Goal: Task Accomplishment & Management: Use online tool/utility

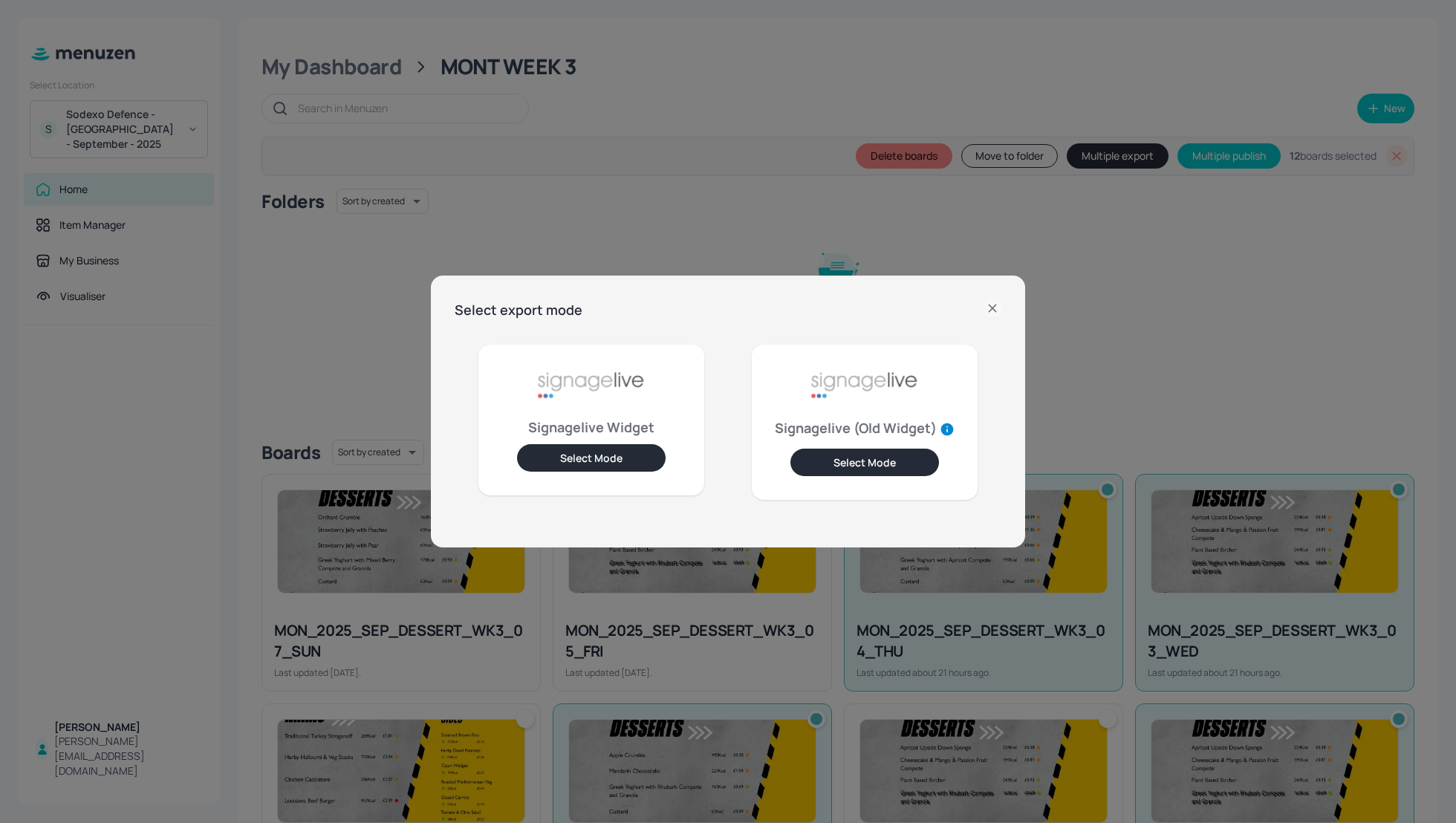
scroll to position [1030, 0]
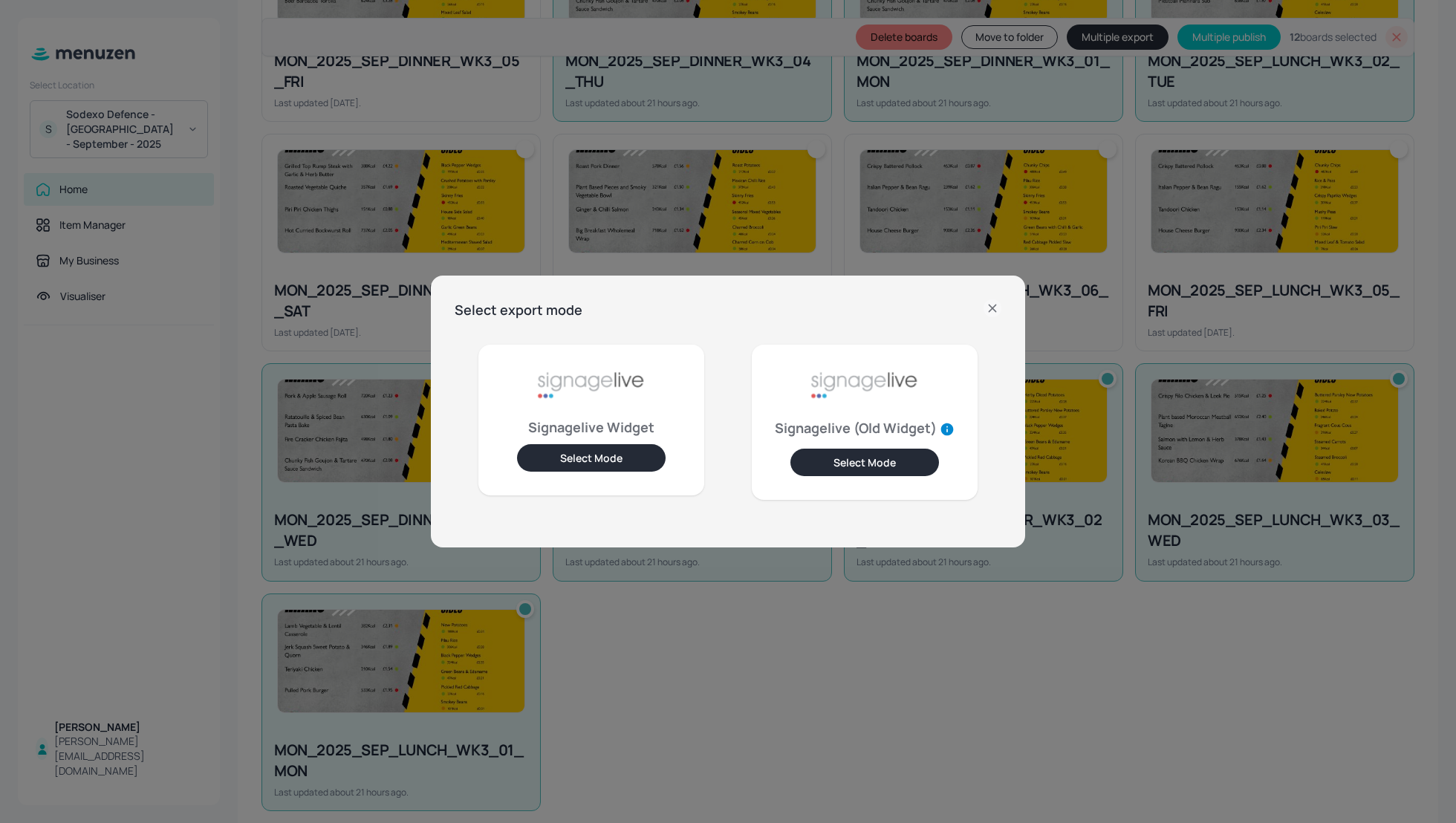
click at [993, 307] on icon at bounding box center [993, 308] width 18 height 18
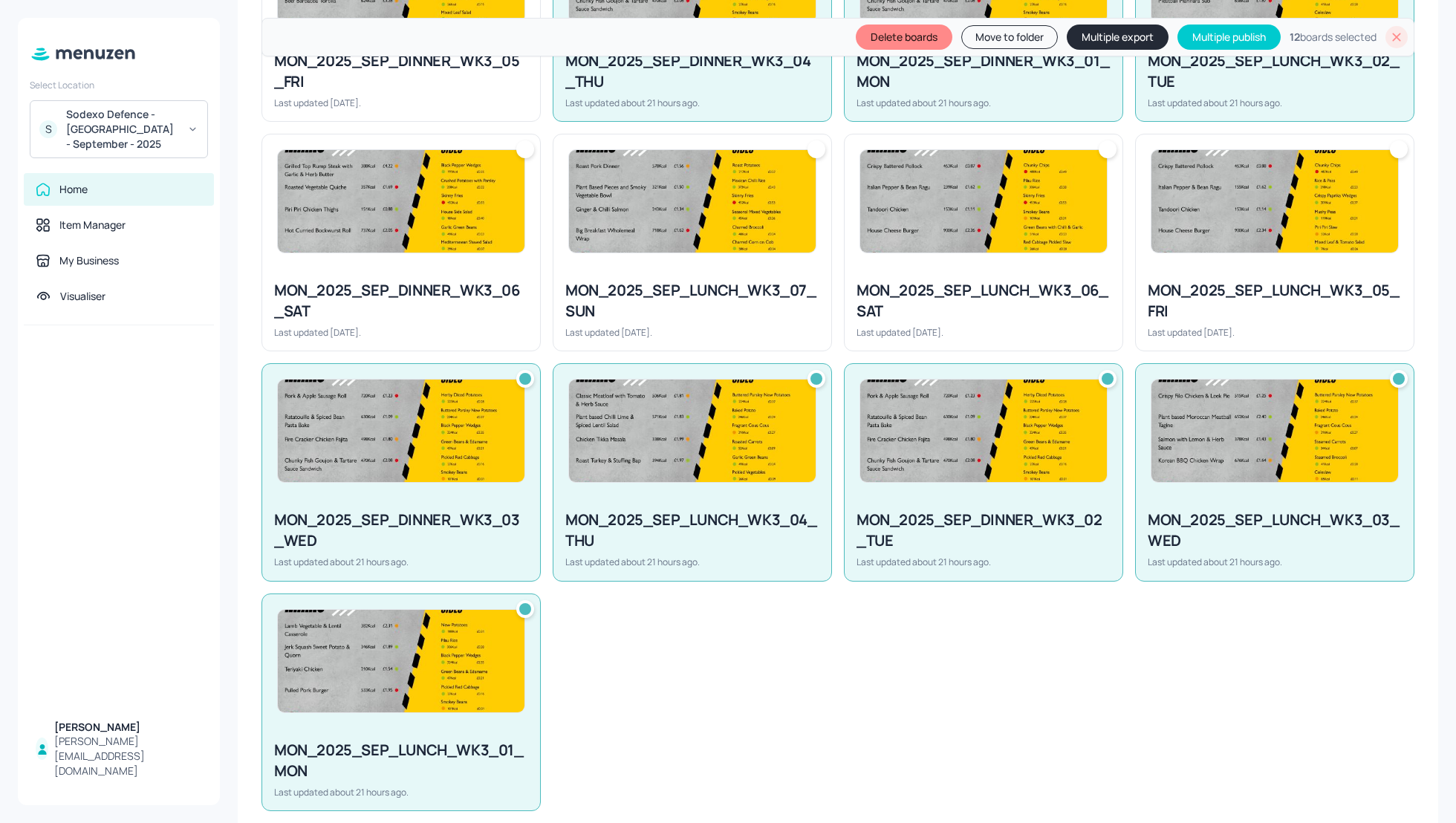
click at [1051, 796] on div "MON_2025_SEP_DESSERT_WK3_07_SUN Last updated [DATE]. MON_2025_SEP_DESSERT_WK3_0…" at bounding box center [831, 122] width 1165 height 1379
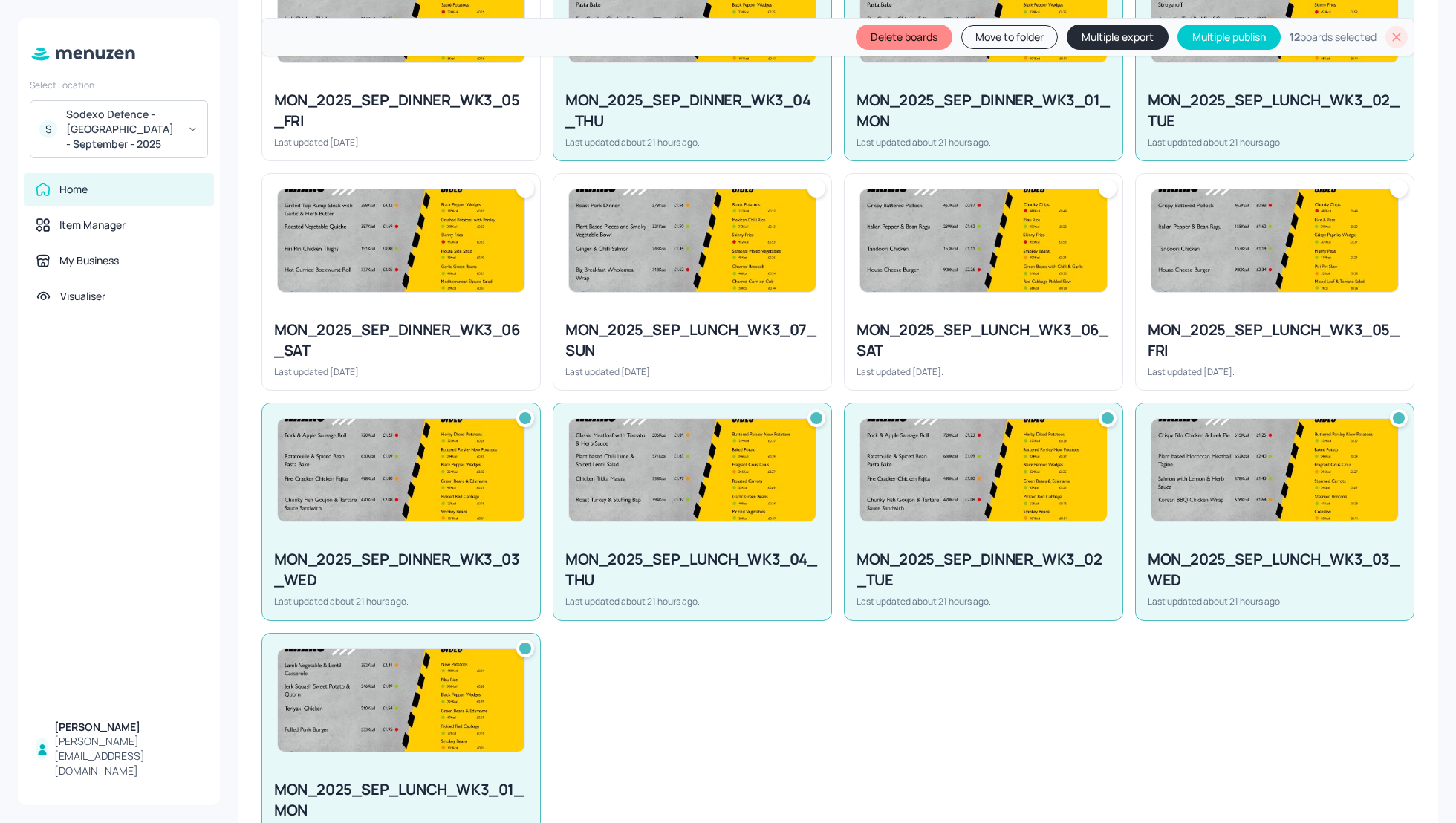
click at [1391, 32] on icon at bounding box center [1396, 37] width 15 height 15
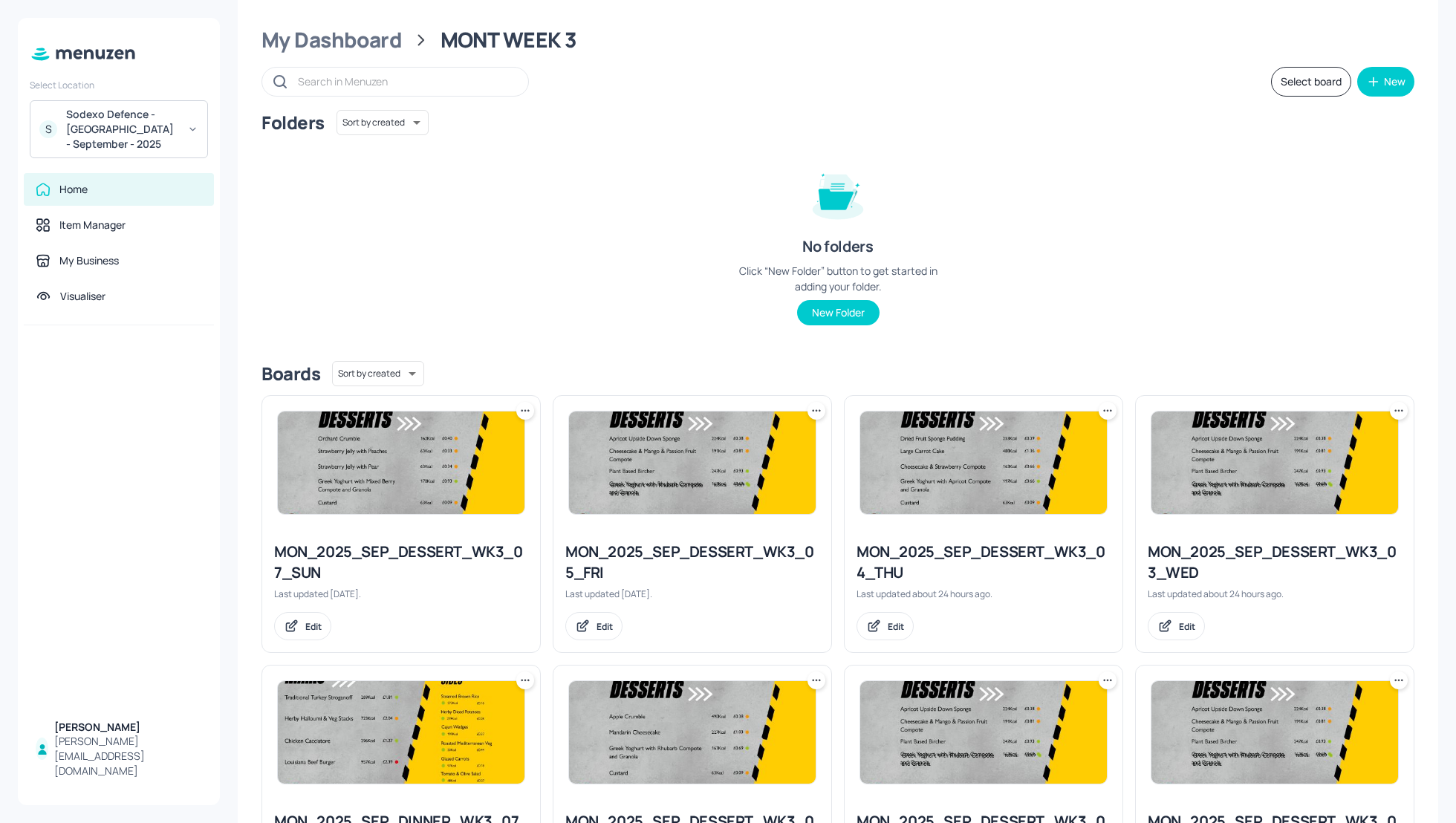
scroll to position [0, 0]
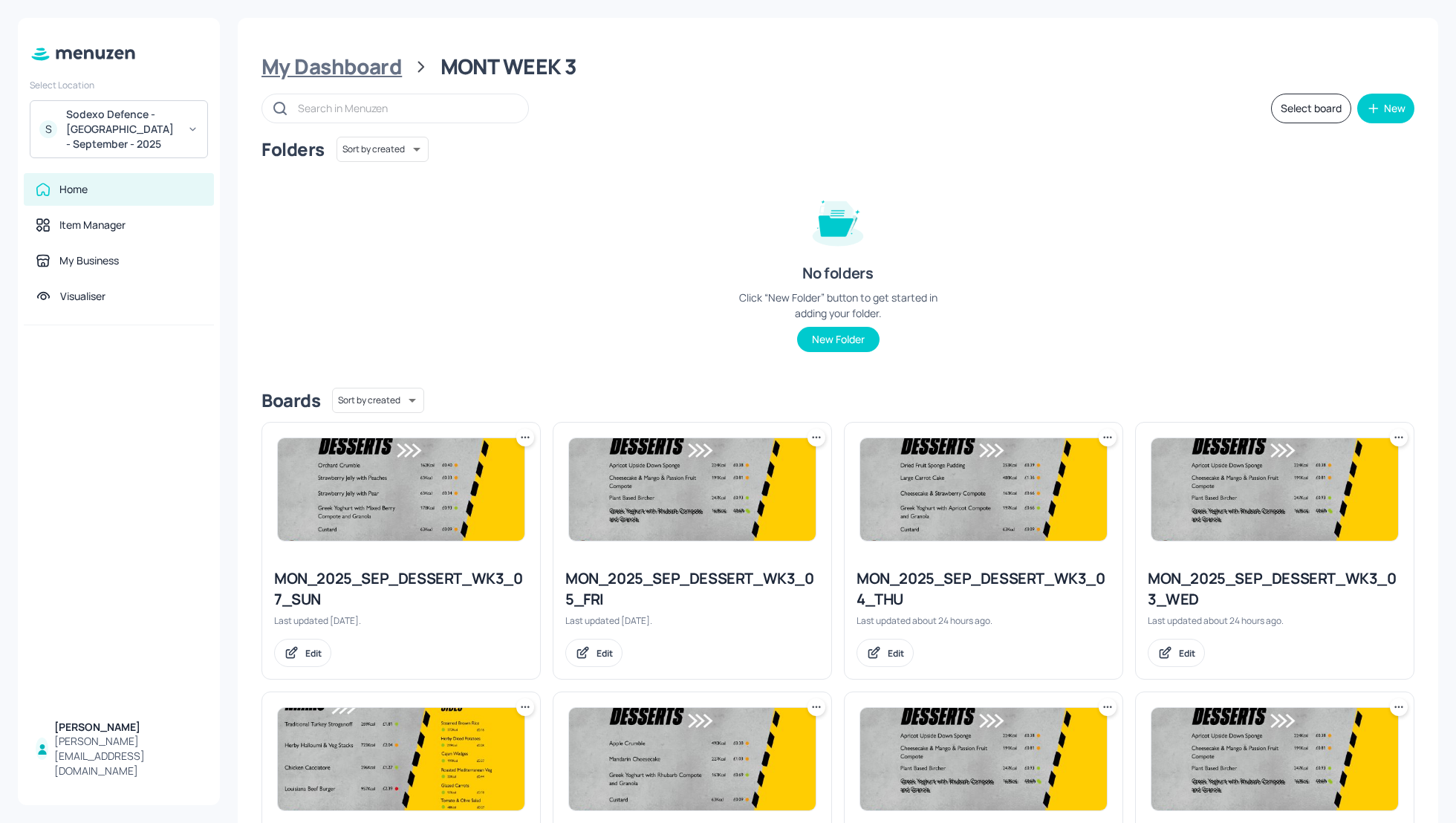
click at [375, 73] on div "My Dashboard" at bounding box center [332, 67] width 141 height 27
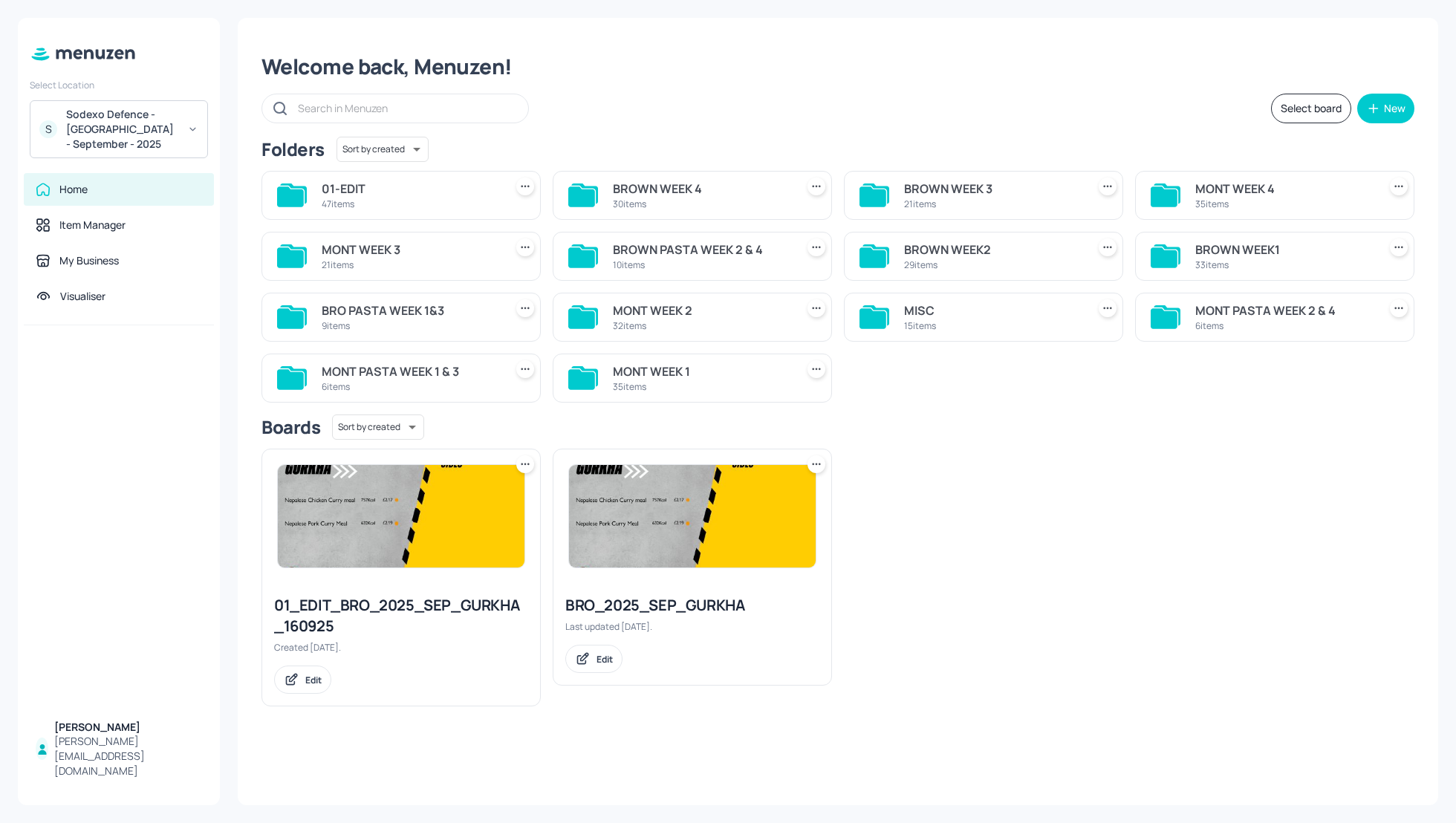
click at [971, 249] on div "BROWN WEEK2" at bounding box center [993, 250] width 177 height 18
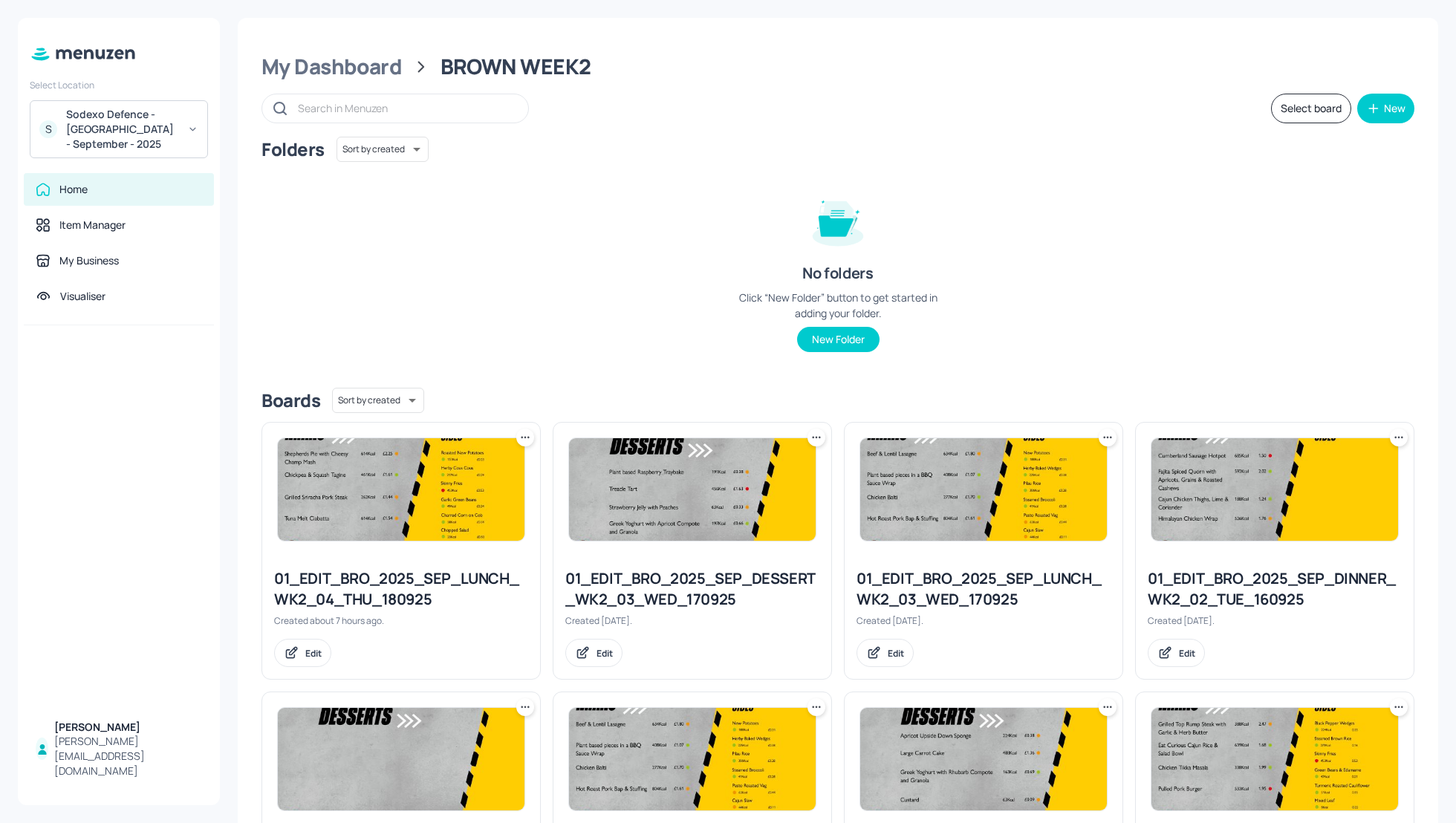
click at [1131, 295] on div "Folders Sort by created id ​ No folders Click “New Folder” button to get starte…" at bounding box center [838, 256] width 1153 height 239
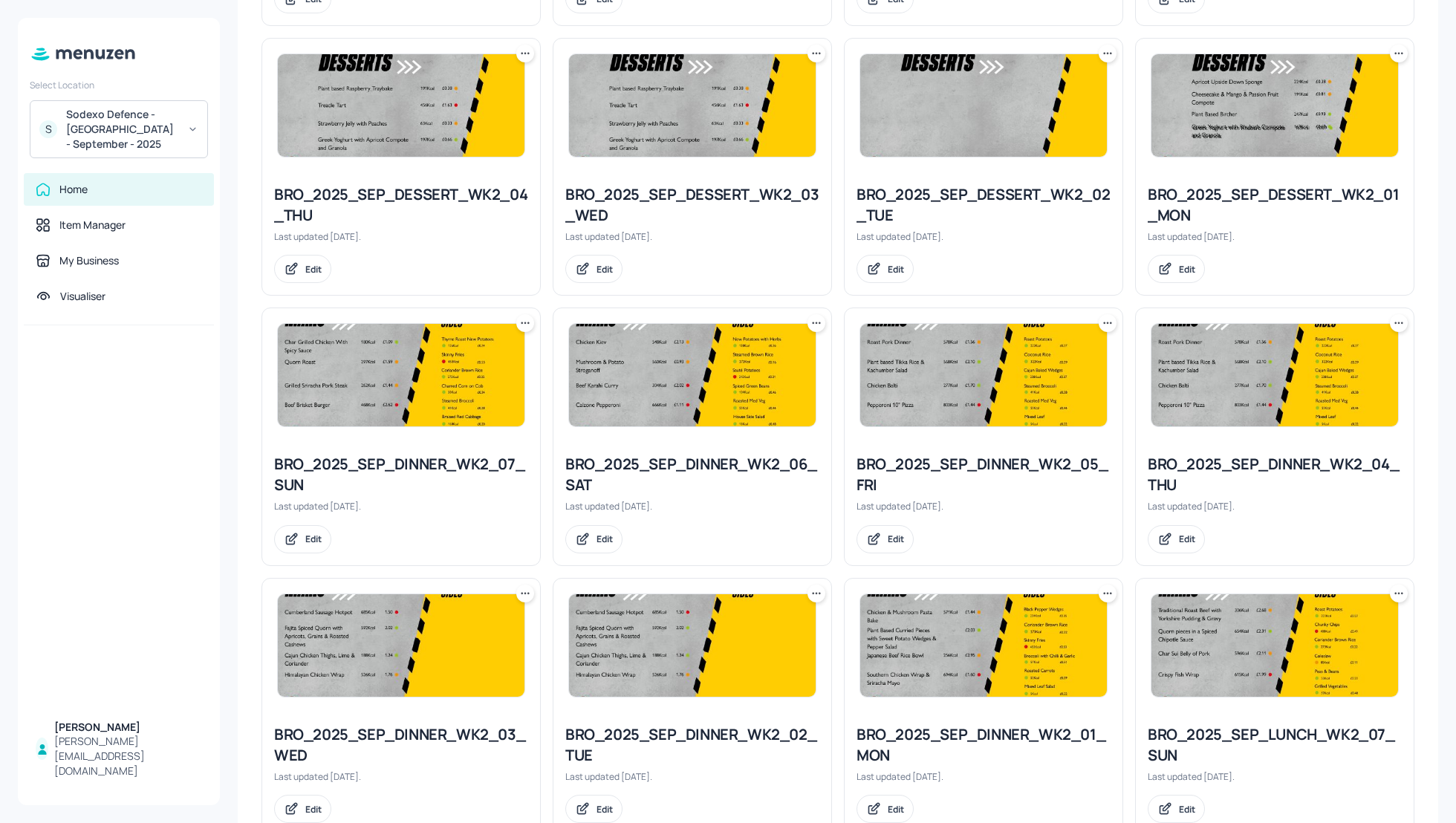
scroll to position [1234, 0]
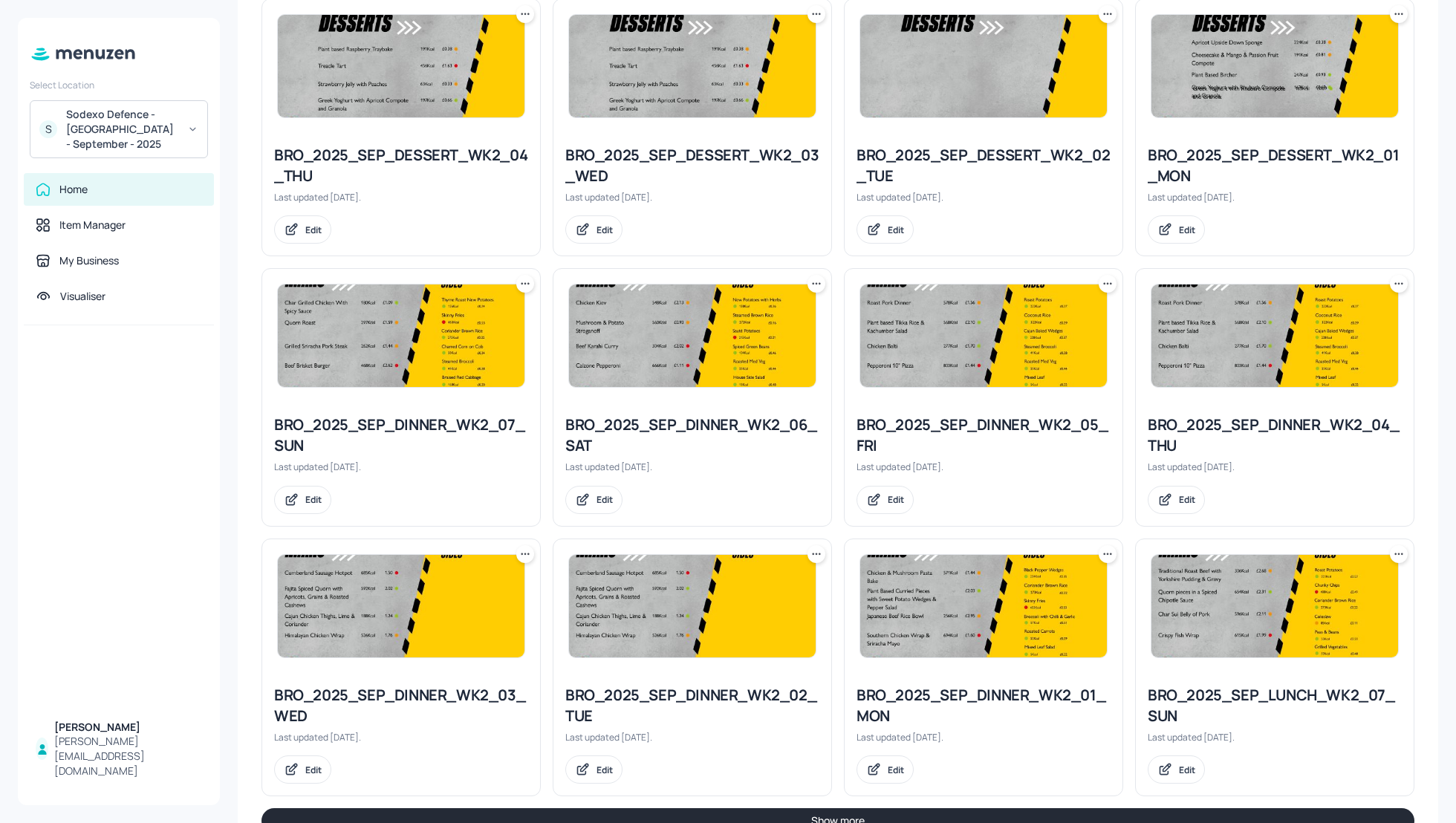
click at [1391, 276] on icon at bounding box center [1398, 284] width 15 height 15
click at [1318, 336] on p "Duplicate" at bounding box center [1320, 335] width 40 height 13
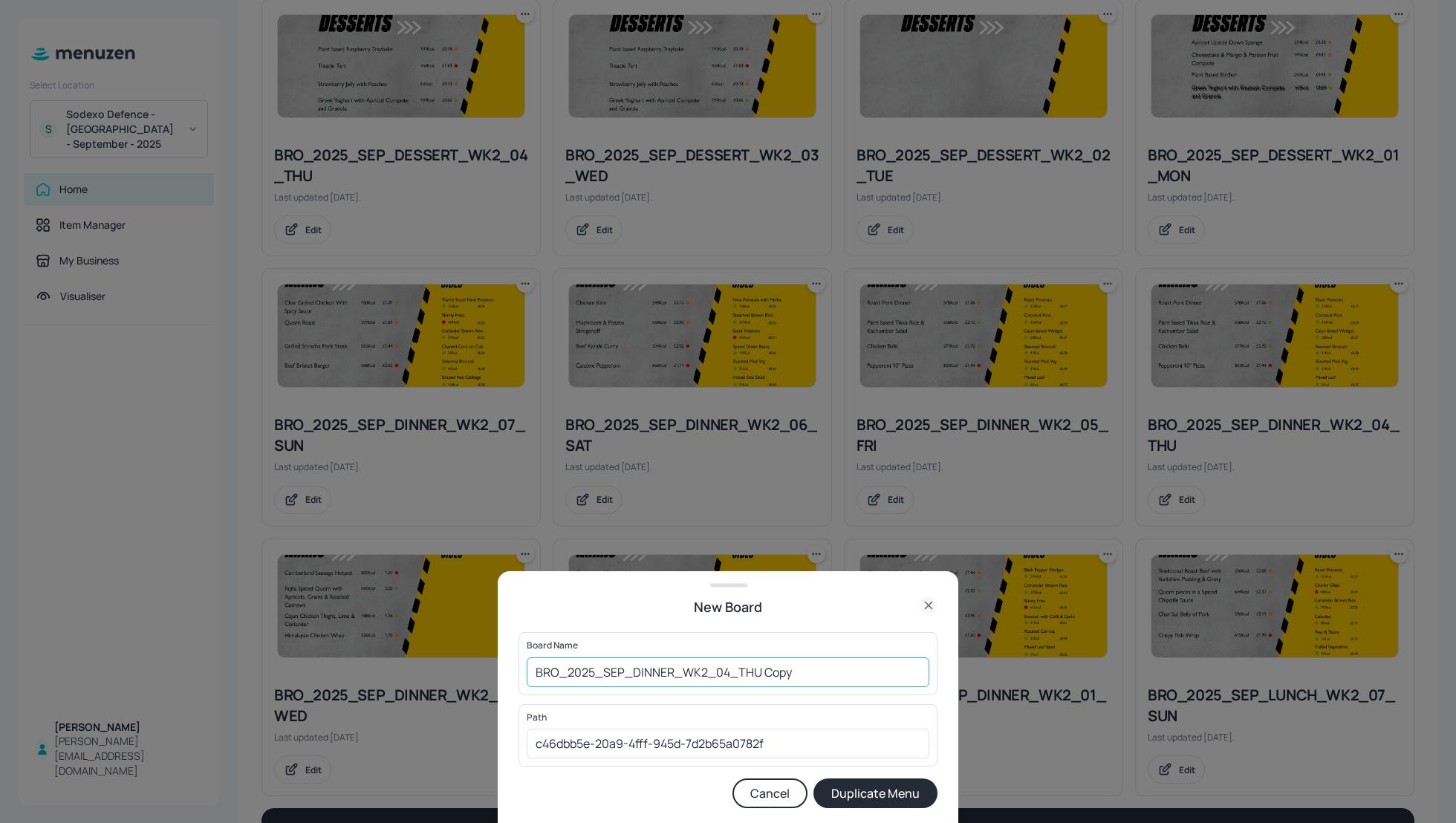
click at [531, 675] on input "BRO_2025_SEP_DINNER_WK2_04_THU Copy" at bounding box center [728, 673] width 403 height 30
click at [850, 674] on input "01_EDIT_BRO_2025_SEP_DINNER_WK2_04_THU Copy" at bounding box center [728, 673] width 403 height 30
type input "01_EDIT_BRO_2025_SEP_DINNER_WK2_04_THU_180925"
click at [880, 790] on button "Duplicate Menu" at bounding box center [875, 794] width 124 height 30
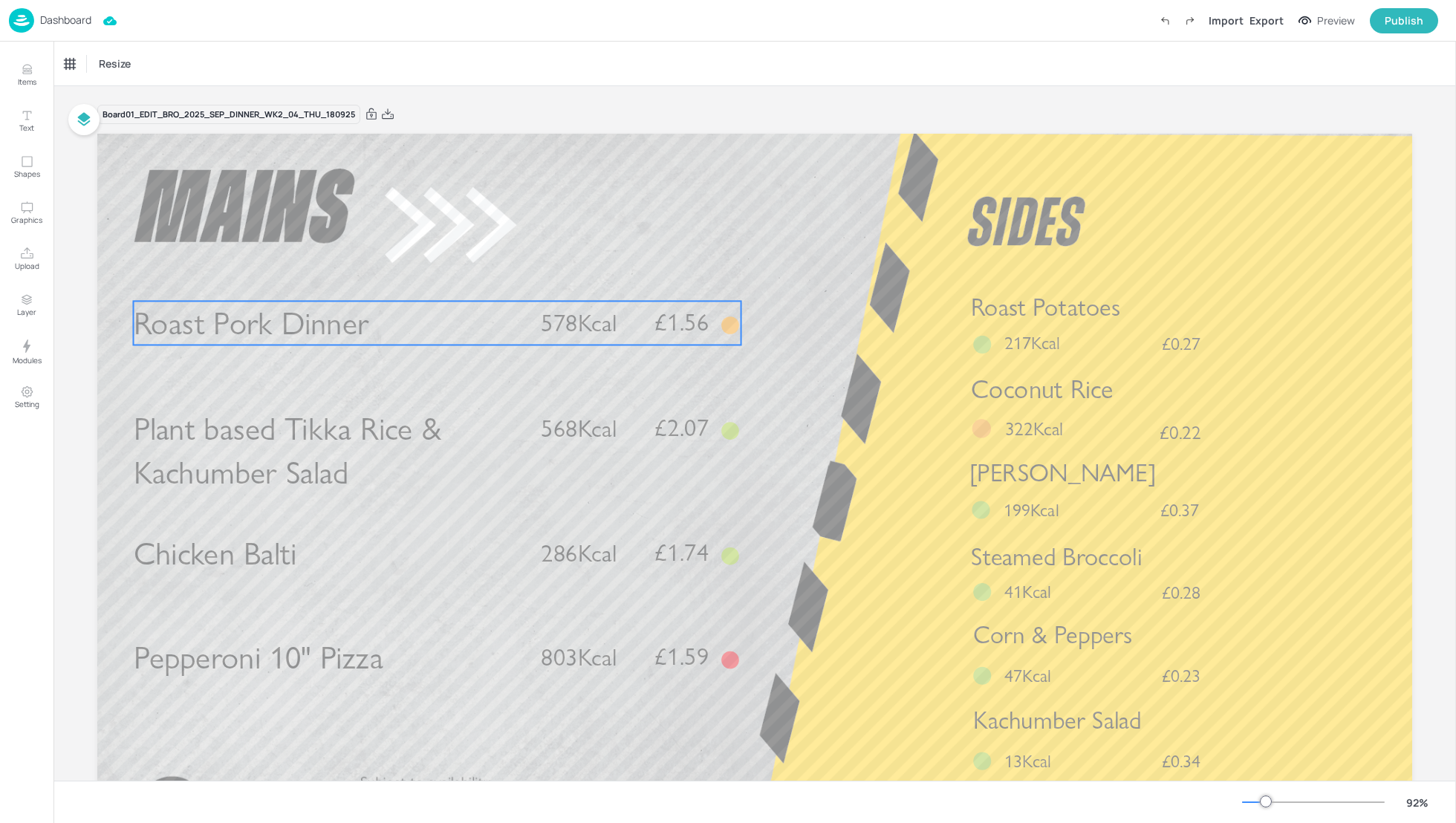
click at [478, 326] on p "Roast Pork Dinner" at bounding box center [328, 323] width 389 height 44
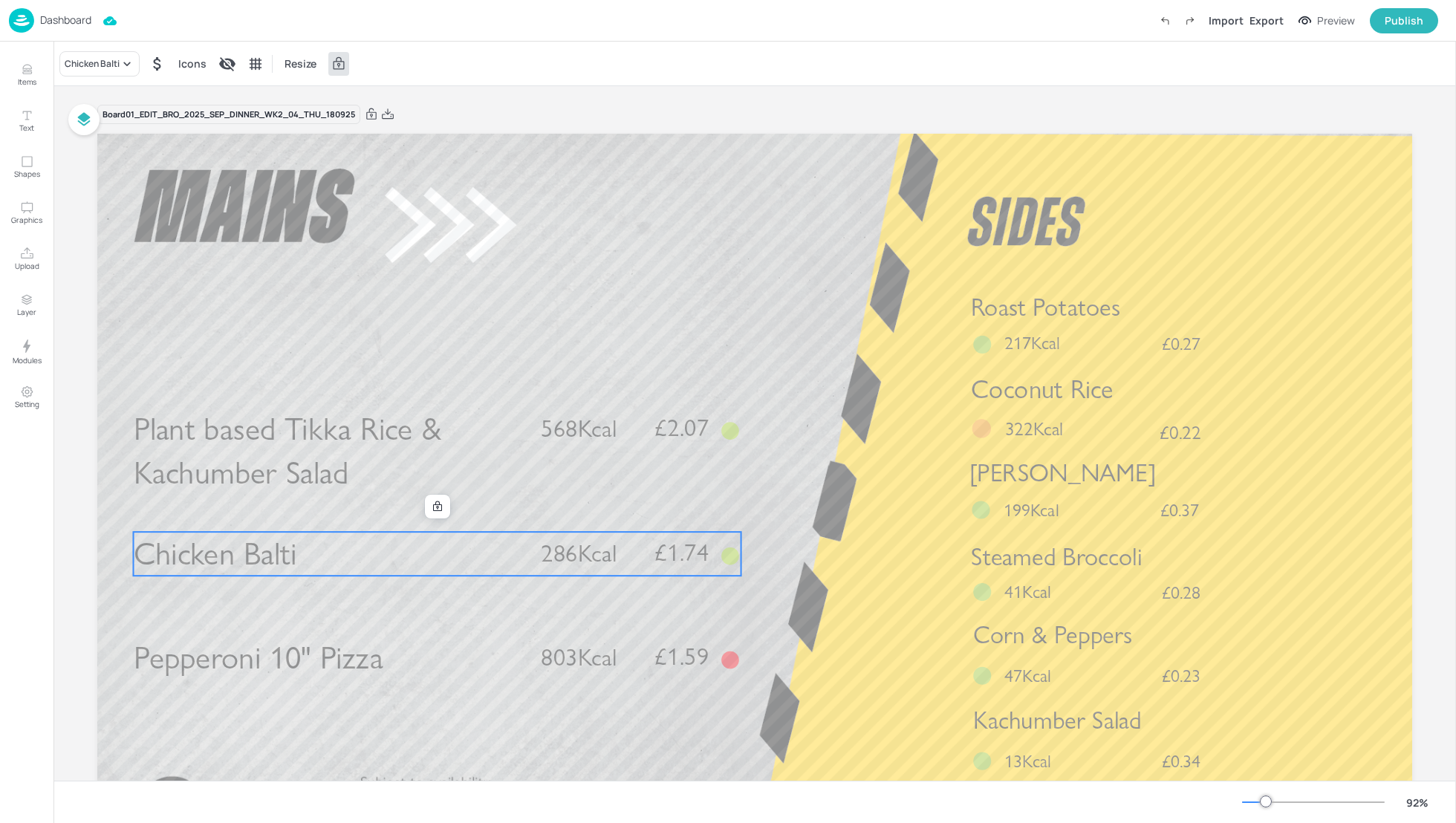
click at [468, 549] on p "Chicken Balti" at bounding box center [328, 554] width 389 height 44
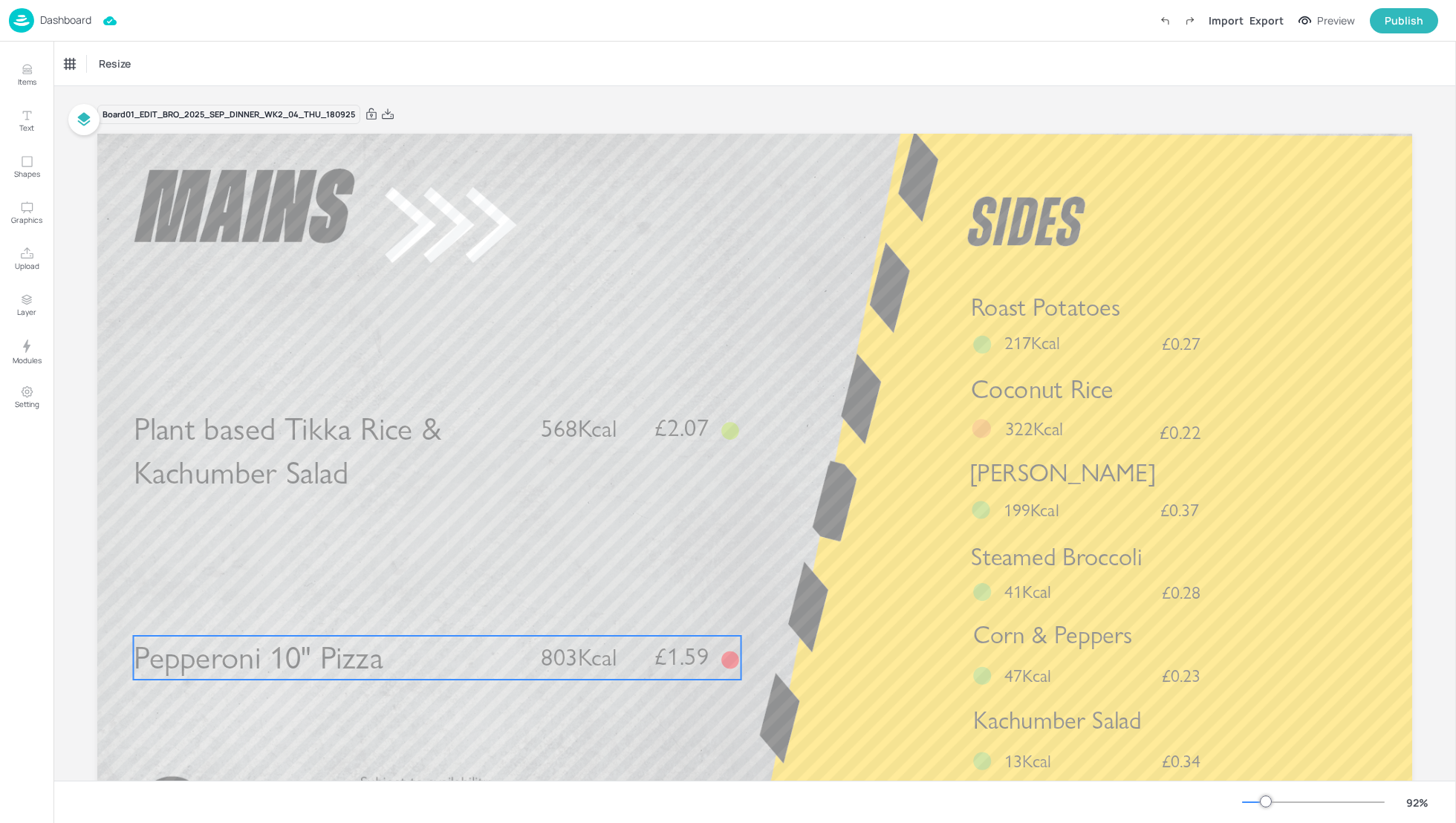
click at [450, 642] on p "Pepperoni 10" Pizza" at bounding box center [328, 658] width 389 height 44
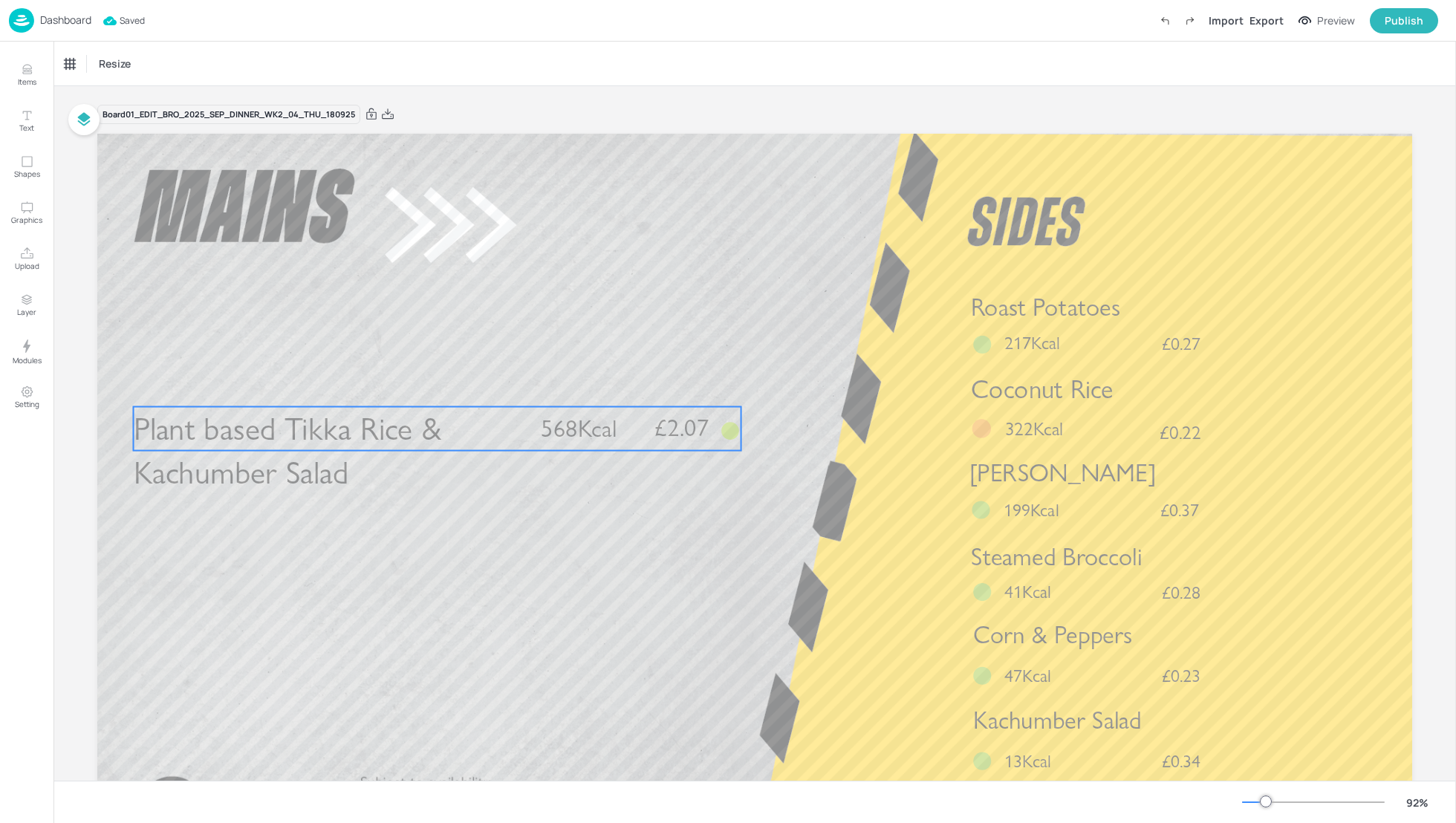
click at [469, 421] on p "Plant based Tikka Rice & Kachumber Salad" at bounding box center [328, 452] width 389 height 88
click at [328, 432] on span "Plant based Tikka Rice & Kachumber Salad" at bounding box center [287, 450] width 307 height 82
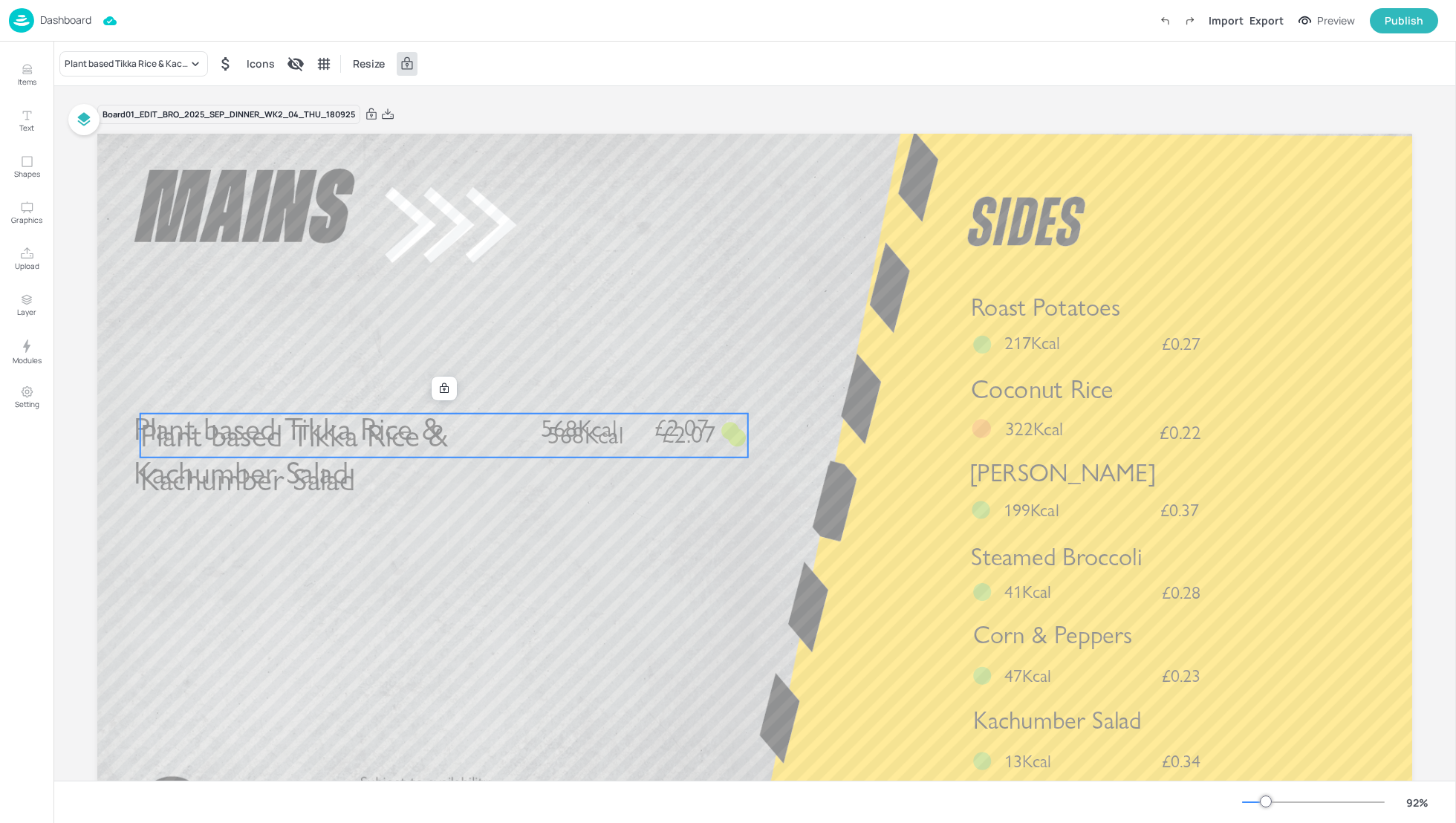
drag, startPoint x: 349, startPoint y: 435, endPoint x: 348, endPoint y: 528, distance: 93.0
click at [348, 133] on div "Plant based Tikka Rice & Kachumber Salad £2.07 568Kcal Roast Potatoes £0.27 217…" at bounding box center [754, 133] width 1315 height 0
click at [450, 383] on div at bounding box center [444, 389] width 19 height 19
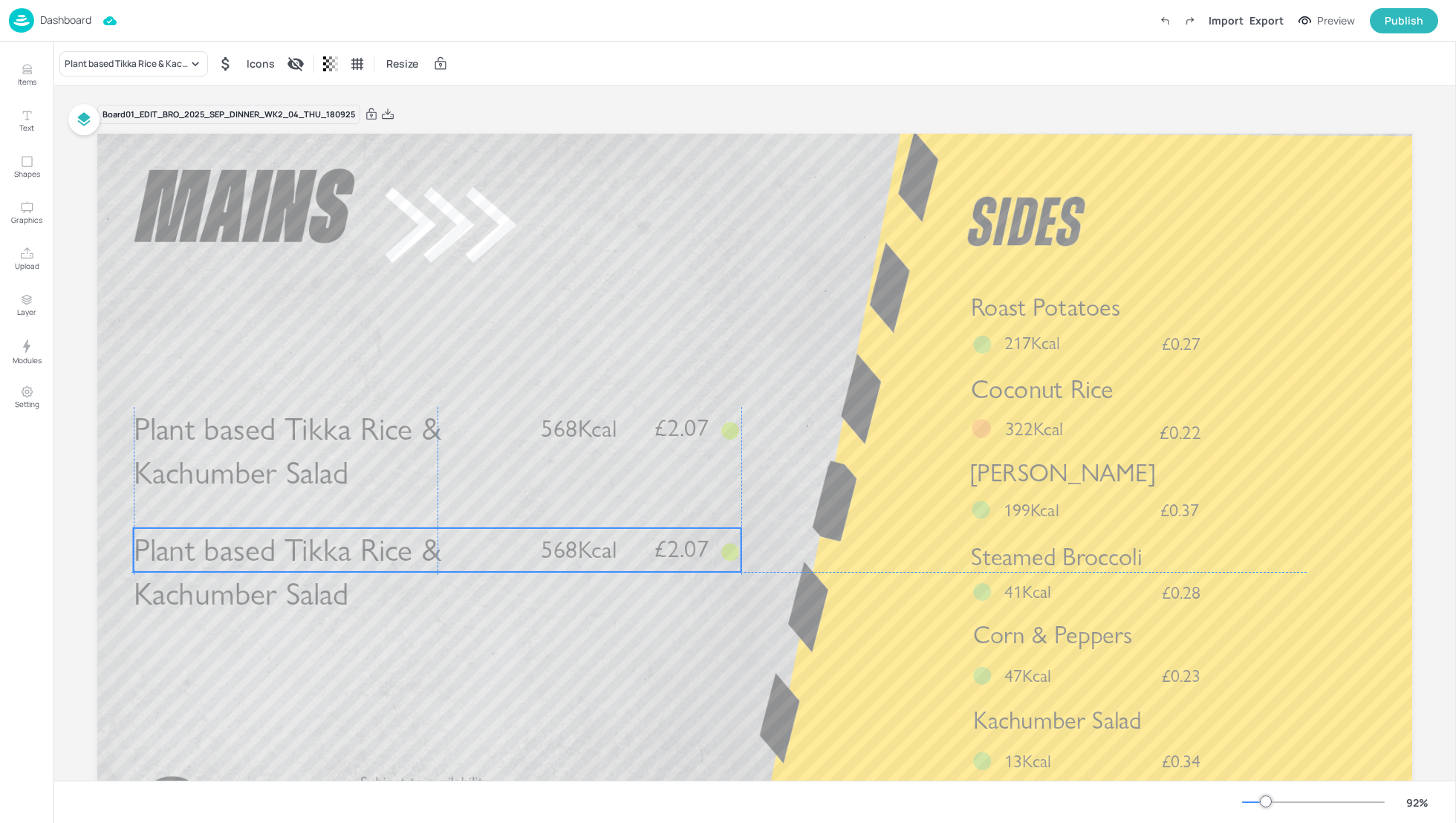
drag, startPoint x: 390, startPoint y: 442, endPoint x: 381, endPoint y: 558, distance: 116.3
click at [381, 558] on span "Plant based Tikka Rice & Kachumber Salad" at bounding box center [287, 573] width 307 height 82
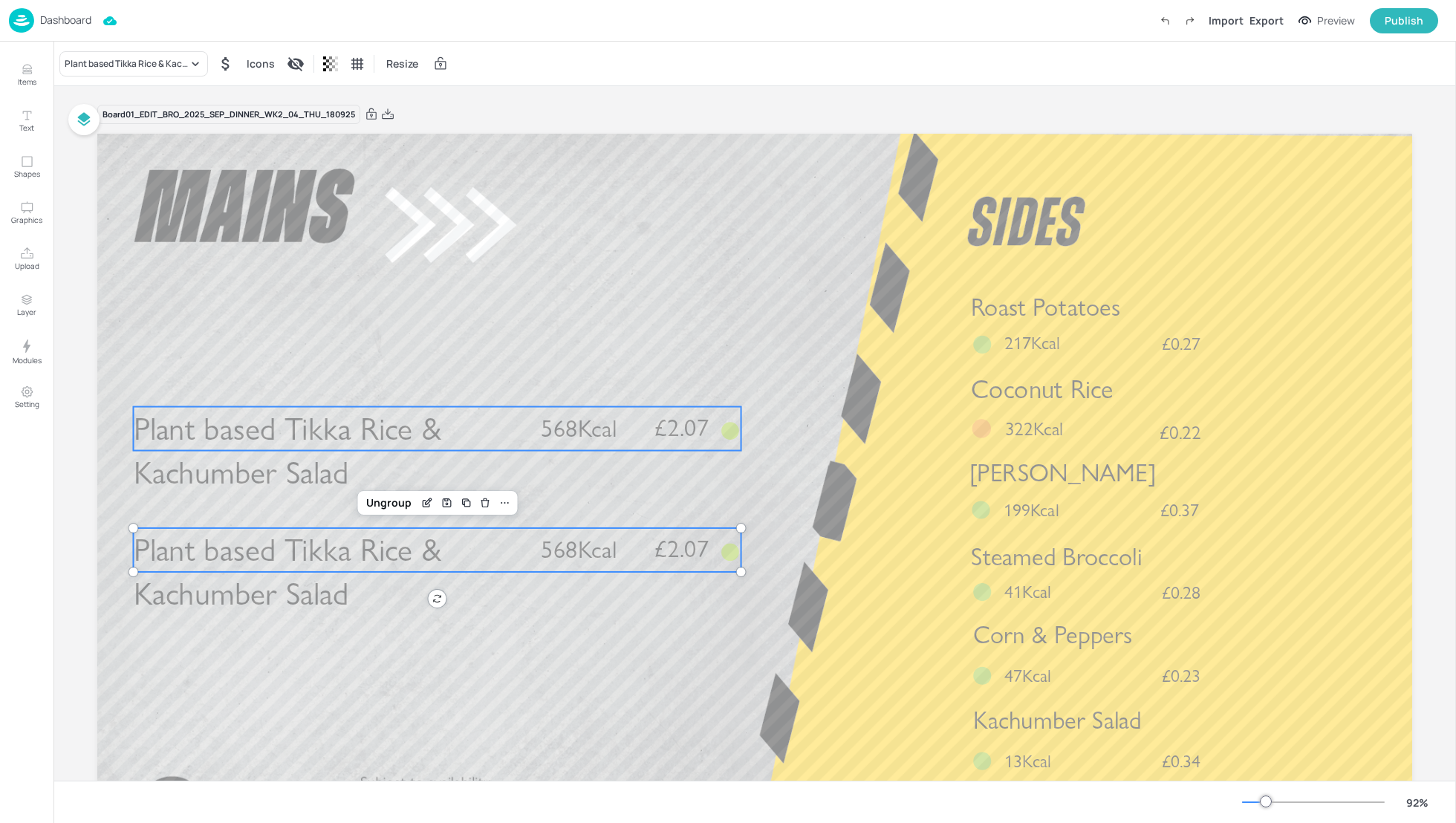
click at [299, 413] on span "Plant based Tikka Rice & Kachumber Salad" at bounding box center [287, 450] width 307 height 82
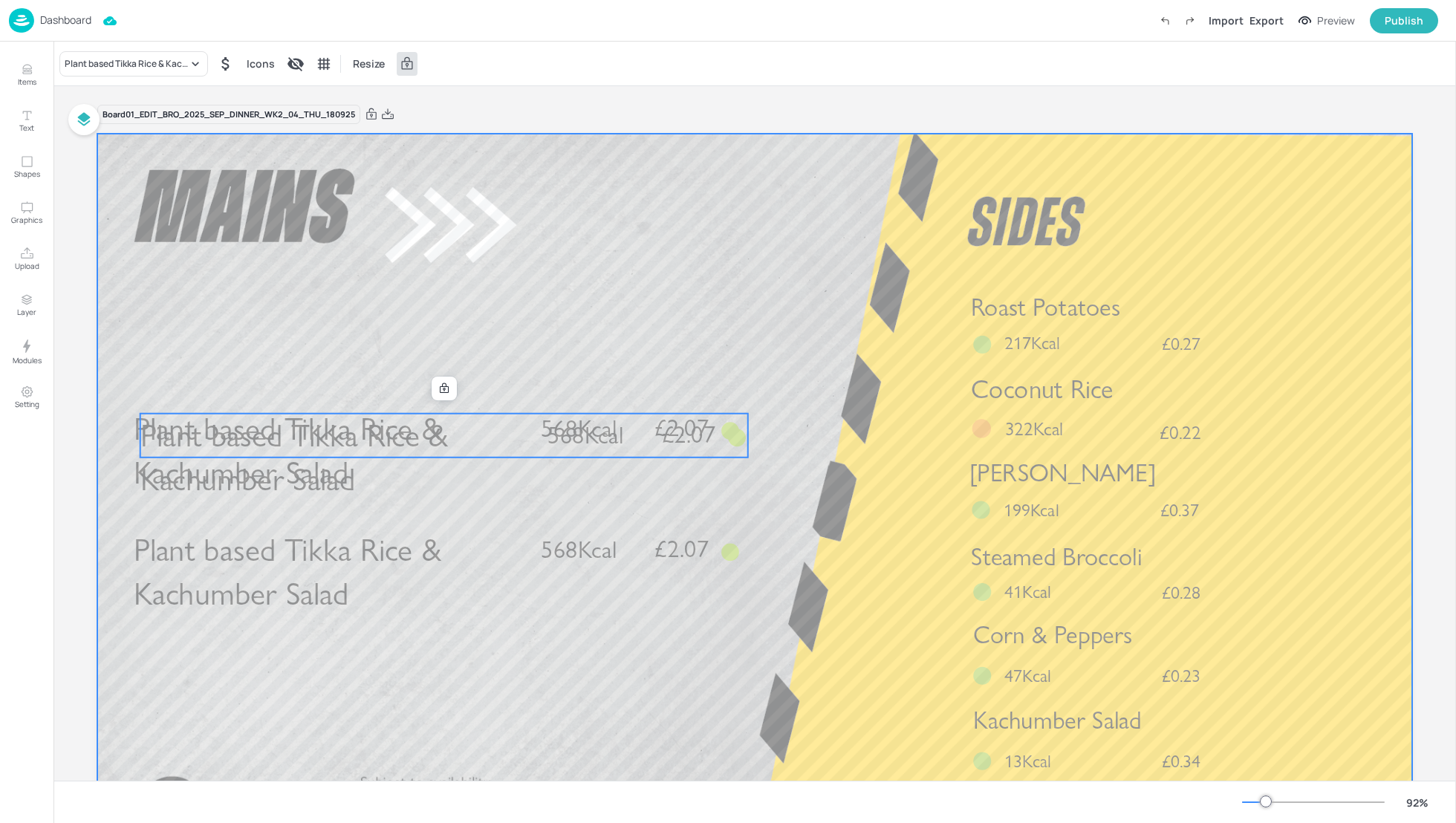
drag, startPoint x: 355, startPoint y: 448, endPoint x: 355, endPoint y: 295, distance: 153.0
click at [355, 133] on div "Plant based Tikka Rice & Kachumber Salad £2.07 568Kcal Roast Potatoes £0.27 217…" at bounding box center [754, 133] width 1315 height 0
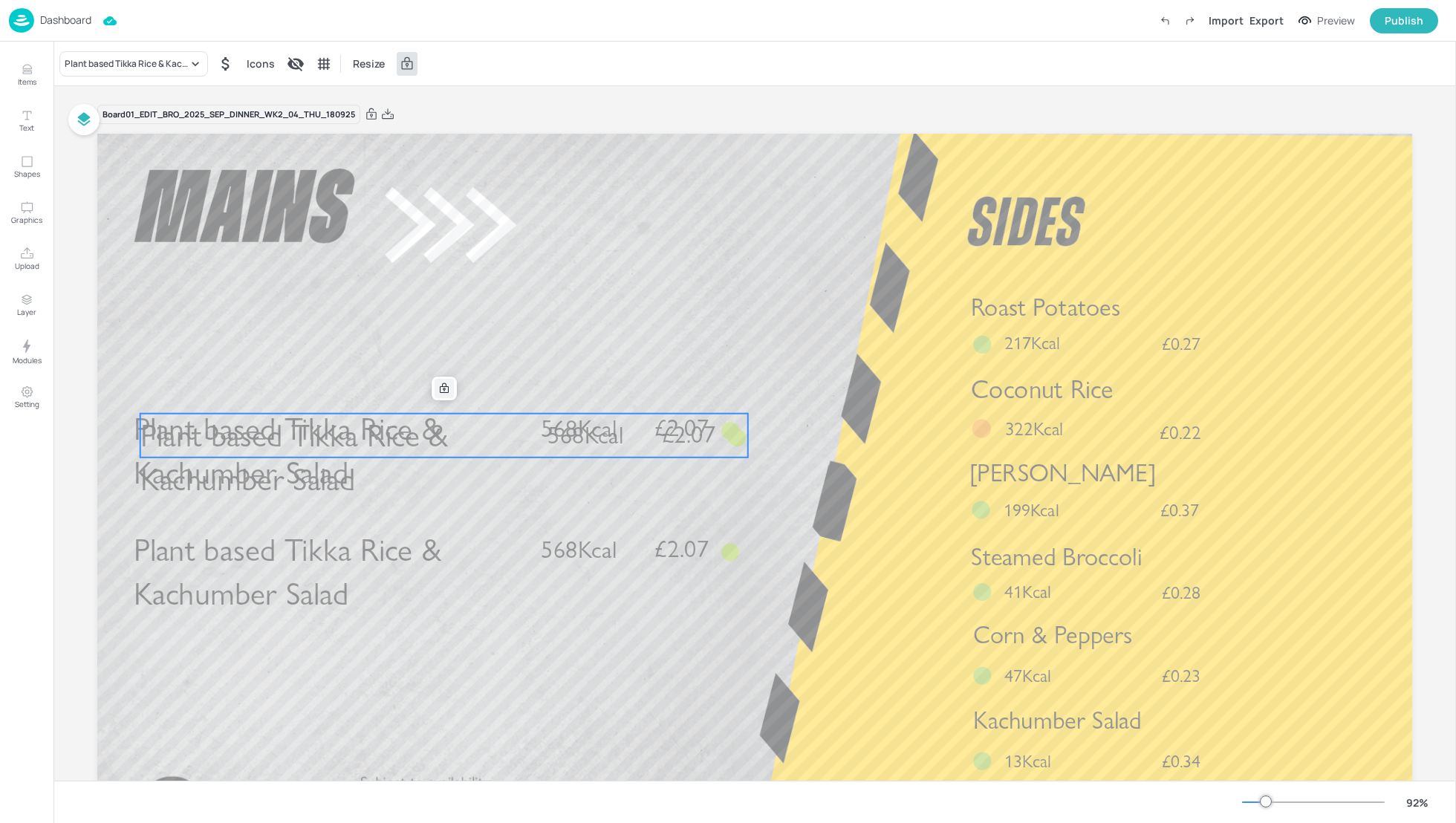
click at [442, 385] on icon at bounding box center [444, 388] width 12 height 12
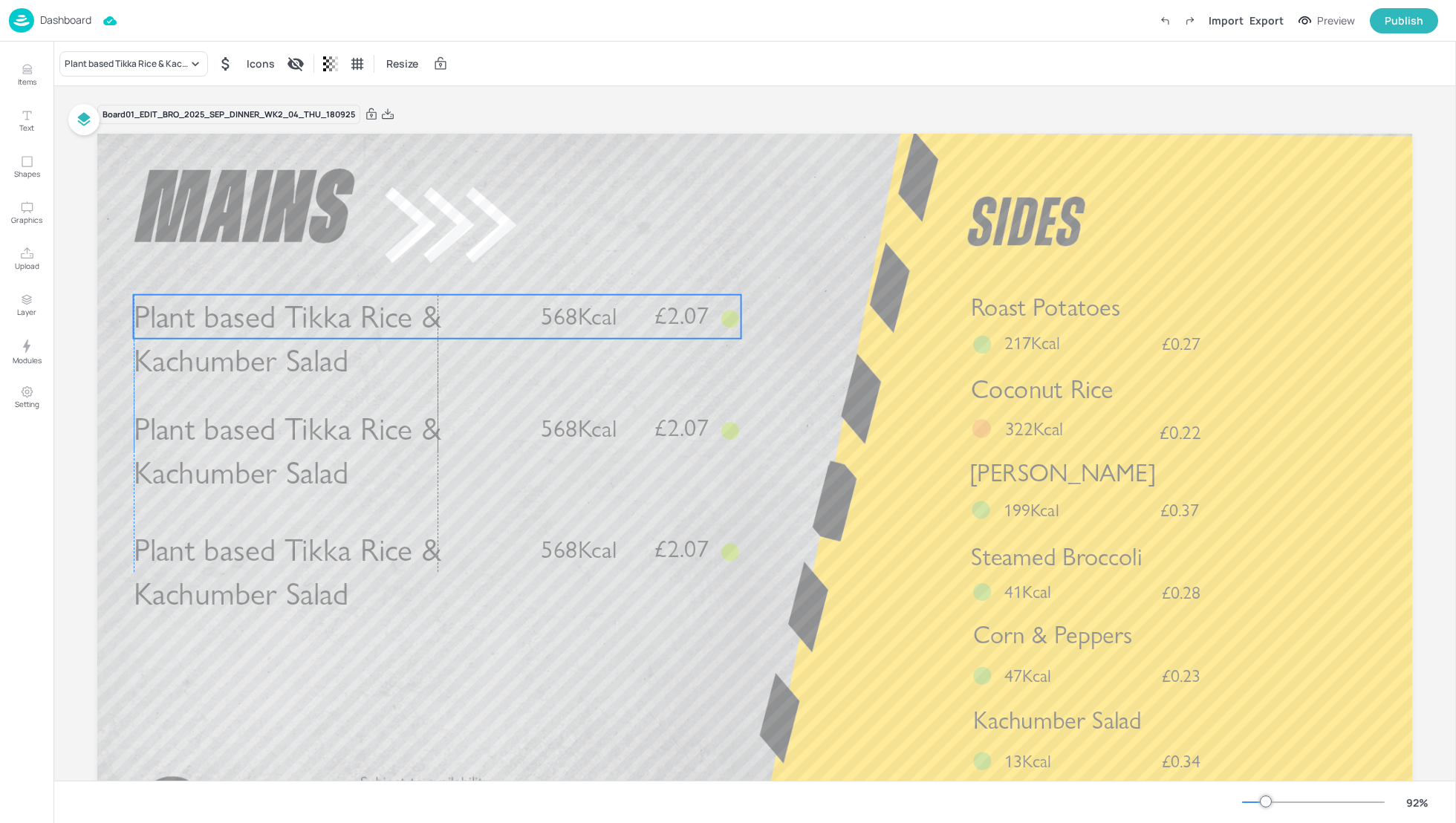
drag, startPoint x: 411, startPoint y: 441, endPoint x: 407, endPoint y: 321, distance: 120.1
click at [407, 321] on span "Plant based Tikka Rice & Kachumber Salad" at bounding box center [287, 338] width 307 height 82
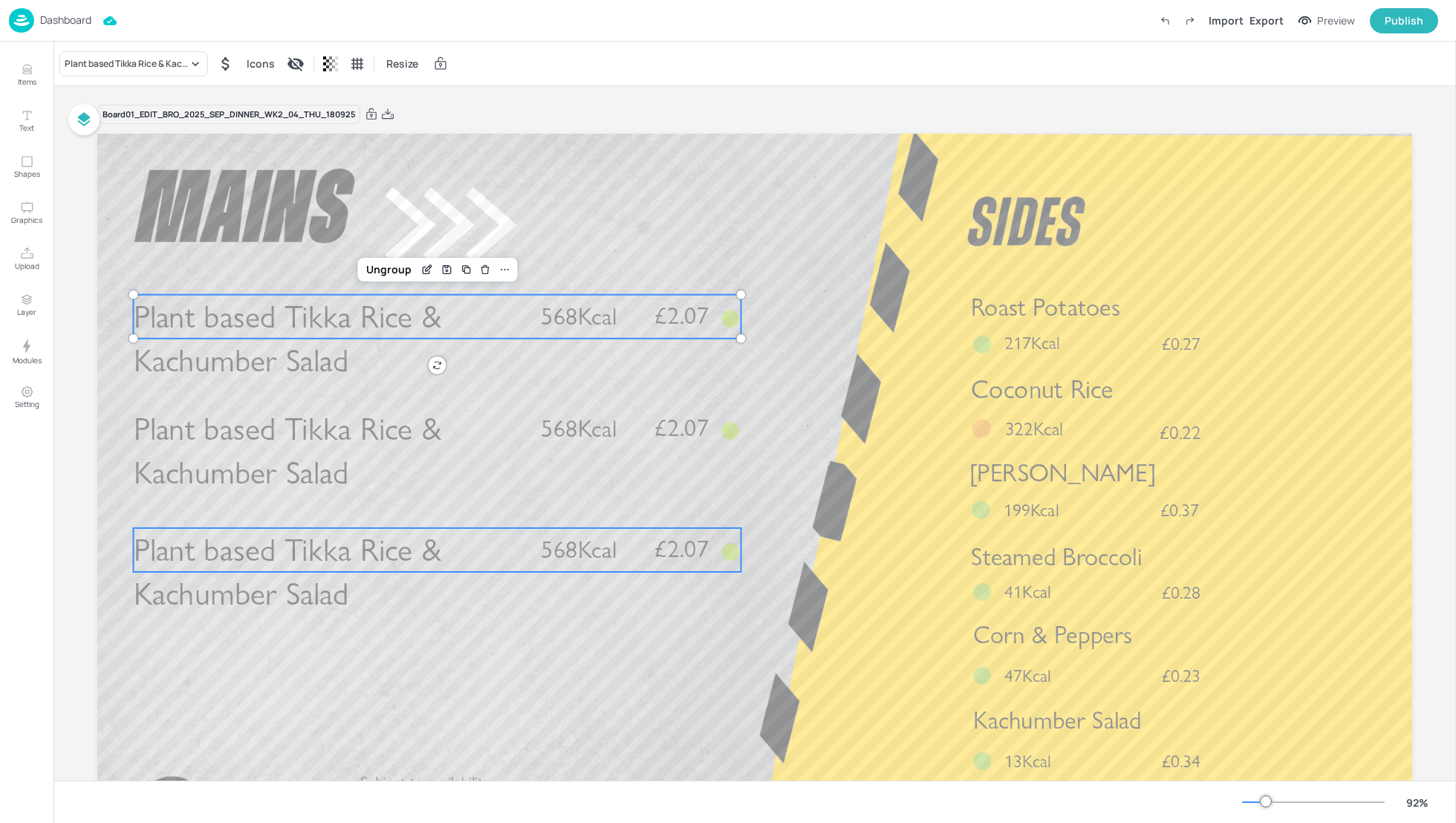
click at [336, 562] on span "Plant based Tikka Rice & Kachumber Salad" at bounding box center [287, 573] width 307 height 82
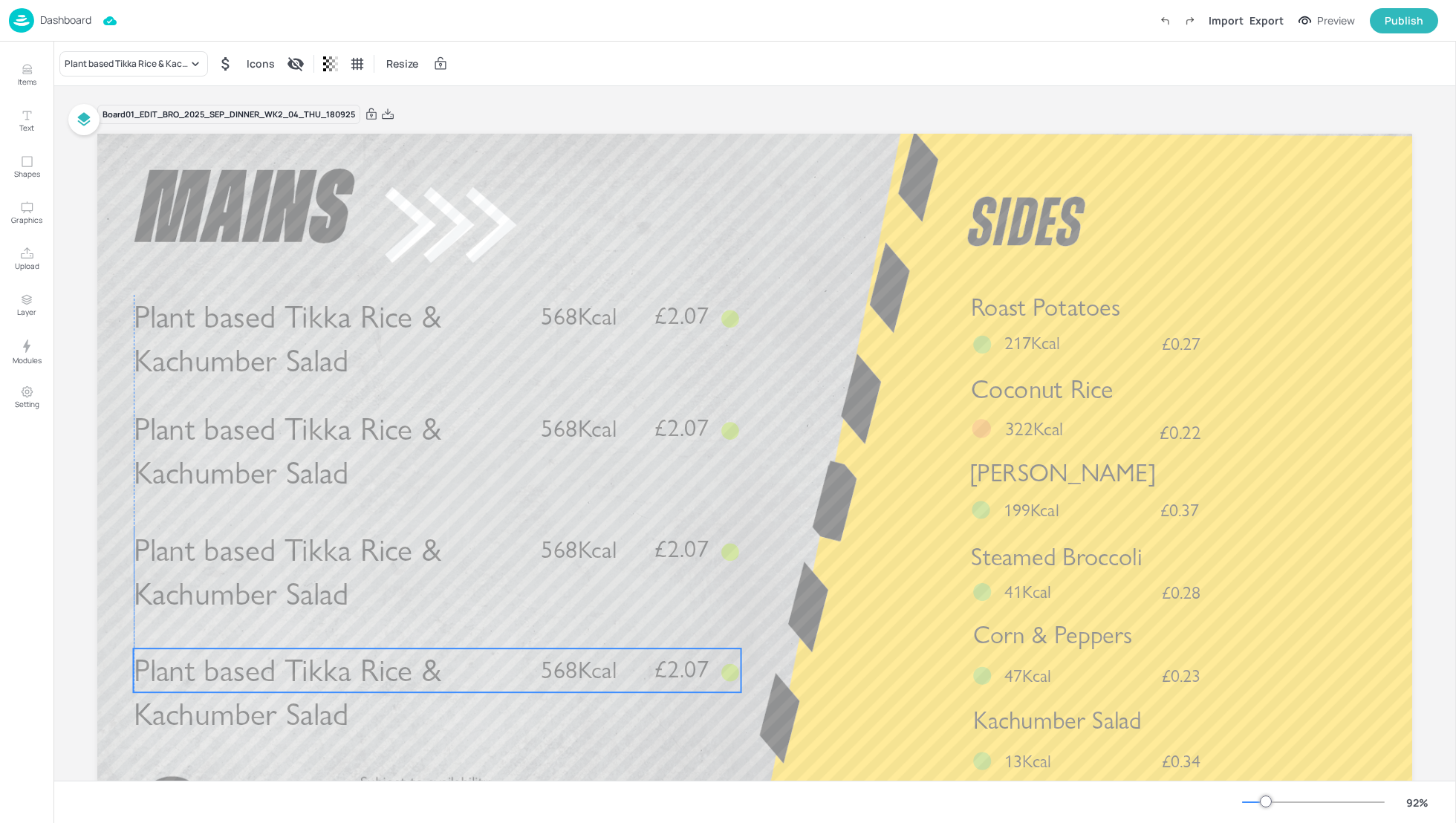
drag, startPoint x: 346, startPoint y: 552, endPoint x: 343, endPoint y: 664, distance: 112.0
click at [343, 665] on span "Plant based Tikka Rice & Kachumber Salad" at bounding box center [287, 693] width 307 height 82
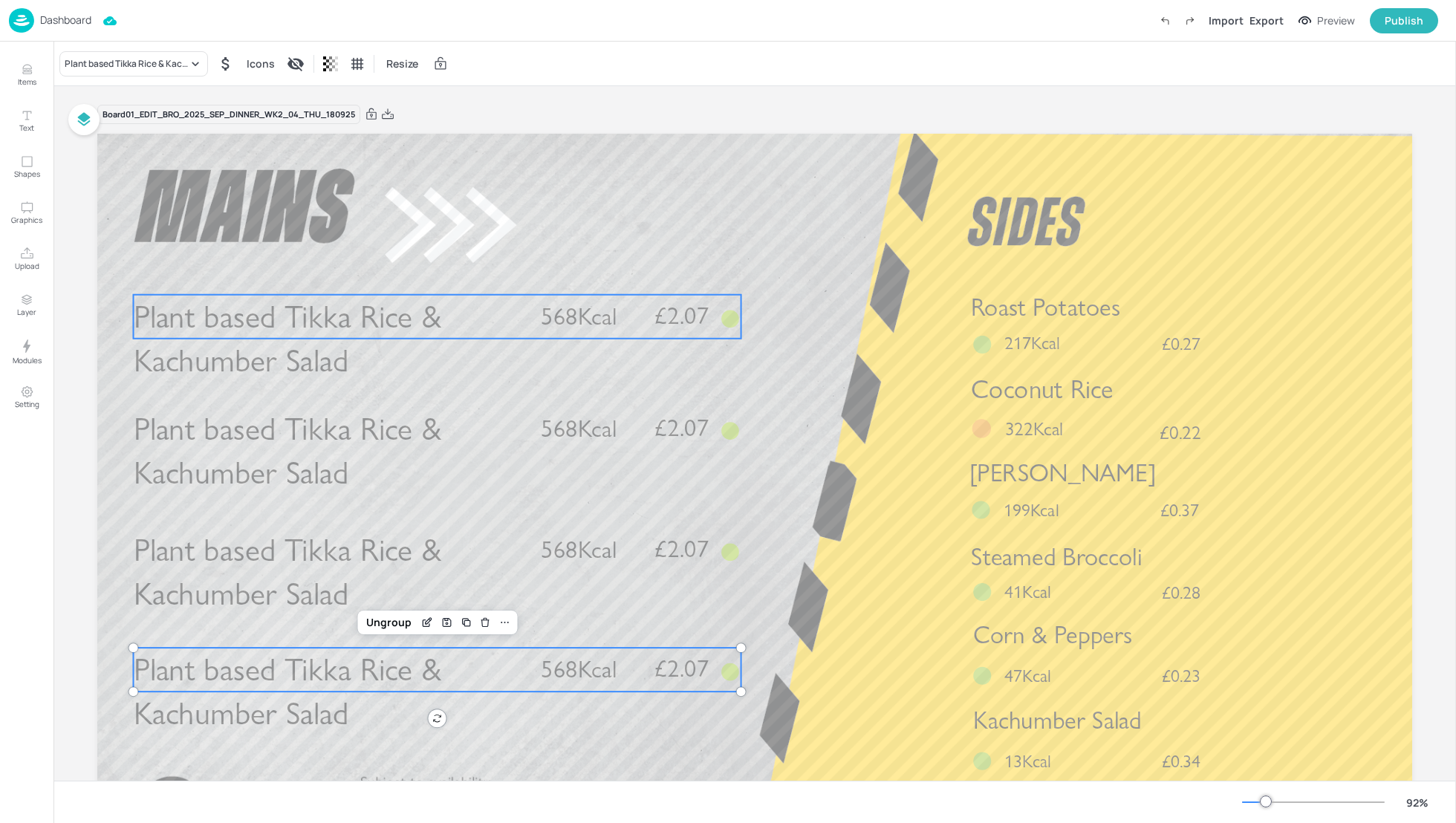
click at [312, 318] on span "Plant based Tikka Rice & Kachumber Salad" at bounding box center [287, 338] width 307 height 82
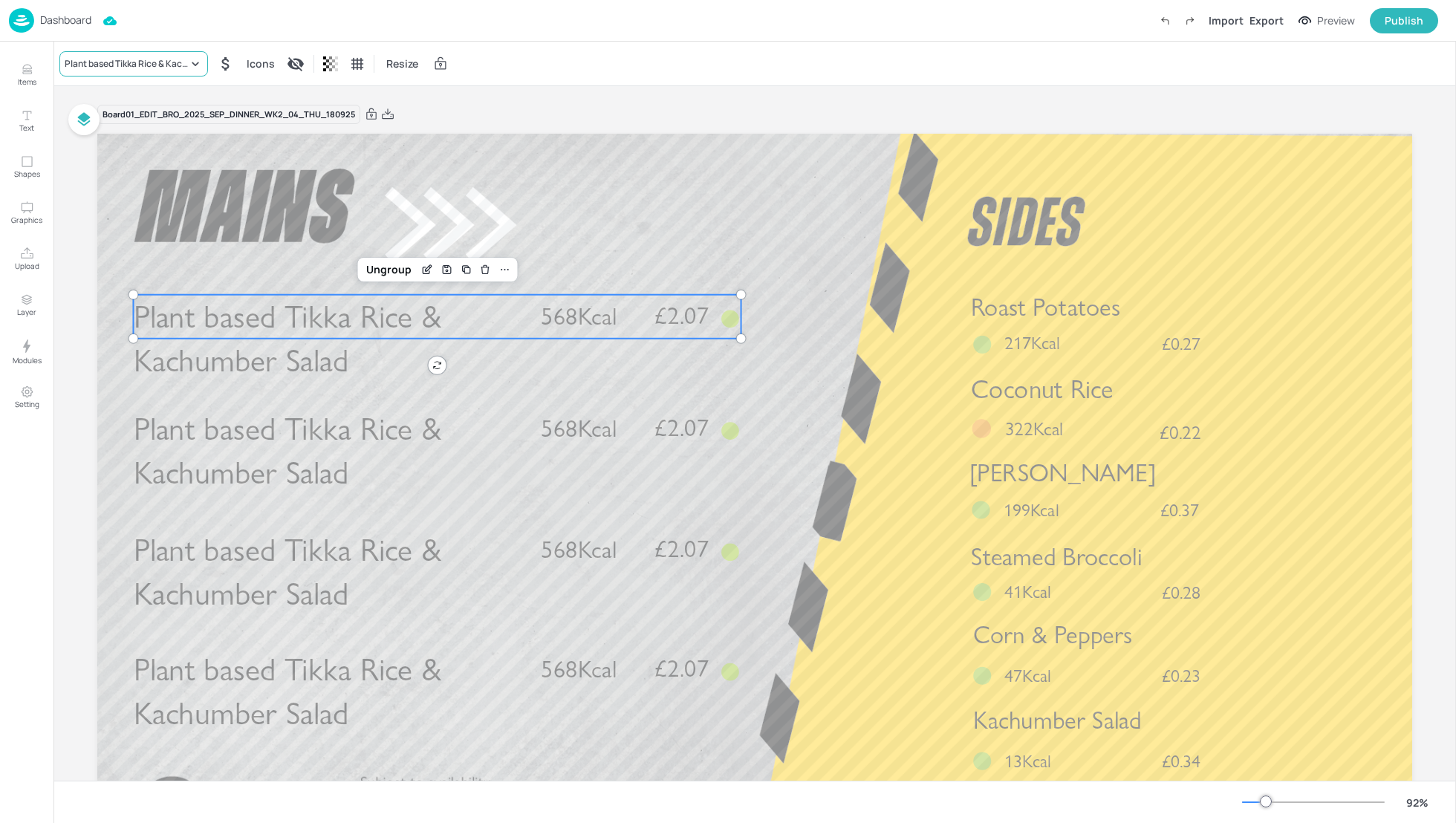
click at [142, 66] on div "Plant based Tikka Rice & Kachumber Salad" at bounding box center [126, 63] width 123 height 13
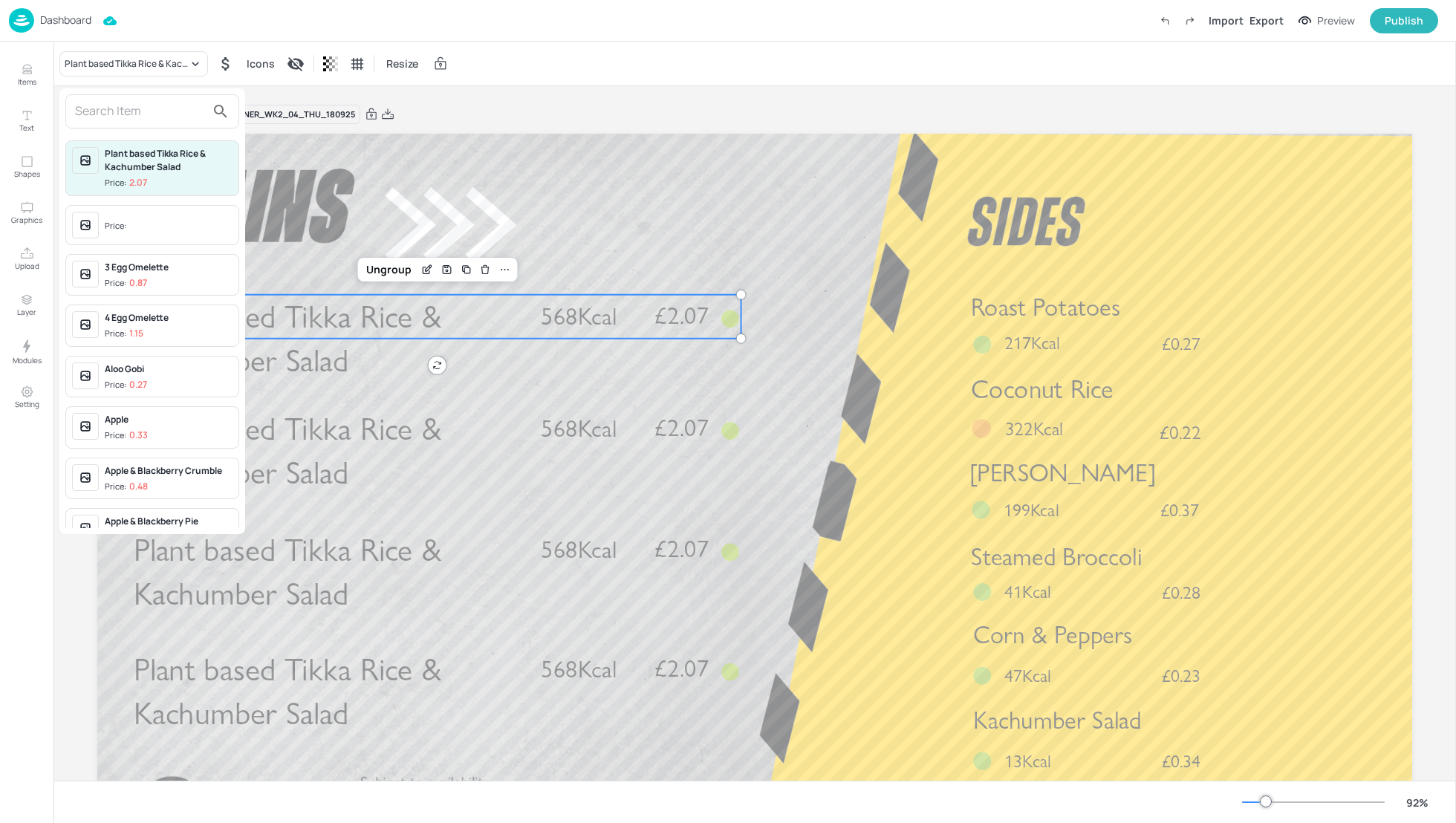
click at [118, 113] on input "text" at bounding box center [141, 111] width 131 height 24
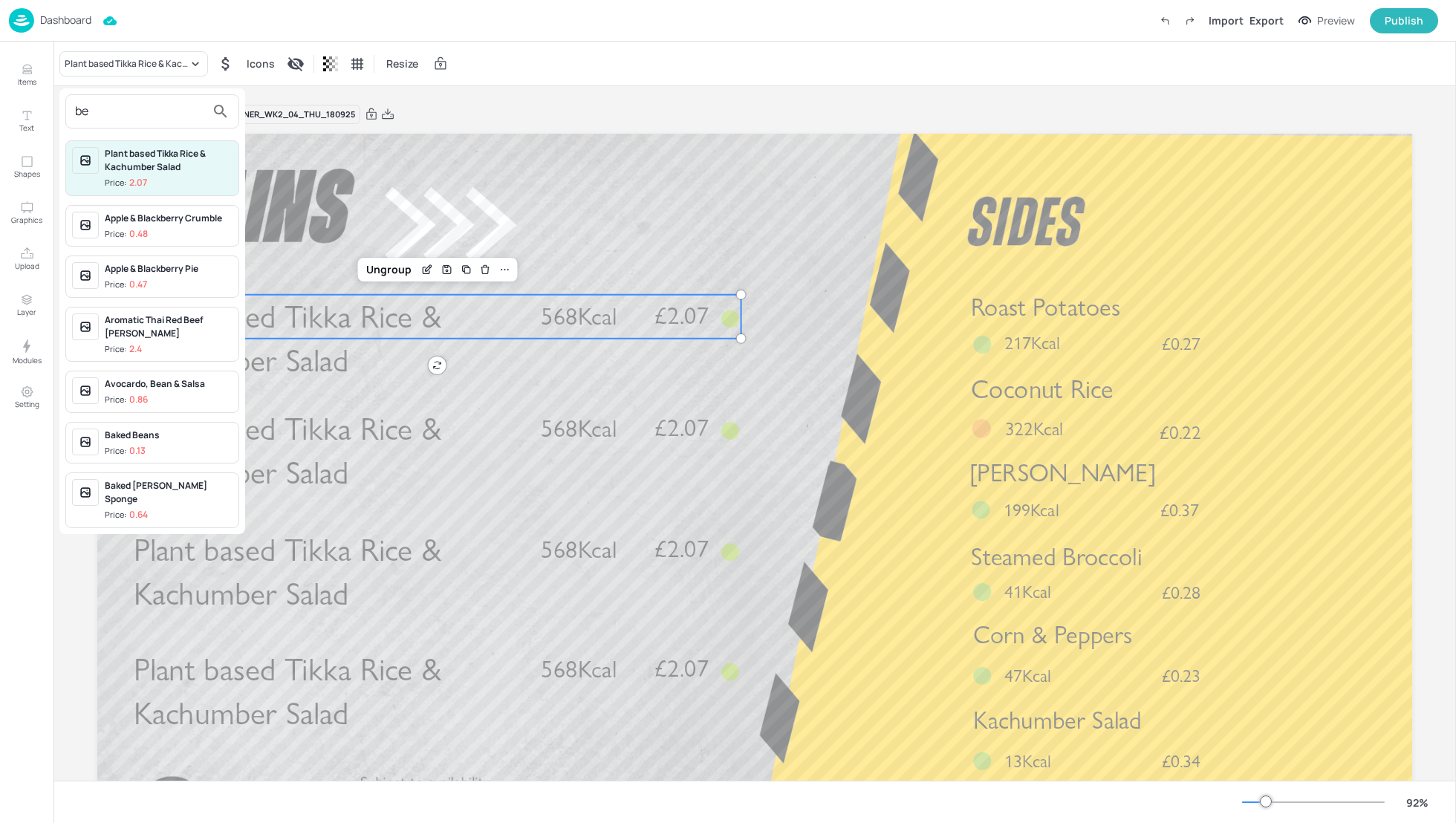
type input "b"
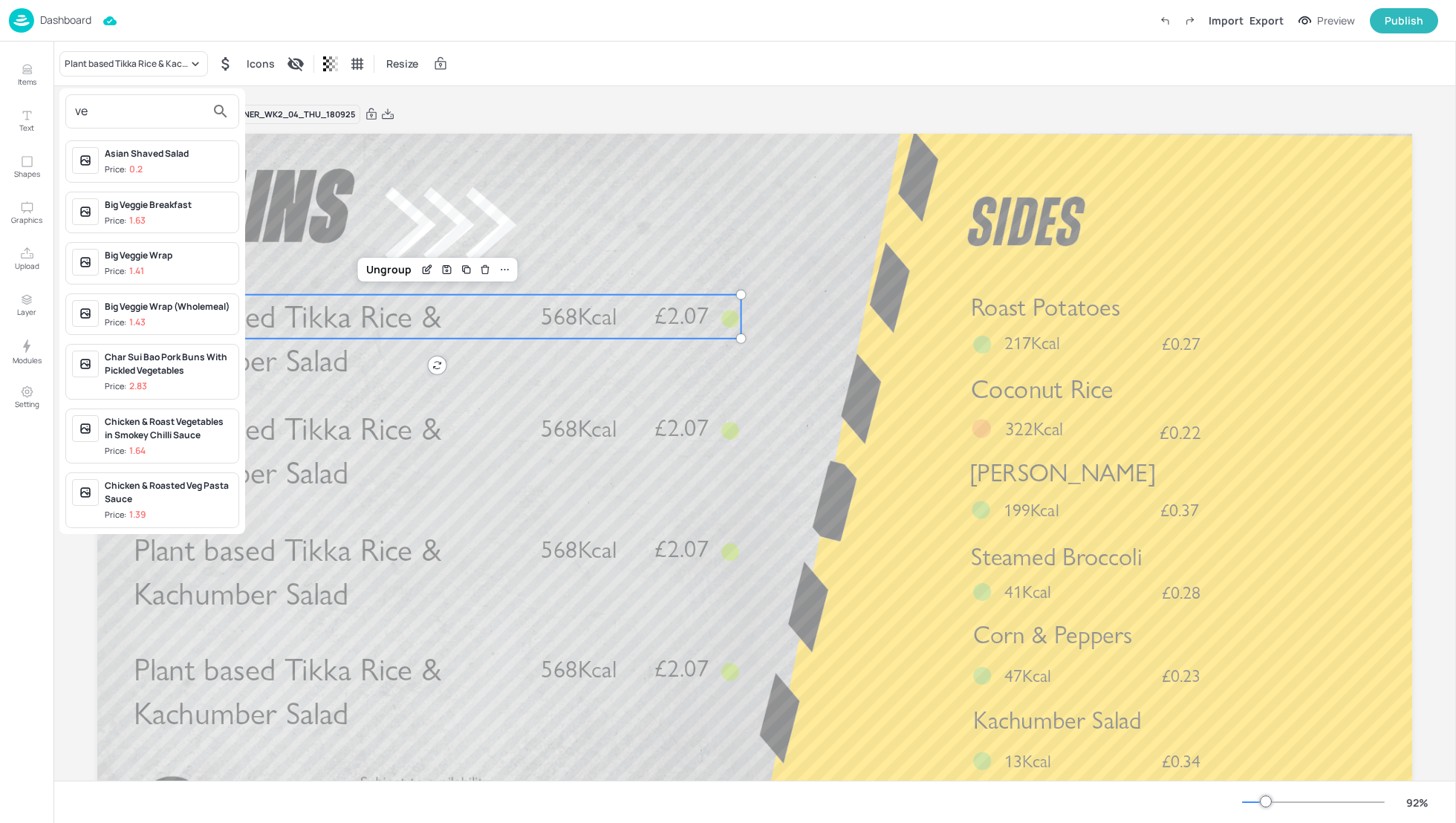
type input "v"
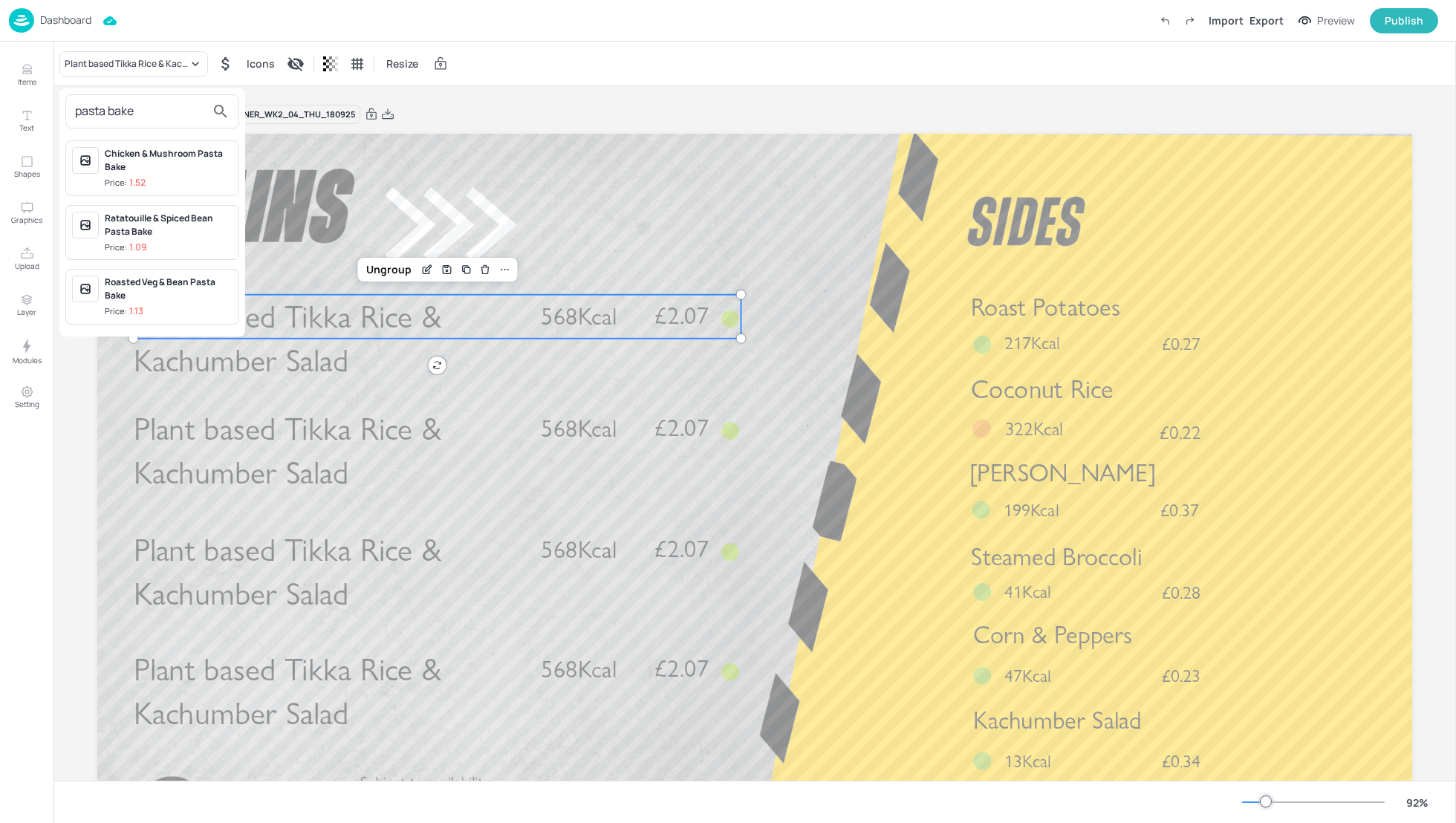
type input "pasta bake"
click at [171, 291] on div "Roasted Veg & Bean Pasta Bake" at bounding box center [169, 289] width 128 height 27
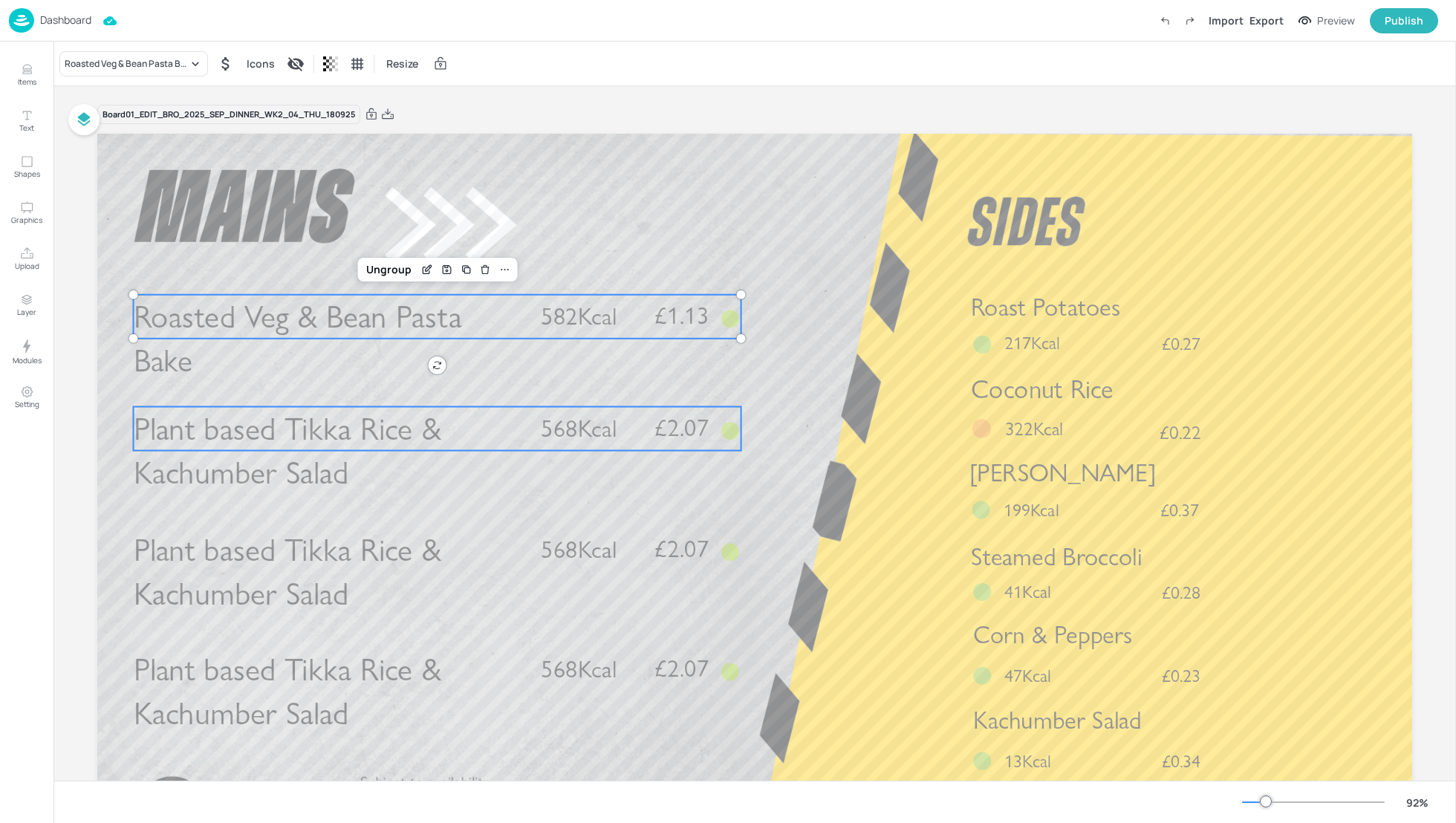
click at [319, 419] on span "Plant based Tikka Rice & Kachumber Salad" at bounding box center [287, 450] width 307 height 82
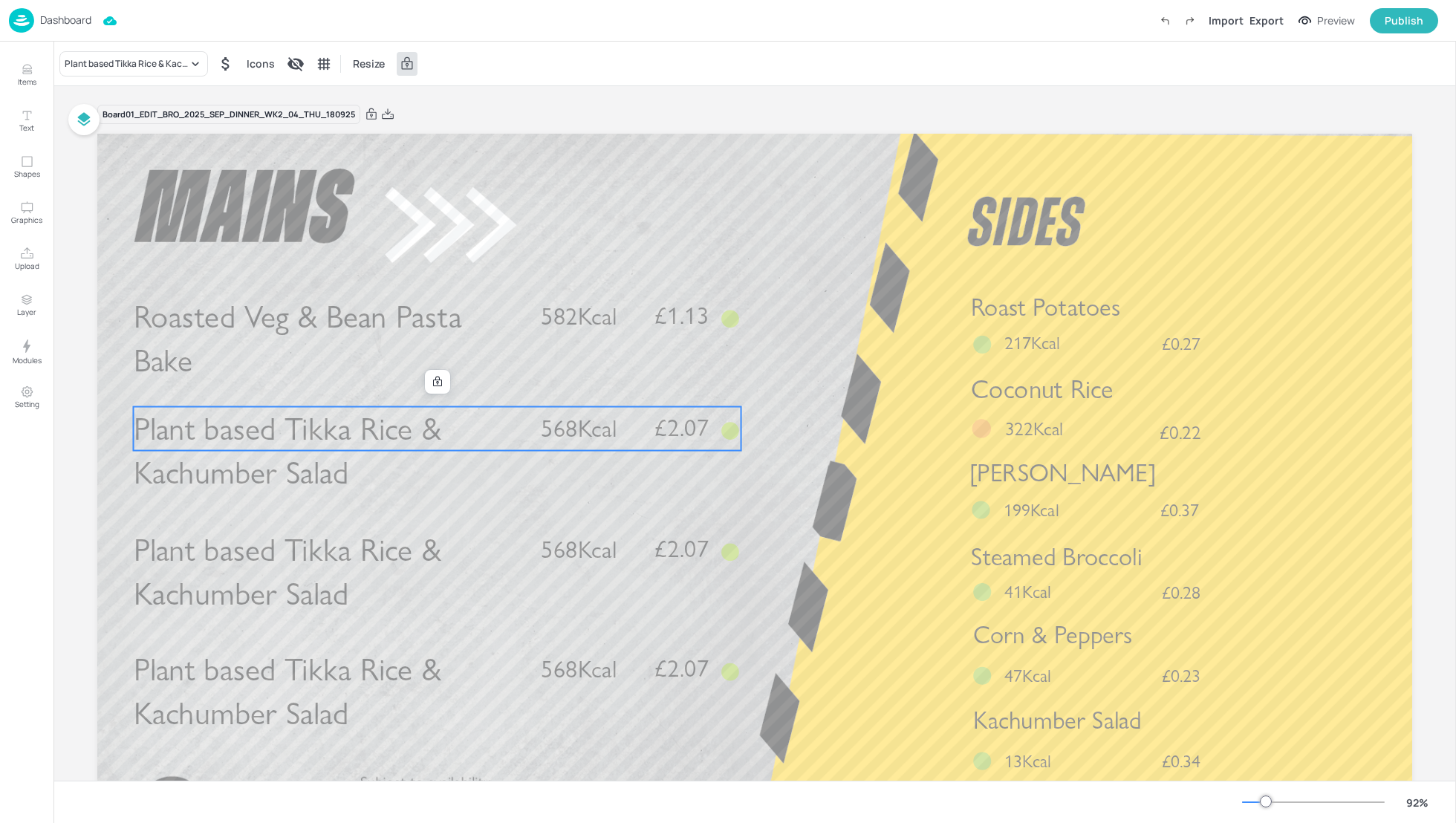
click at [94, 47] on div "Plant based Tikka Rice & Kachumber Salad Icons Resize" at bounding box center [755, 64] width 1402 height 44
click at [94, 51] on div "Plant based Tikka Rice & Kachumber Salad" at bounding box center [133, 64] width 148 height 25
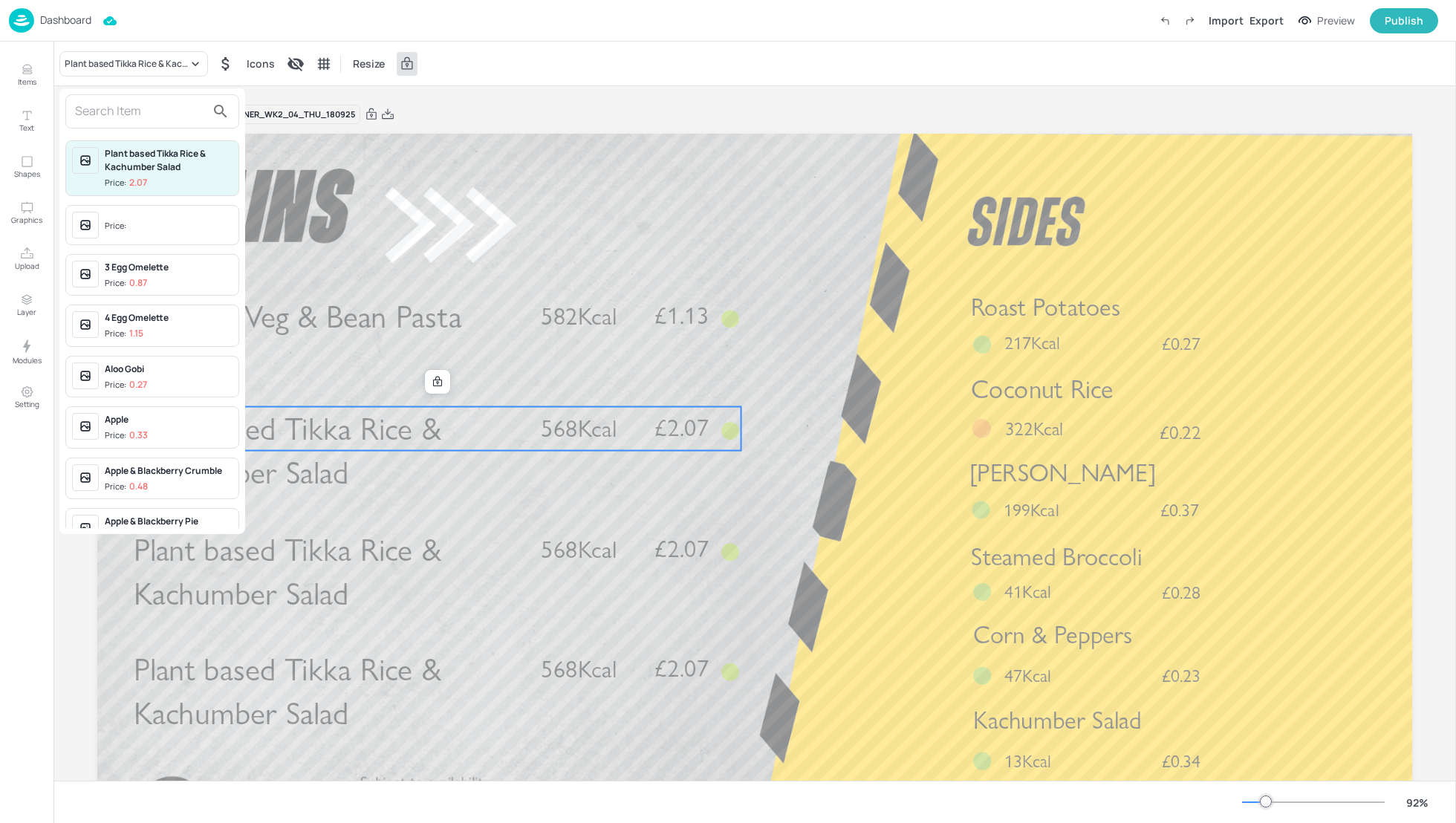
click at [108, 106] on input "text" at bounding box center [141, 111] width 131 height 24
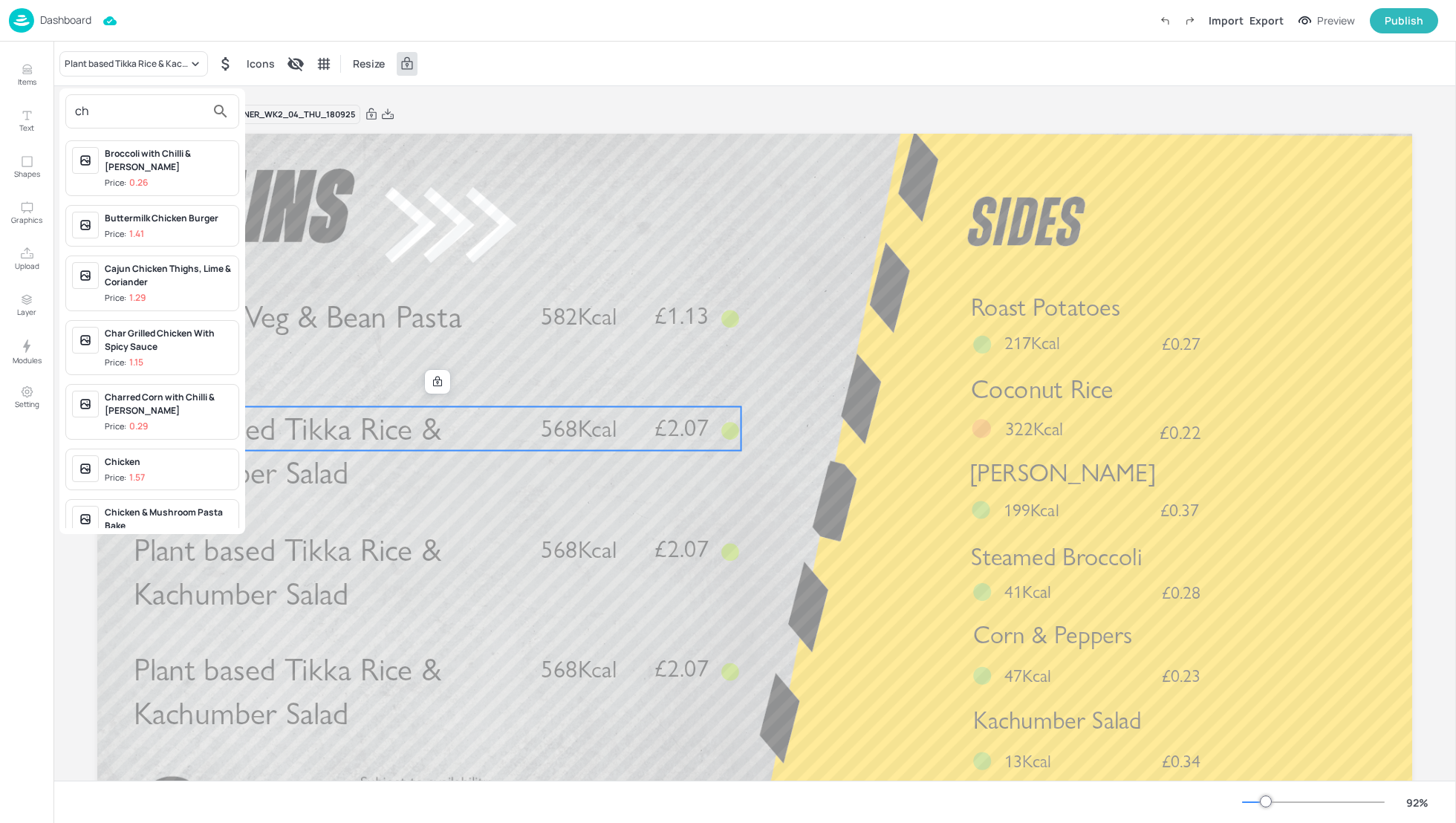
type input "c"
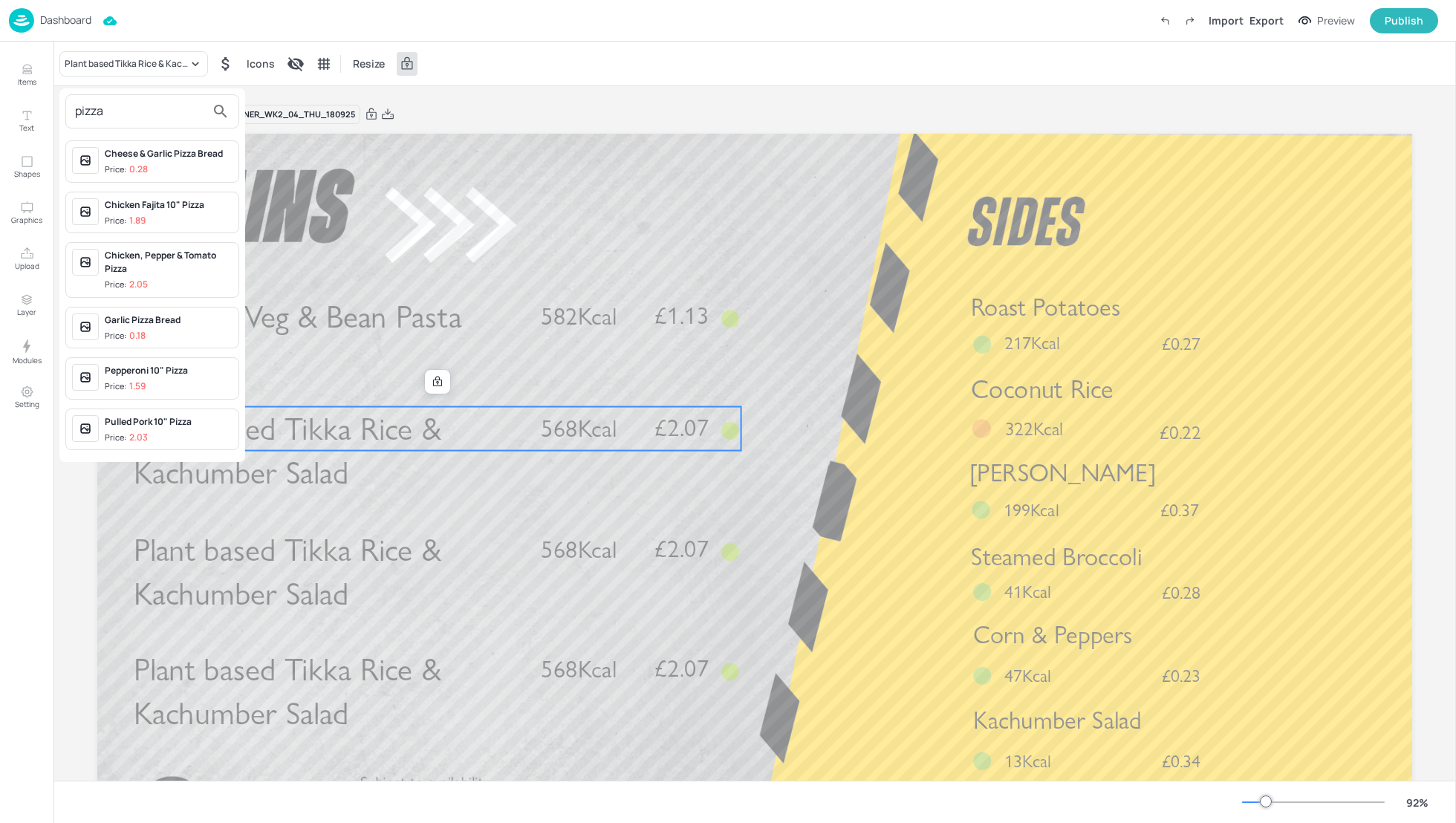
type input "pizza"
click at [156, 209] on div "Chicken Fajita 10" Pizza Price: 1.89" at bounding box center [169, 212] width 128 height 29
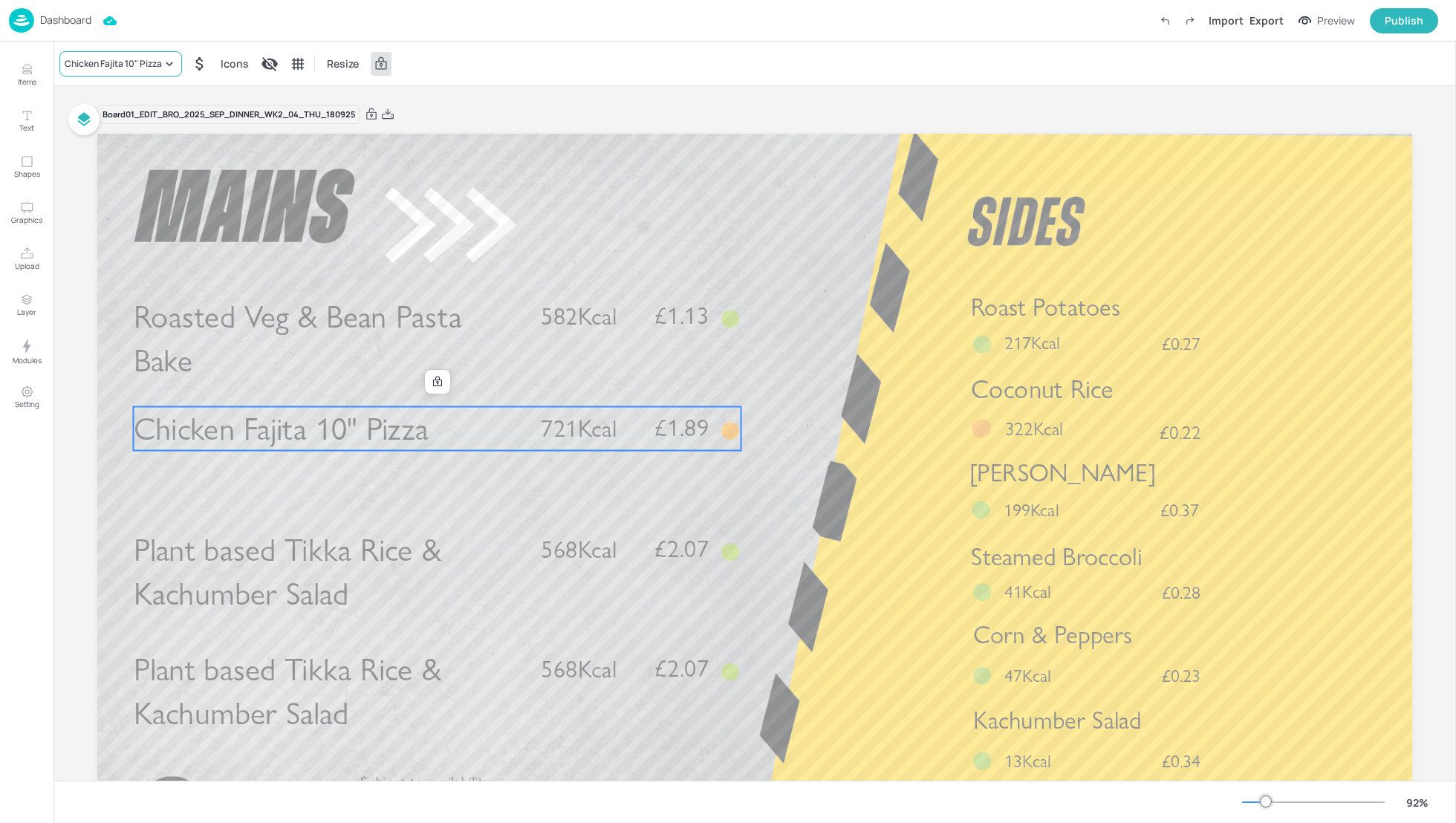
click at [123, 65] on div "Chicken Fajita 10" Pizza" at bounding box center [113, 63] width 97 height 13
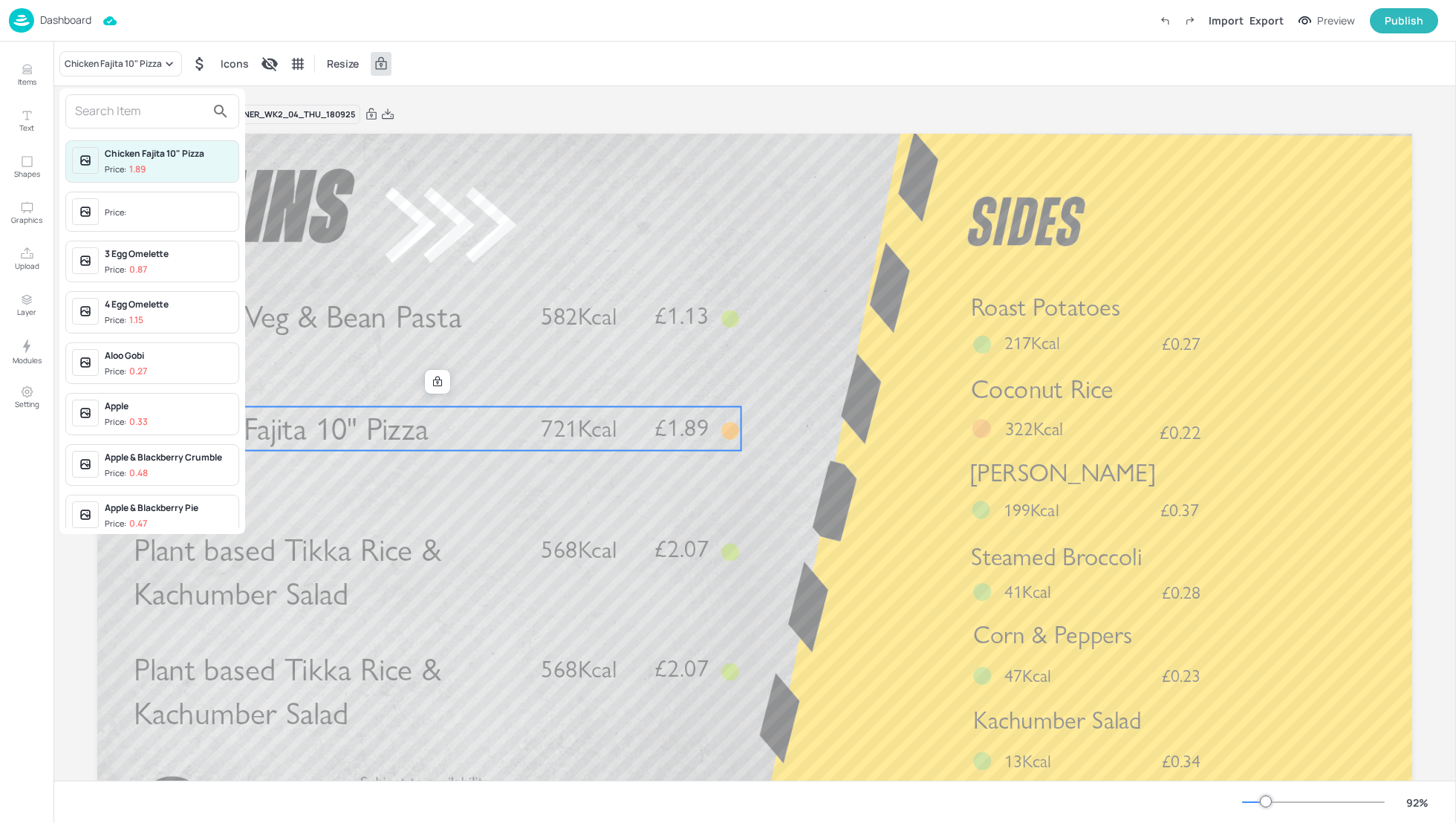
click at [118, 108] on input "text" at bounding box center [141, 111] width 131 height 24
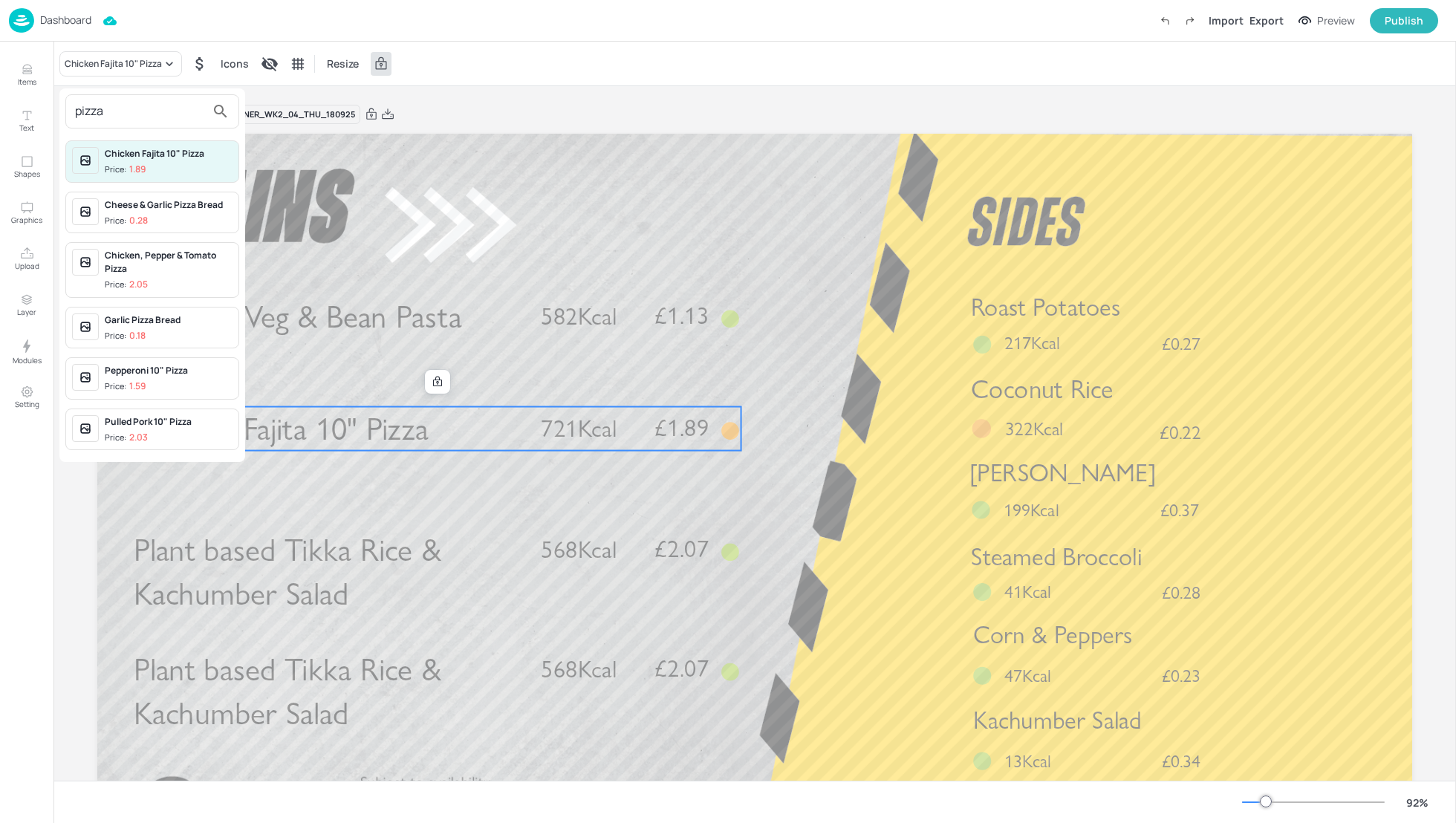
type input "pizza"
click at [852, 382] on div at bounding box center [728, 412] width 1456 height 823
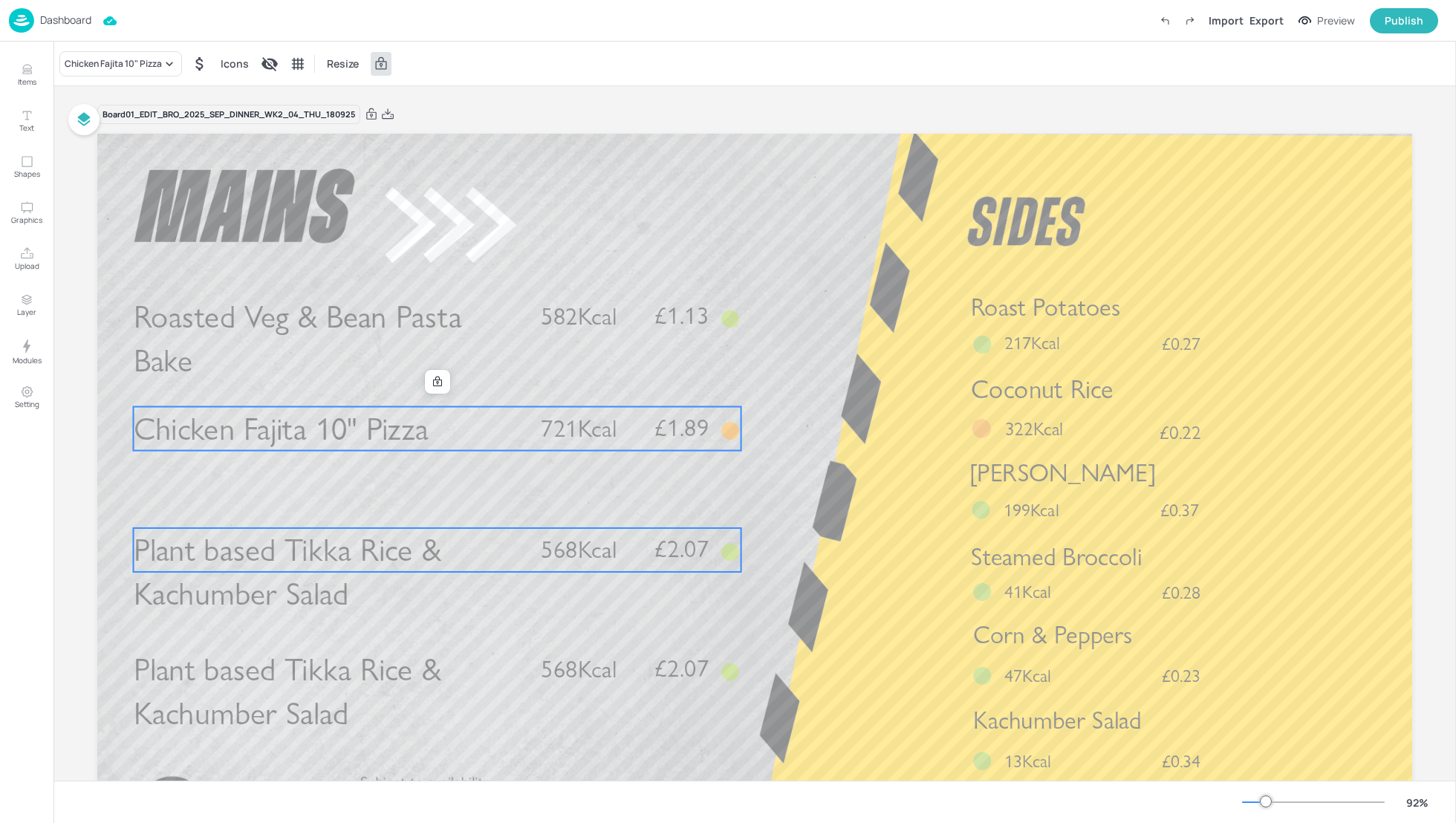
click at [305, 539] on span "Plant based Tikka Rice & Kachumber Salad" at bounding box center [287, 573] width 307 height 82
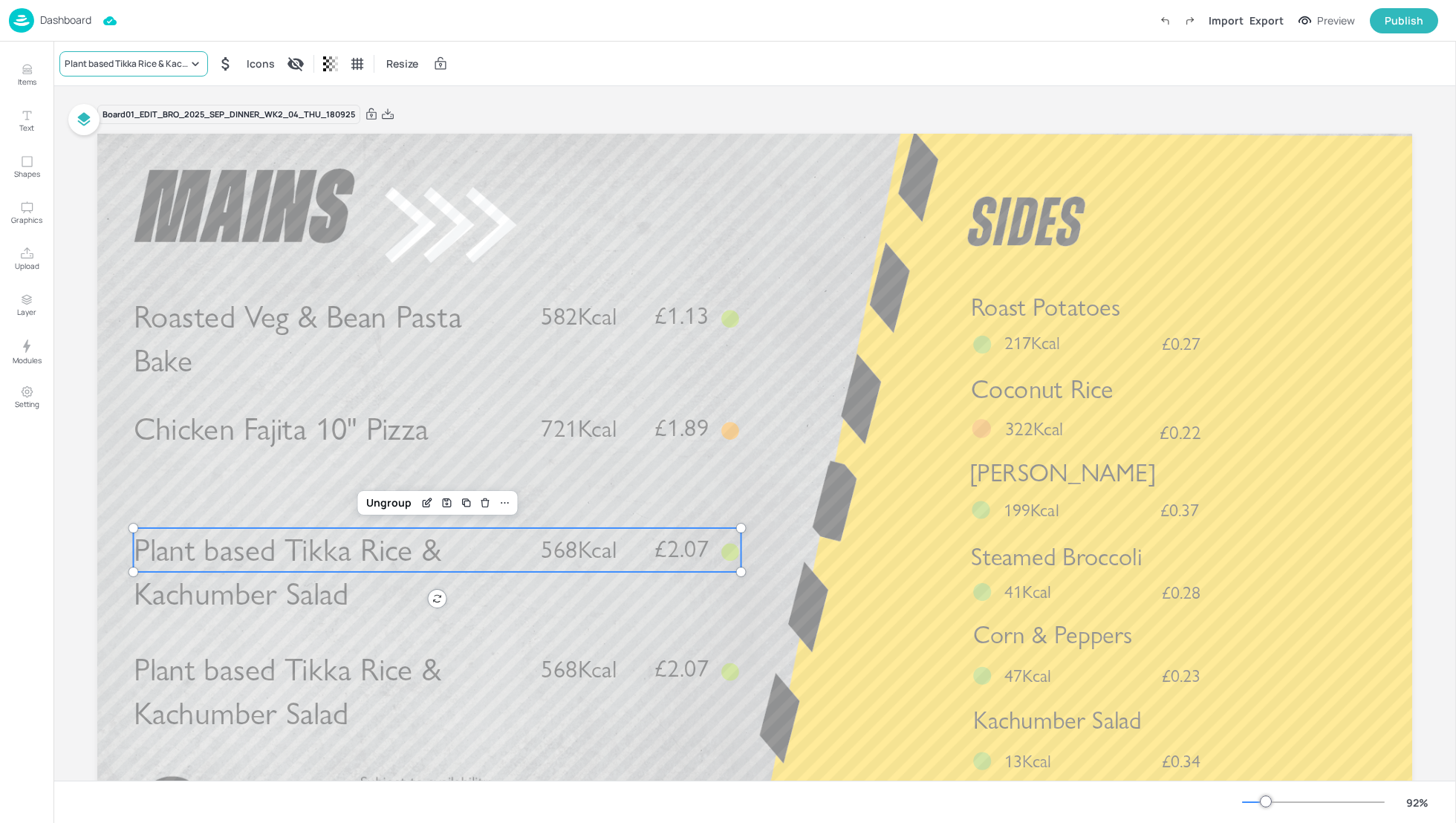
click at [141, 63] on div "Plant based Tikka Rice & Kachumber Salad" at bounding box center [126, 63] width 123 height 13
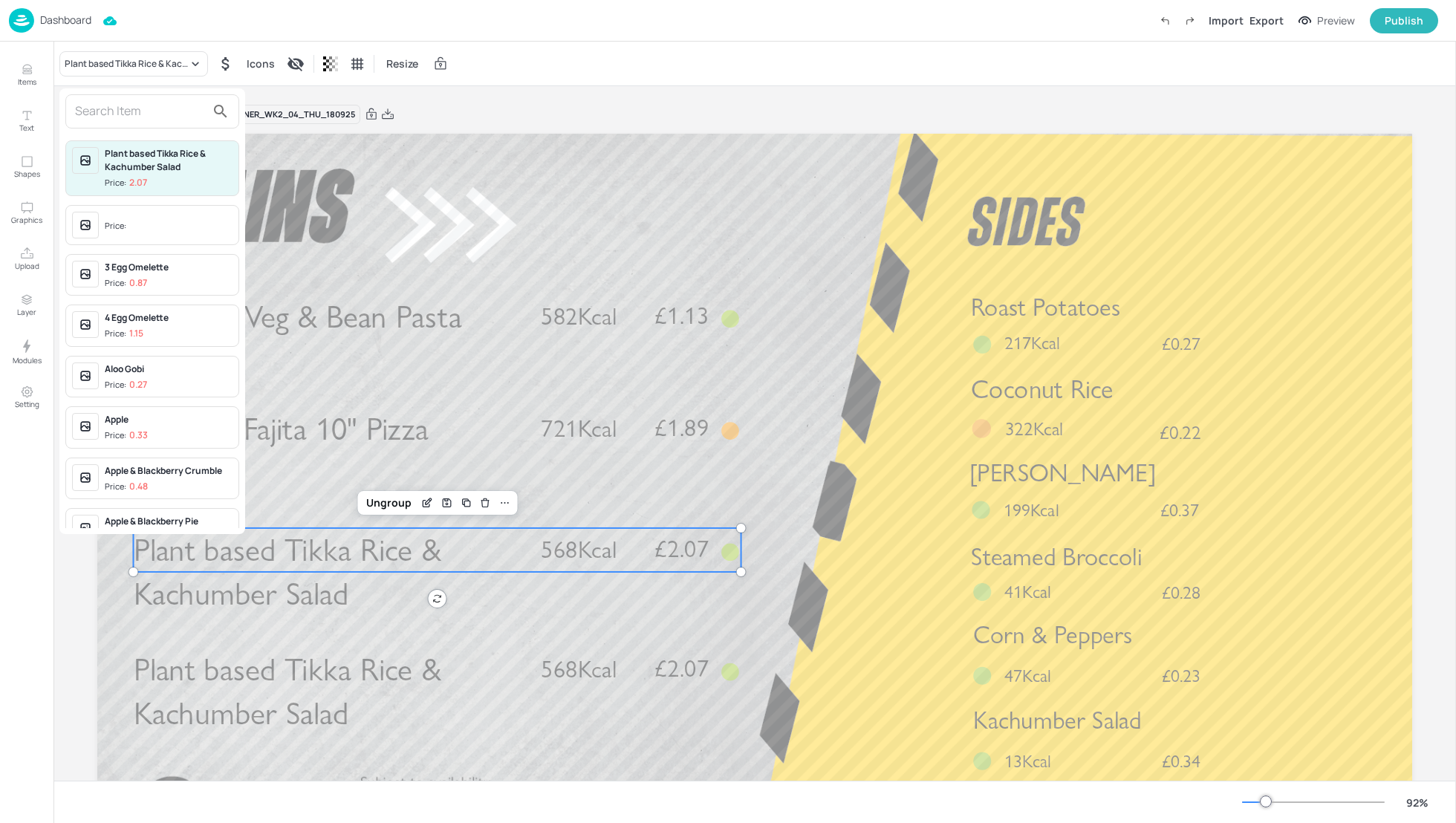
click at [140, 112] on input "text" at bounding box center [141, 111] width 131 height 24
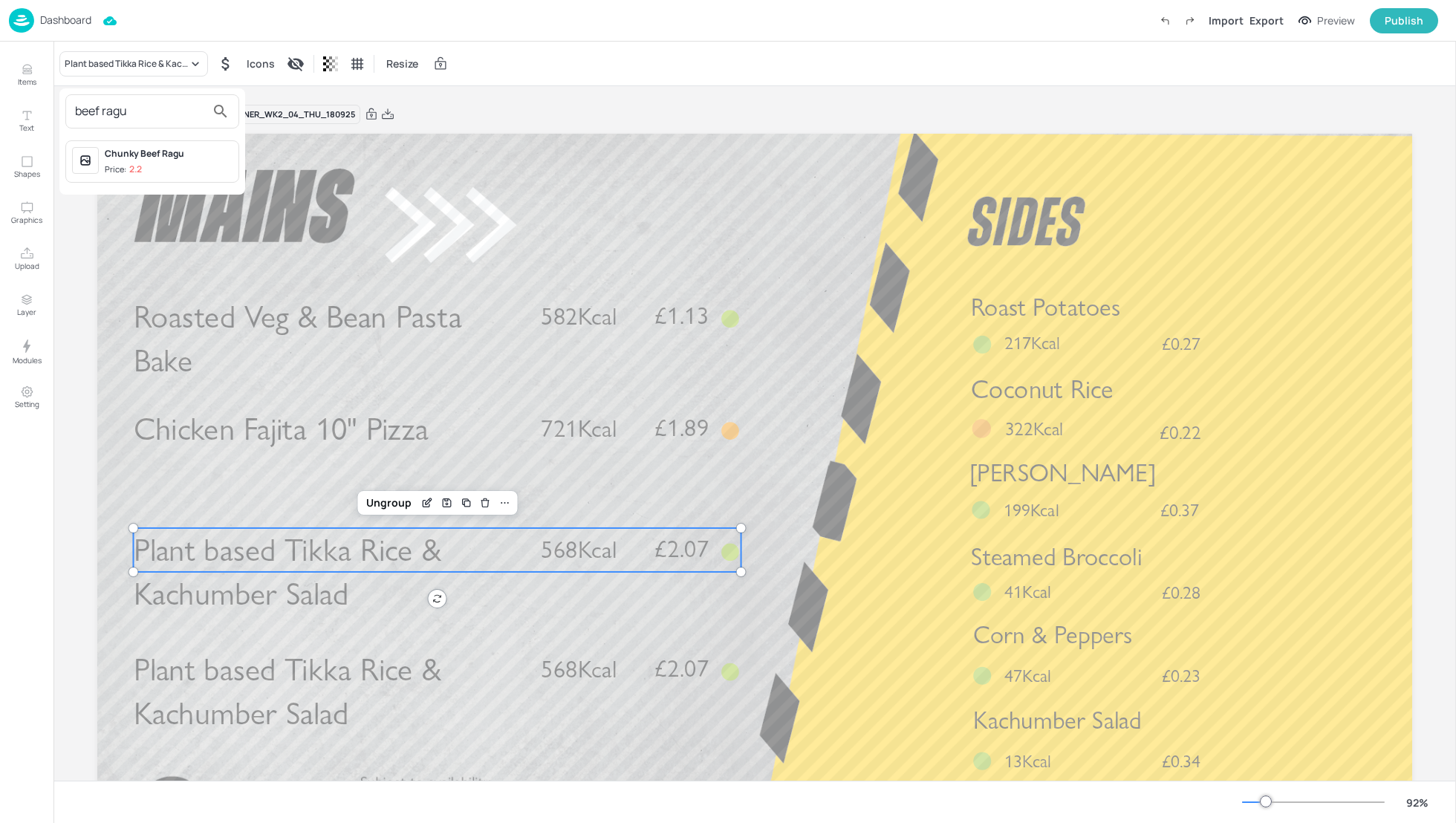
type input "beef ragu"
click at [172, 156] on div "Chunky Beef Ragu" at bounding box center [169, 153] width 128 height 13
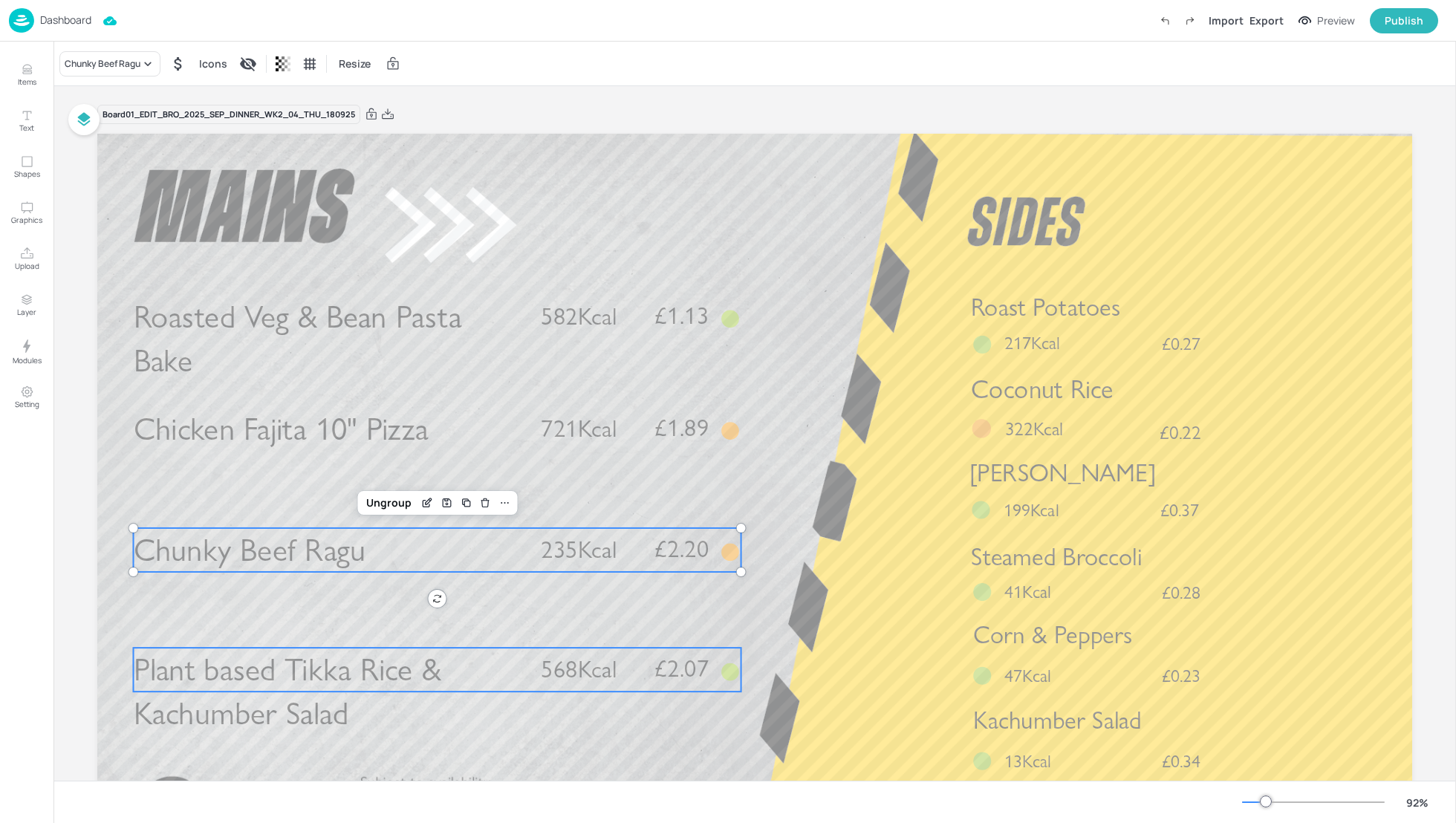
click at [441, 663] on p "Plant based Tikka Rice & Kachumber Salad" at bounding box center [328, 692] width 389 height 88
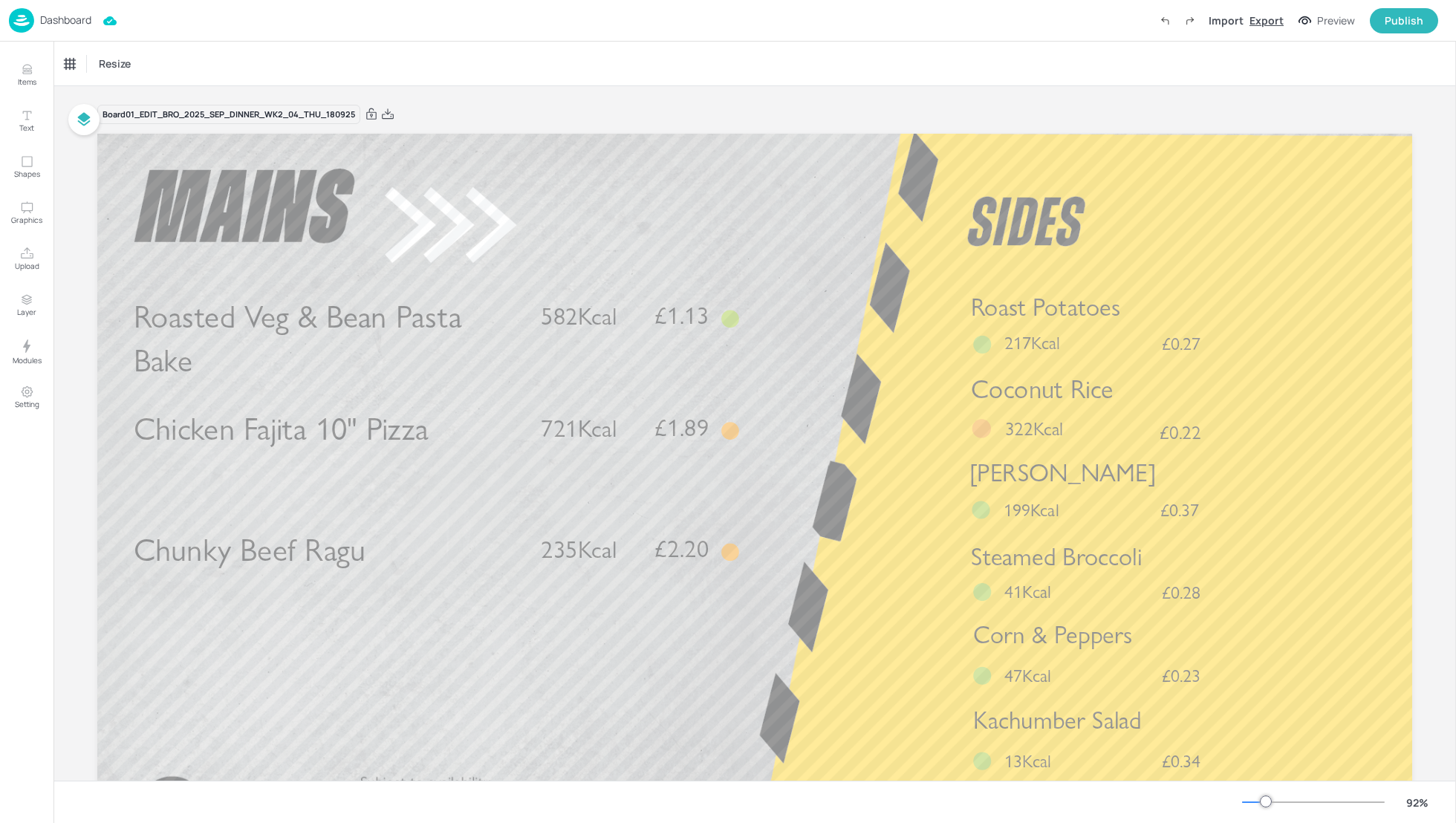
click at [1274, 21] on div "Export" at bounding box center [1266, 21] width 34 height 16
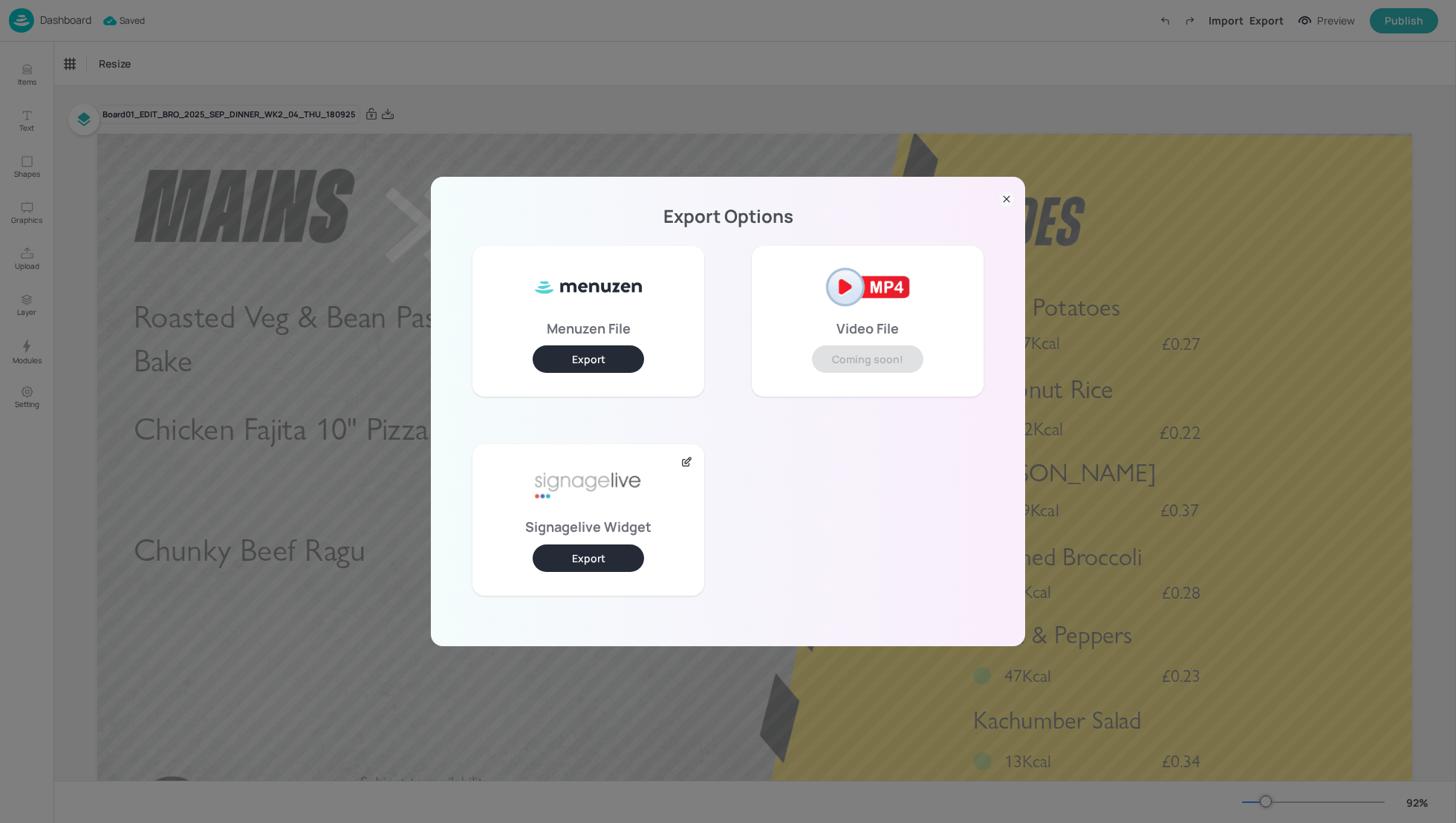
click at [503, 103] on div "Export Options Menuzen File Export Video File Coming soon! Signagelive Widget E…" at bounding box center [728, 412] width 1456 height 823
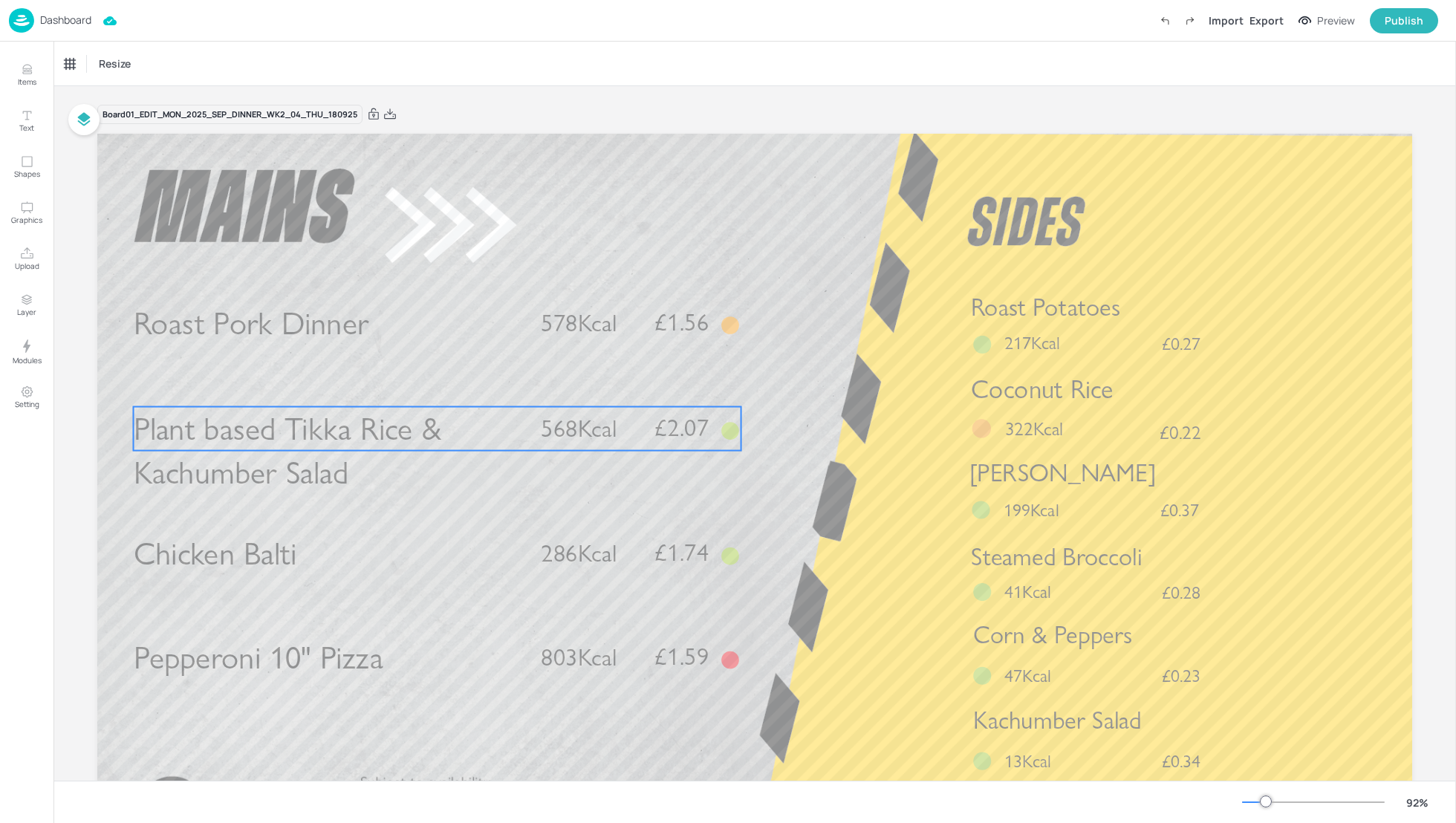
click at [536, 423] on div "Plant based Tikka Rice & Kachumber Salad £2.07 568Kcal" at bounding box center [437, 430] width 608 height 44
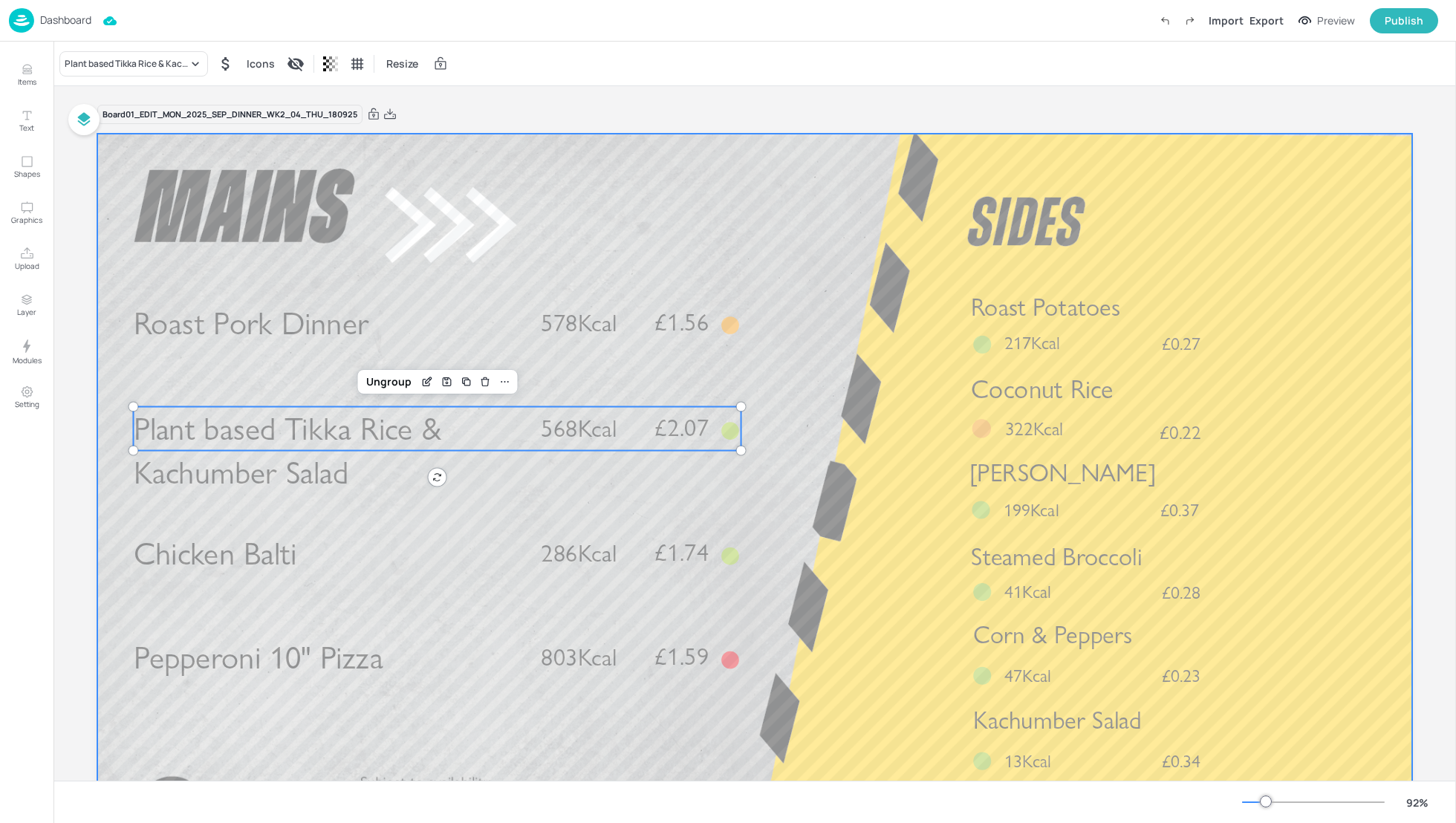
click at [891, 420] on div at bounding box center [754, 503] width 1315 height 740
click at [563, 423] on span "568Kcal" at bounding box center [579, 428] width 76 height 29
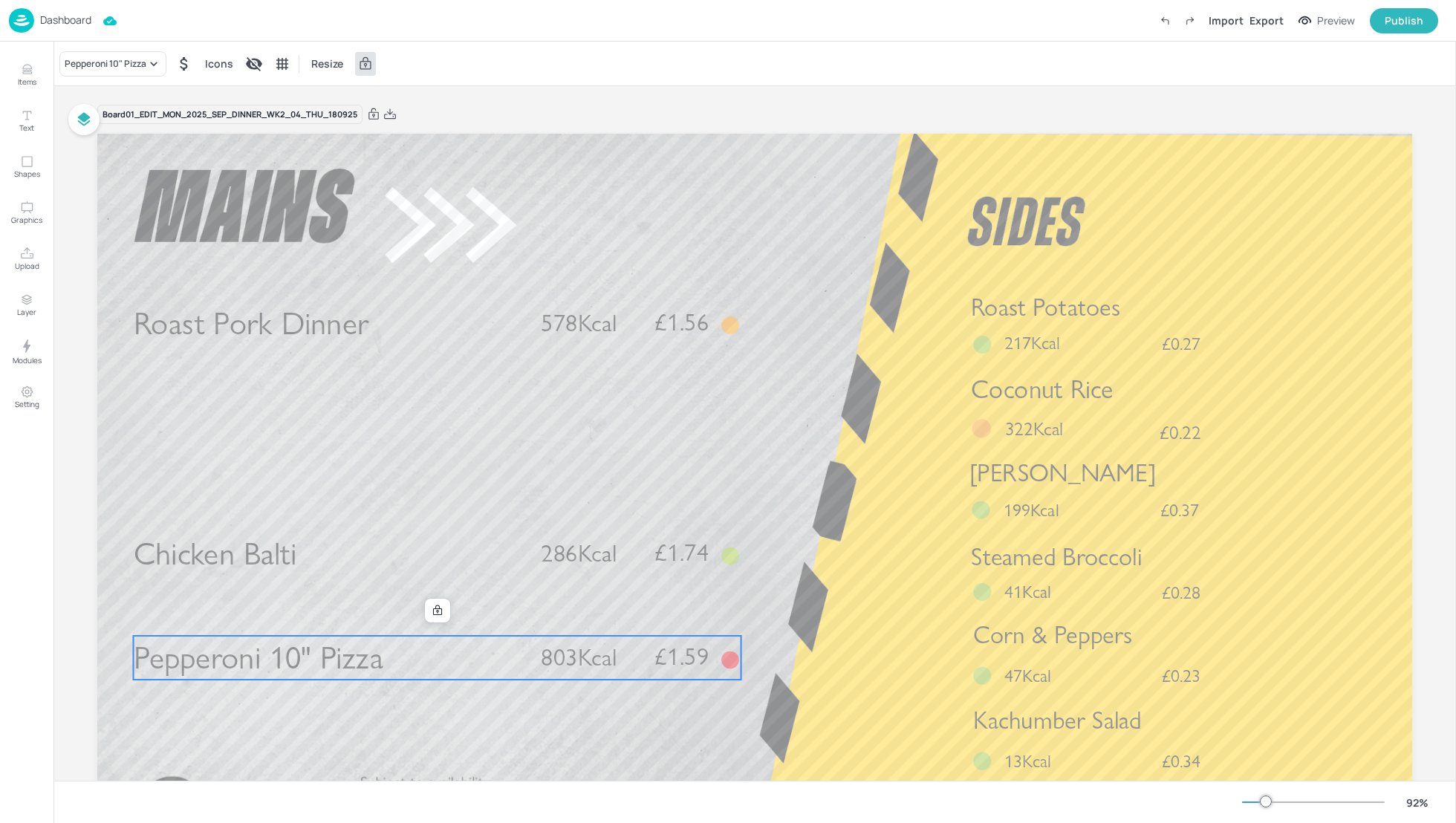
click at [425, 655] on p "Pepperoni 10" Pizza" at bounding box center [328, 658] width 389 height 44
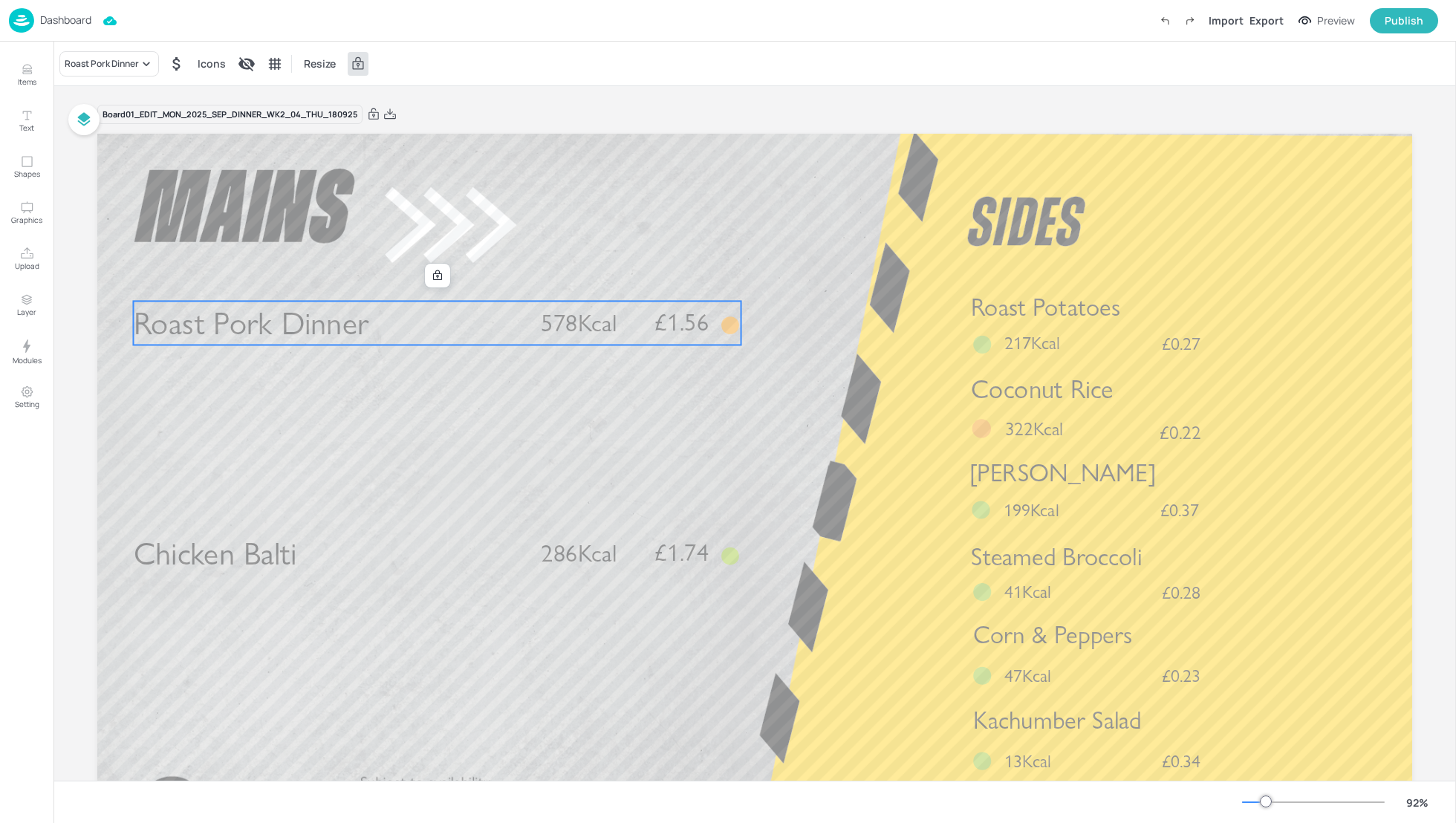
click at [465, 321] on p "Roast Pork Dinner" at bounding box center [328, 323] width 389 height 44
click at [448, 282] on div at bounding box center [444, 283] width 19 height 19
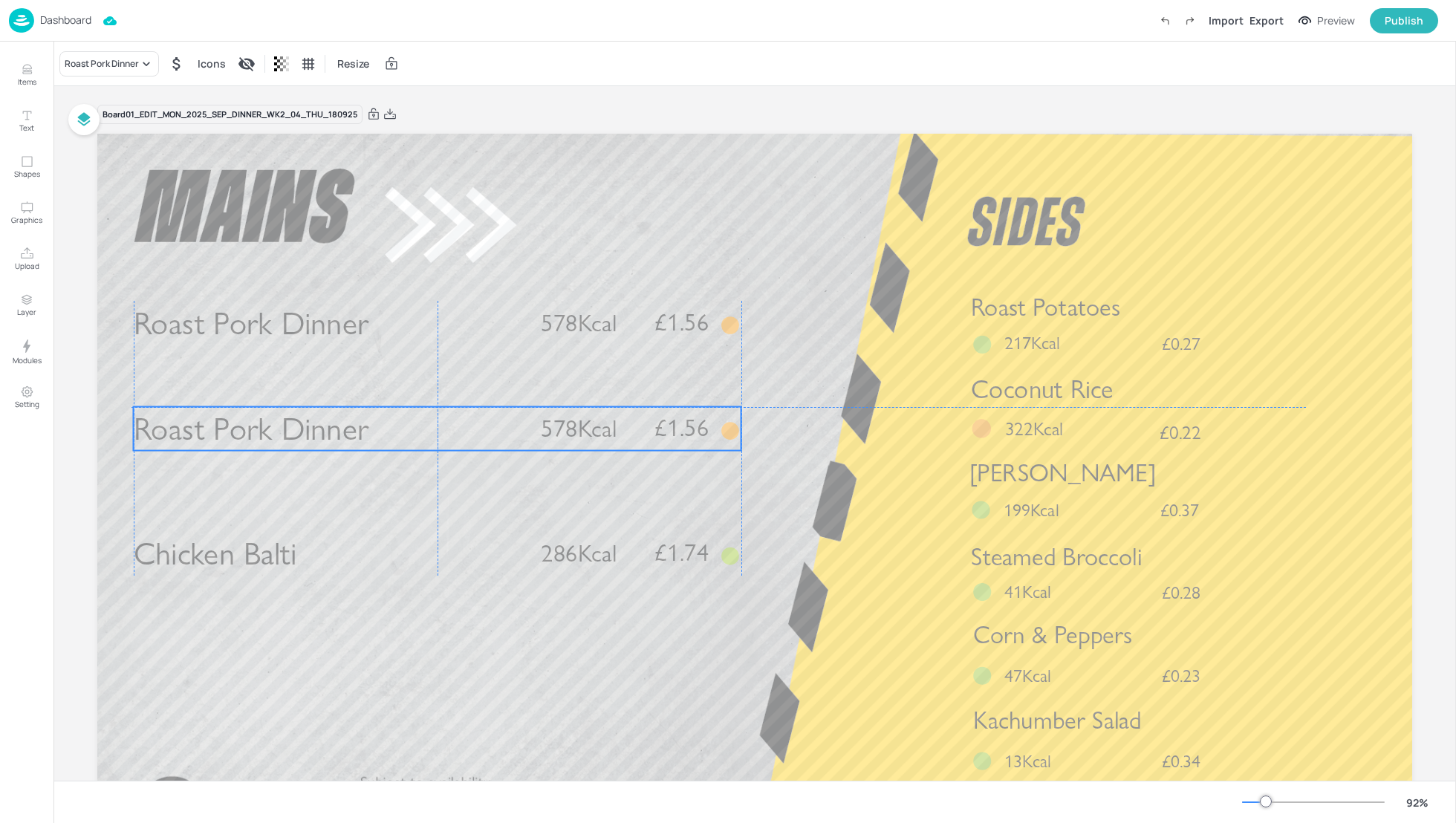
drag, startPoint x: 407, startPoint y: 330, endPoint x: 399, endPoint y: 431, distance: 101.3
click at [399, 431] on p "Roast Pork Dinner" at bounding box center [328, 430] width 389 height 44
click at [137, 66] on div "Roast Pork Dinner" at bounding box center [102, 63] width 74 height 13
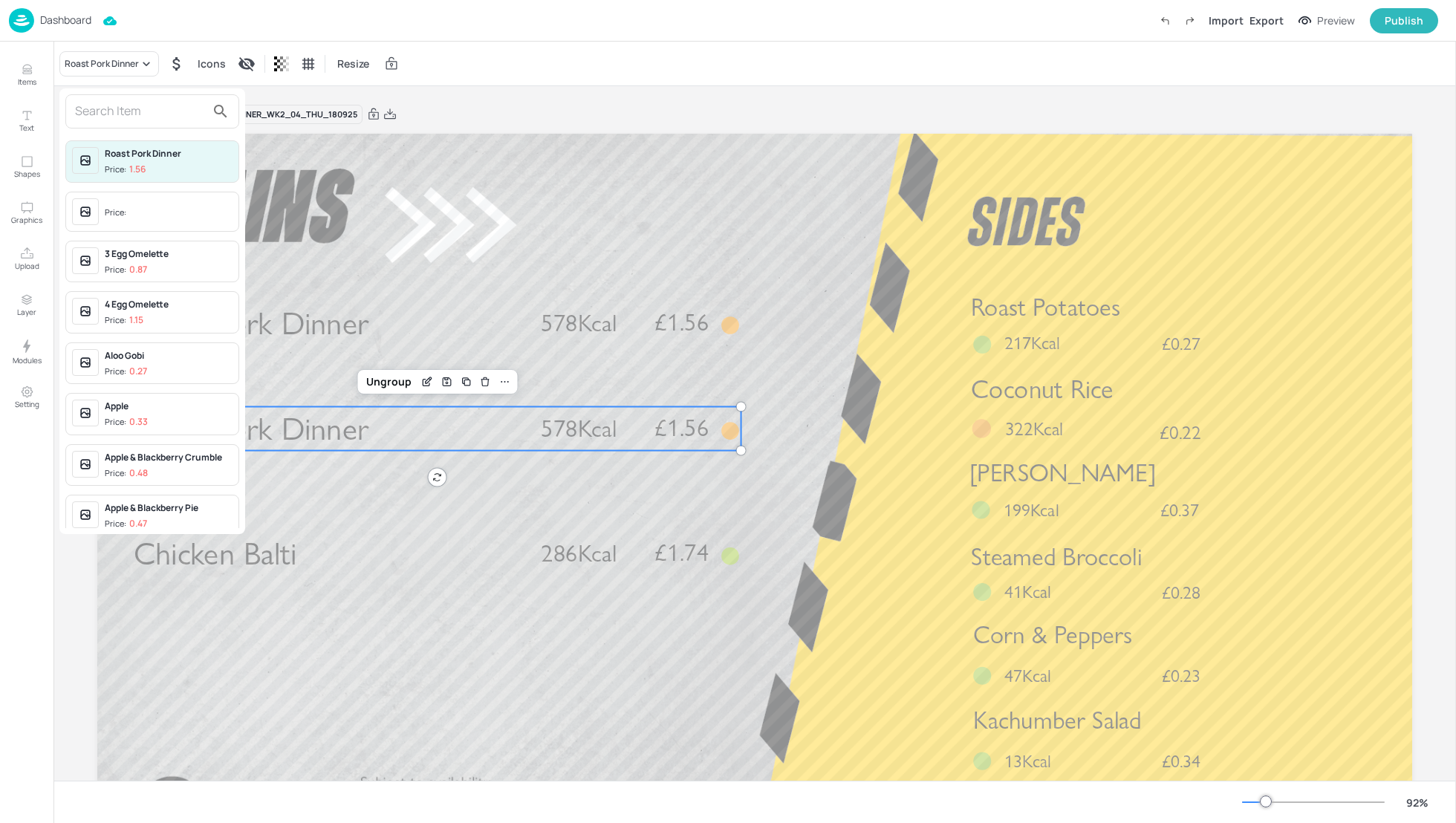
click at [118, 123] on div at bounding box center [152, 111] width 174 height 34
click at [109, 116] on input "text" at bounding box center [141, 111] width 131 height 24
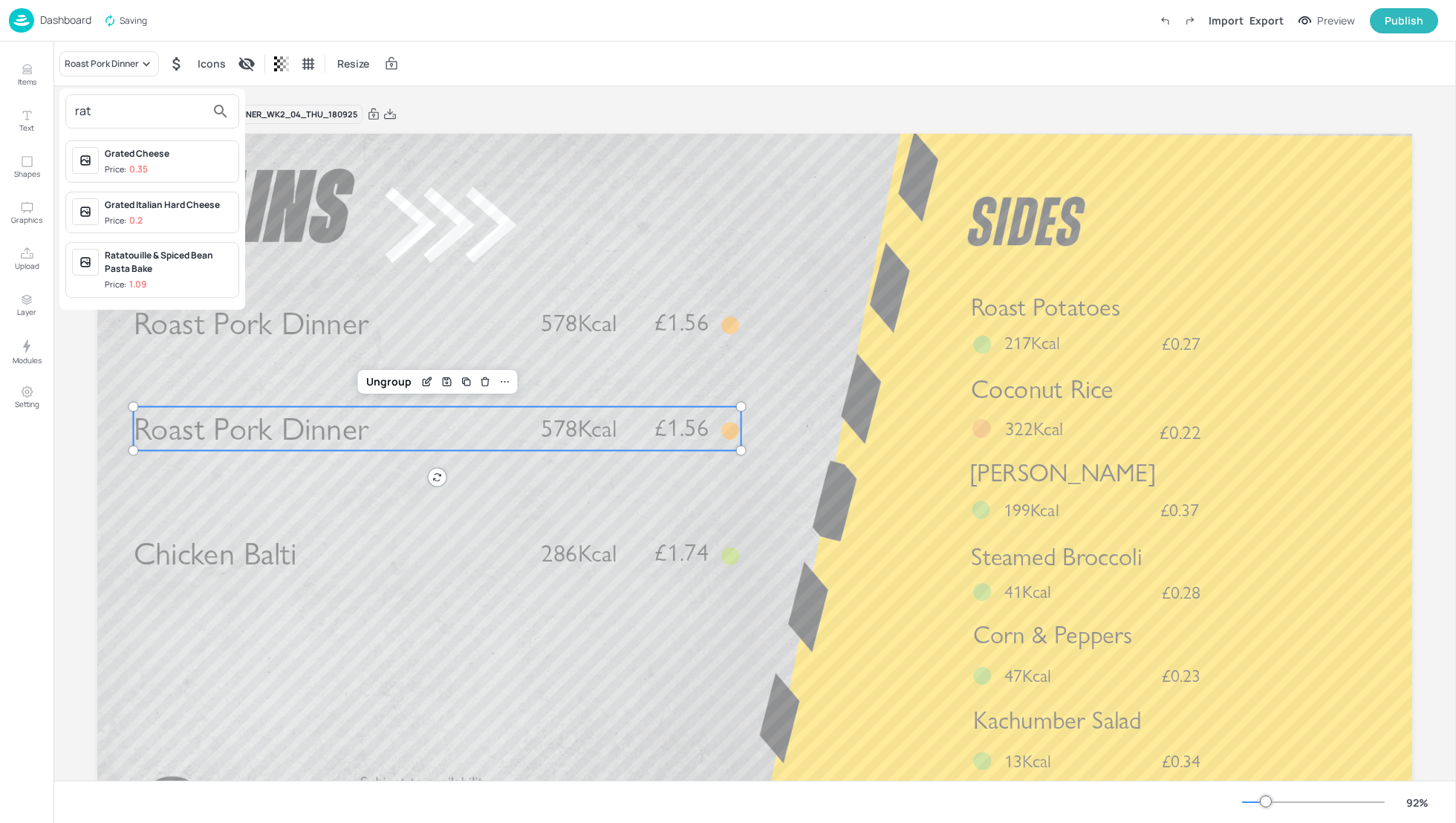
type input "rat"
click at [156, 258] on div "Ratatouille & Spiced Bean Pasta Bake" at bounding box center [169, 262] width 128 height 27
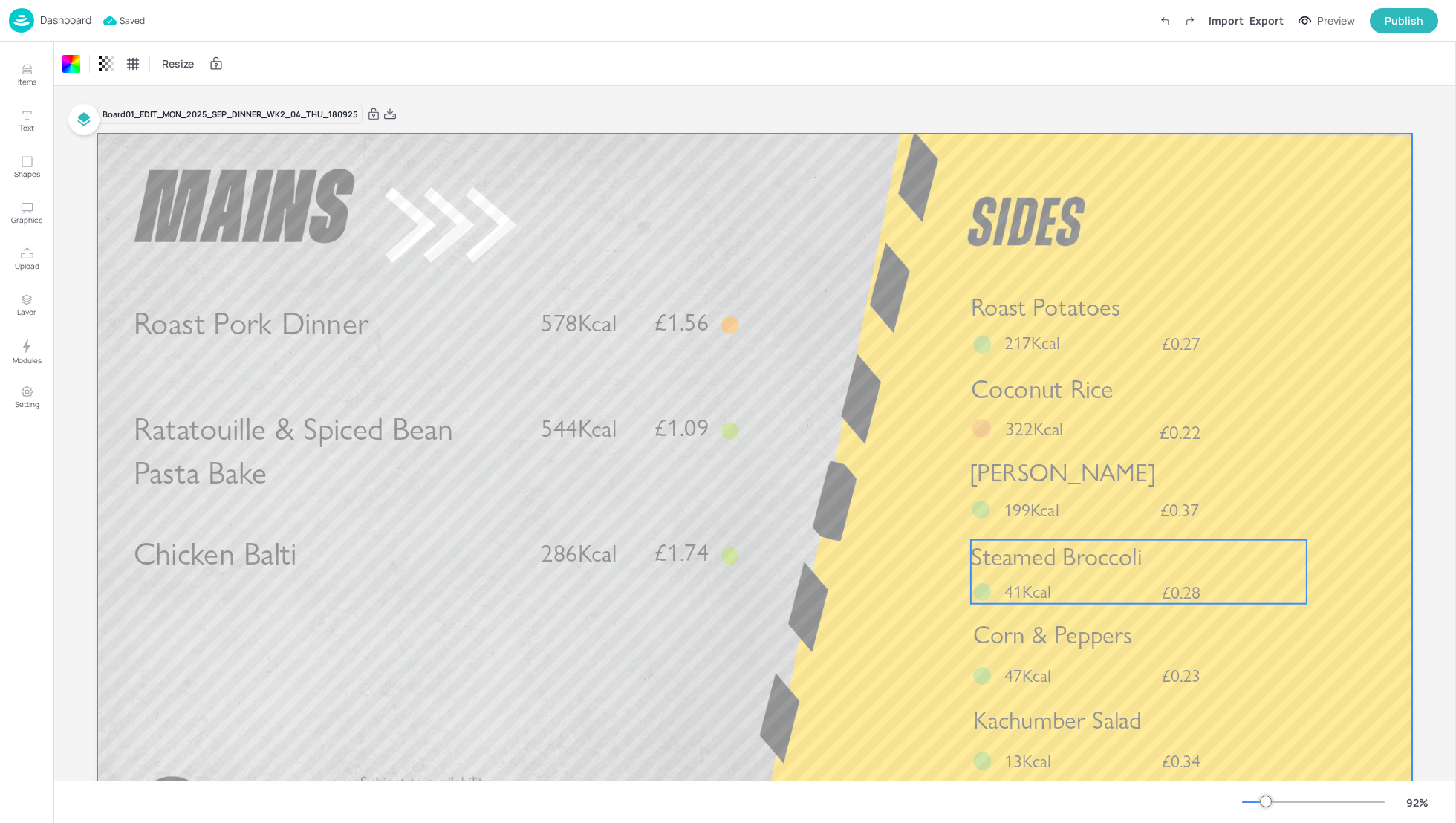
click at [1109, 571] on span "Steamed Broccoli" at bounding box center [1056, 557] width 171 height 30
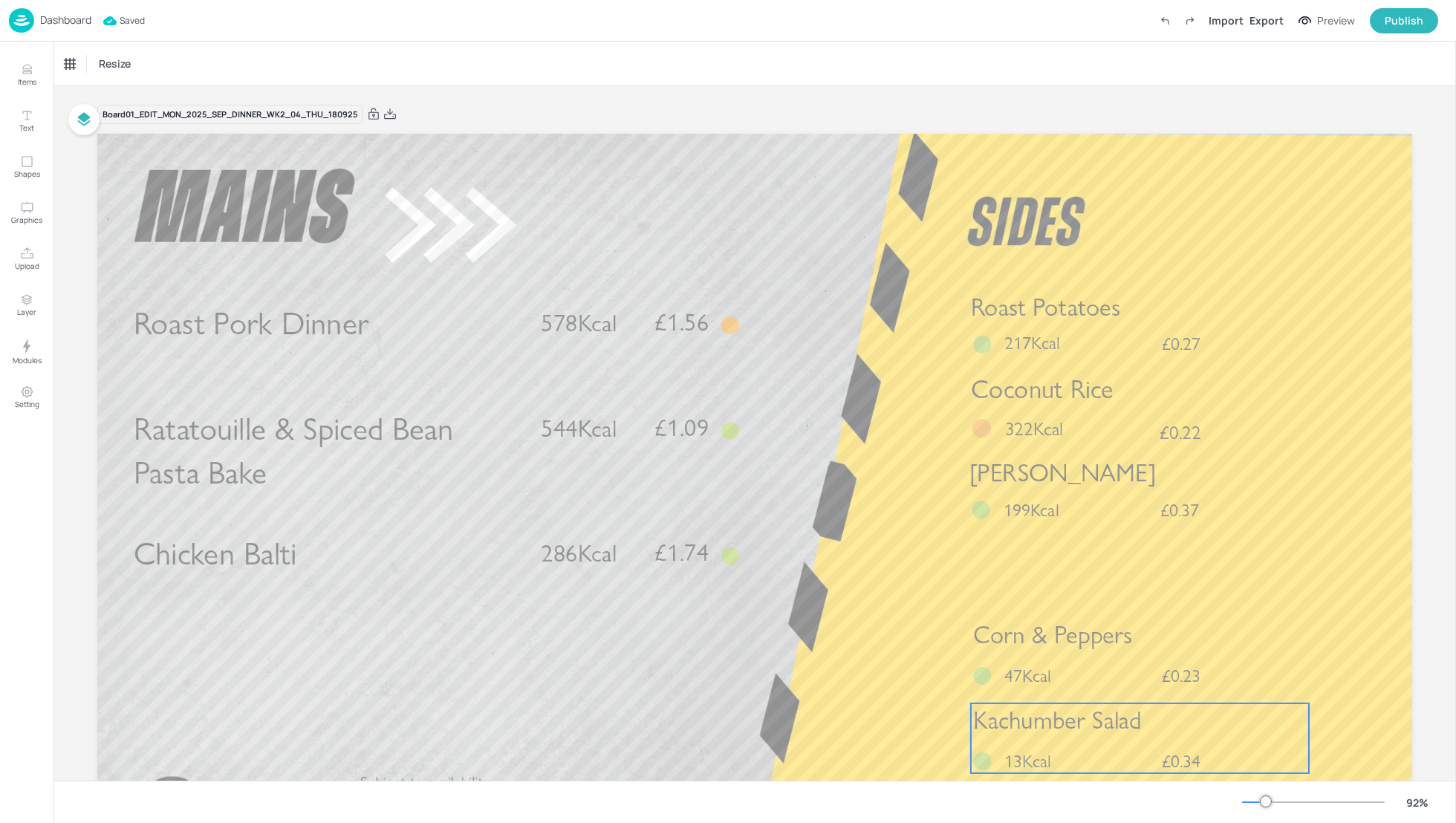
click at [1109, 745] on div "Kachumber Salad £0.34 13Kcal" at bounding box center [1140, 738] width 338 height 70
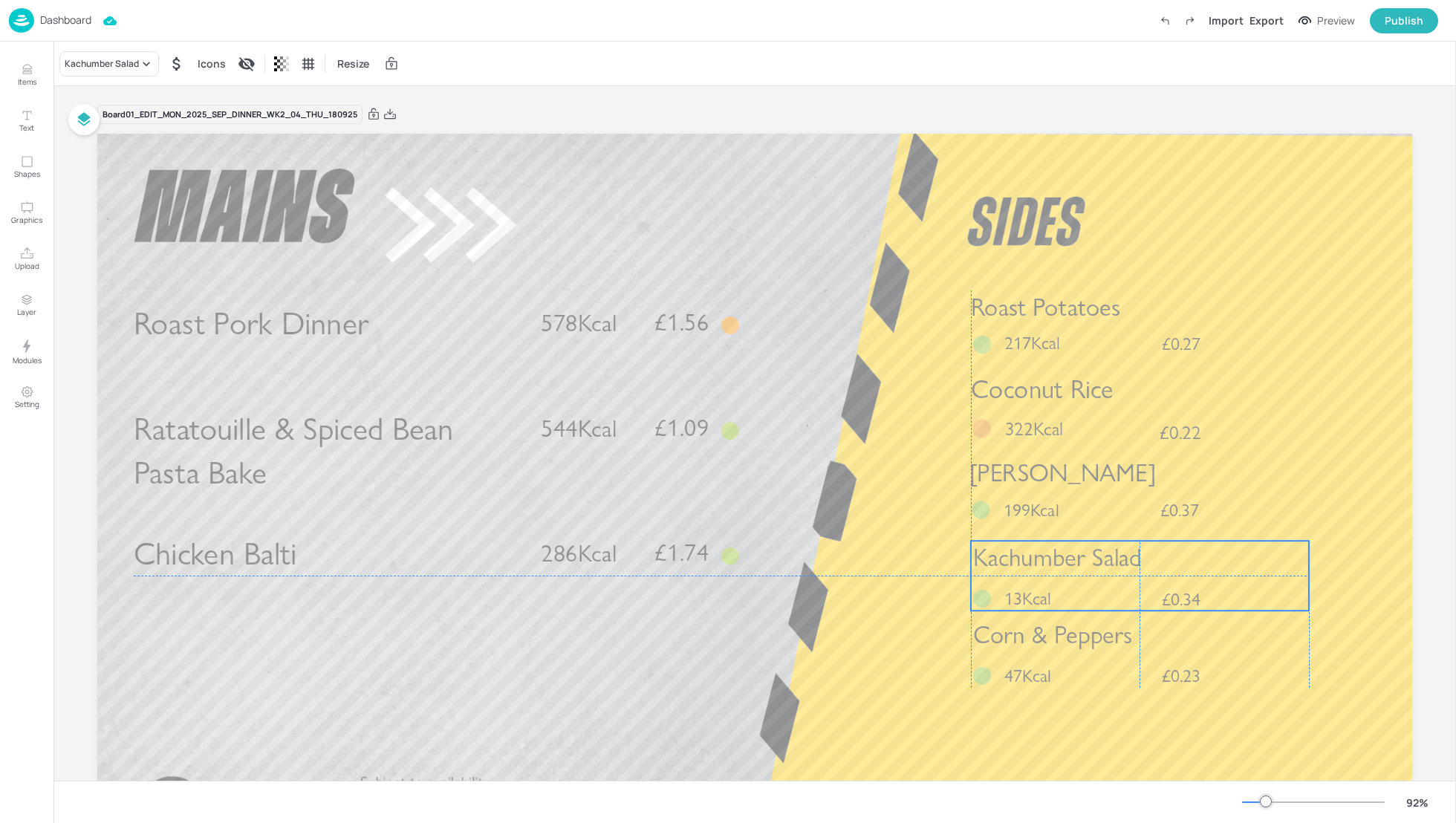
drag, startPoint x: 1134, startPoint y: 693, endPoint x: 1133, endPoint y: 569, distance: 124.0
click at [1133, 569] on span "Kachumber Salad" at bounding box center [1057, 558] width 169 height 30
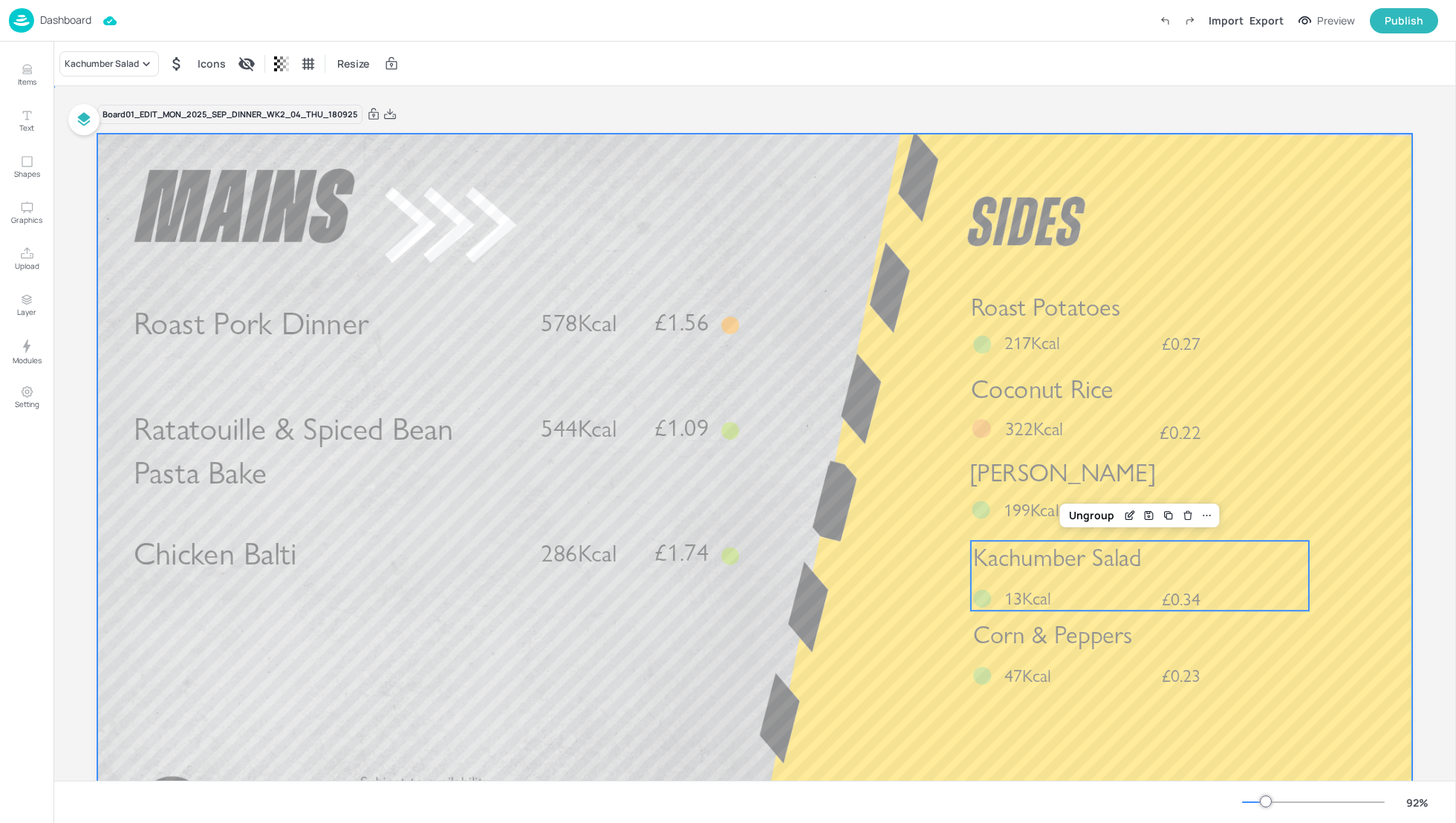
click at [837, 635] on div at bounding box center [754, 503] width 1315 height 740
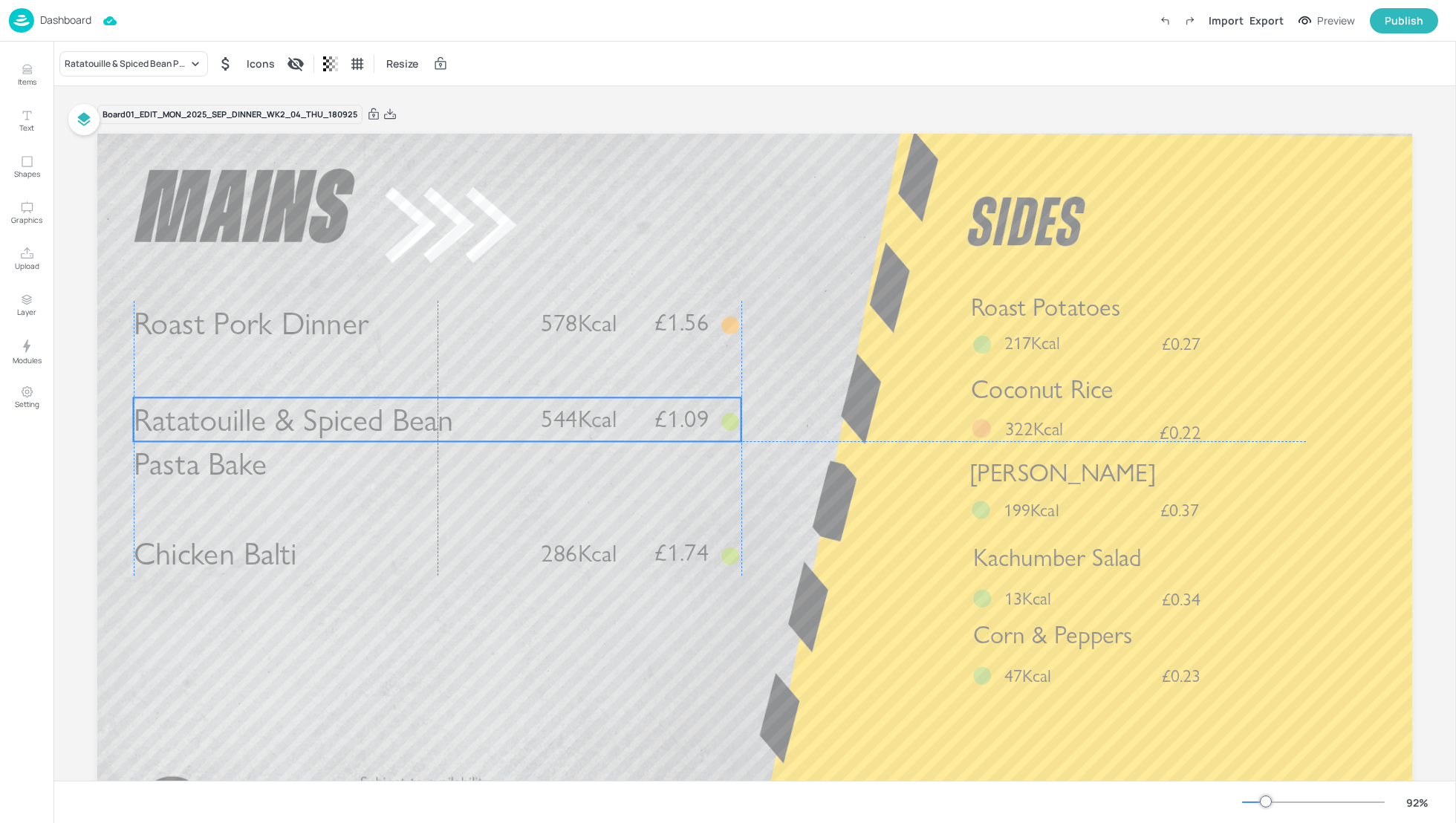
drag, startPoint x: 460, startPoint y: 439, endPoint x: 458, endPoint y: 430, distance: 9.2
click at [458, 430] on p "Ratatouille & Spiced Bean Pasta Bake" at bounding box center [328, 442] width 389 height 88
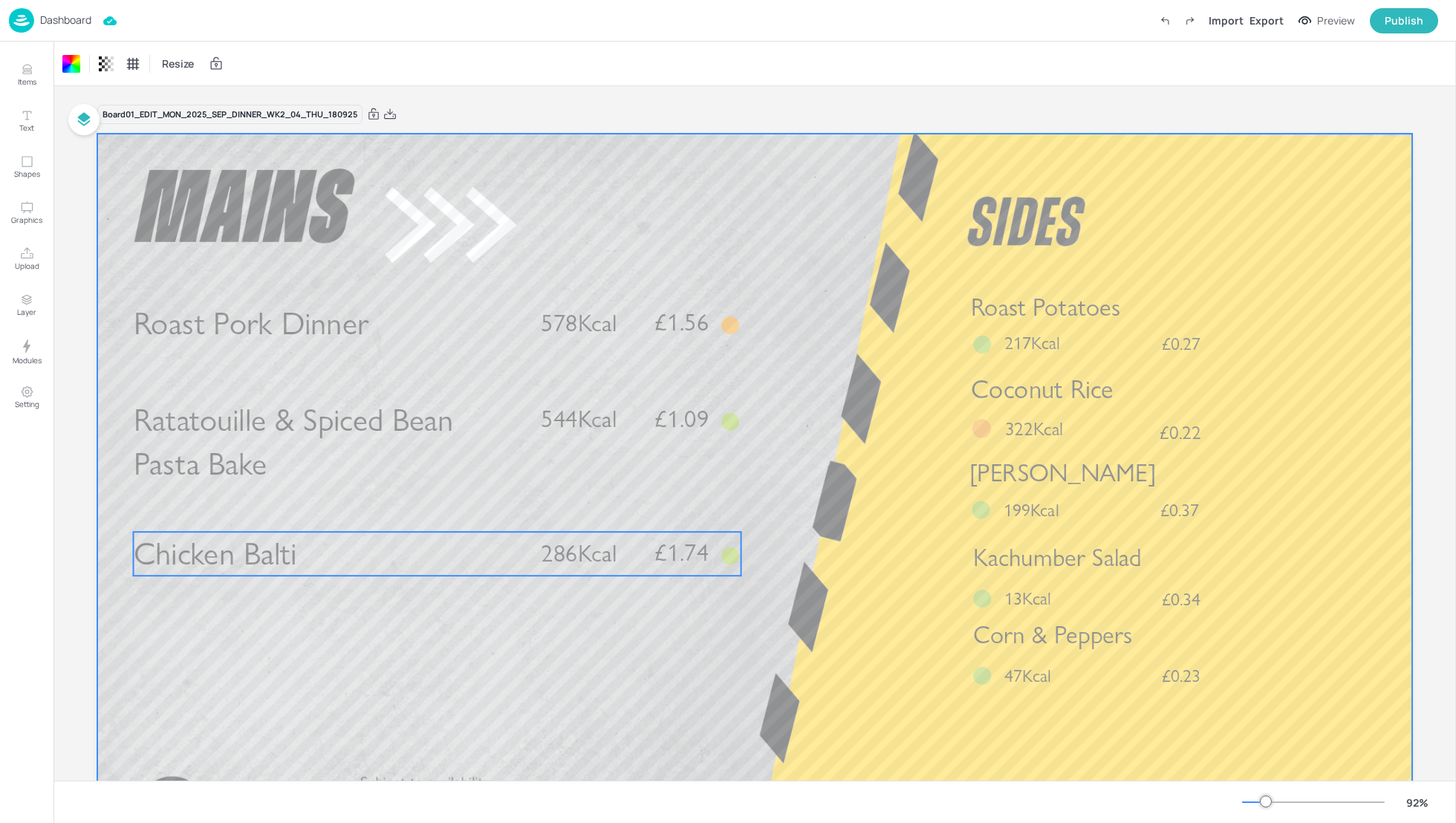
click at [338, 561] on p "Chicken Balti" at bounding box center [328, 554] width 389 height 44
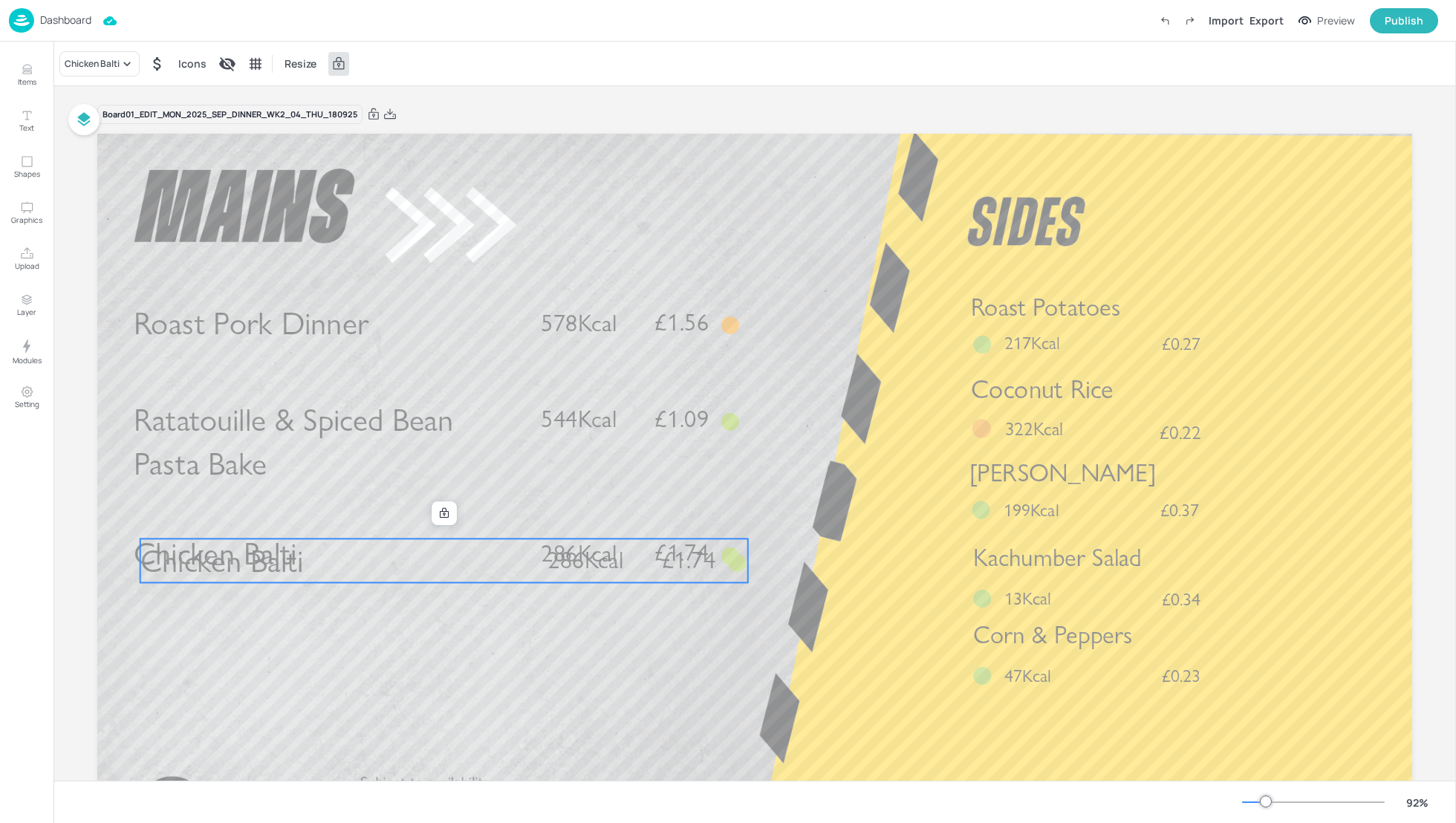
drag, startPoint x: 331, startPoint y: 558, endPoint x: 331, endPoint y: 583, distance: 25.0
click at [331, 133] on div "Roast Pork Dinner £1.56 578Kcal Chicken Balti £1.74 286Kcal Roast Potatoes £0.2…" at bounding box center [754, 133] width 1315 height 0
click at [441, 519] on icon at bounding box center [444, 513] width 12 height 12
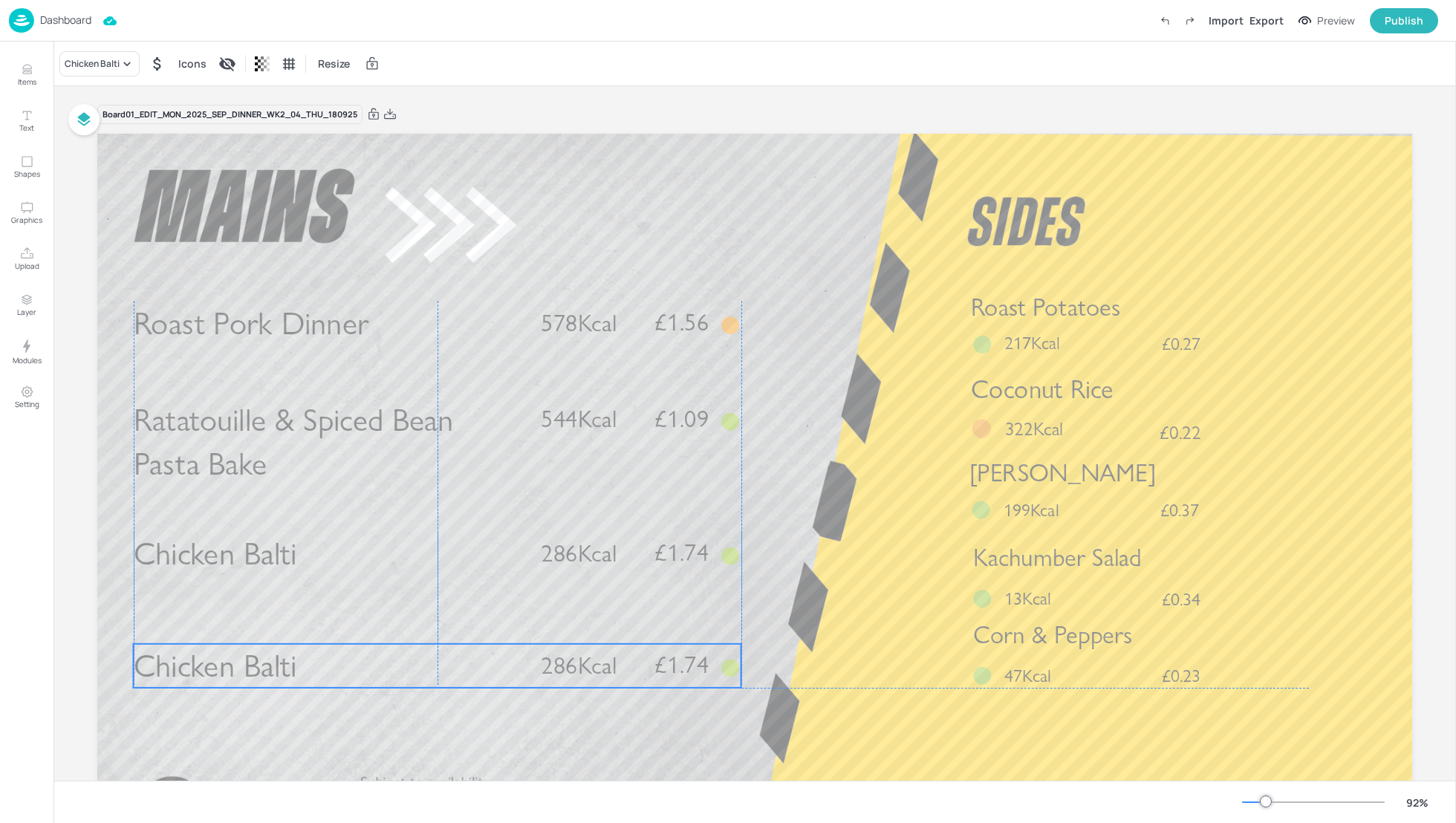
drag, startPoint x: 405, startPoint y: 556, endPoint x: 400, endPoint y: 656, distance: 100.1
click at [400, 658] on p "Chicken Balti" at bounding box center [328, 667] width 389 height 44
click at [100, 61] on div "Chicken Balti" at bounding box center [92, 63] width 55 height 13
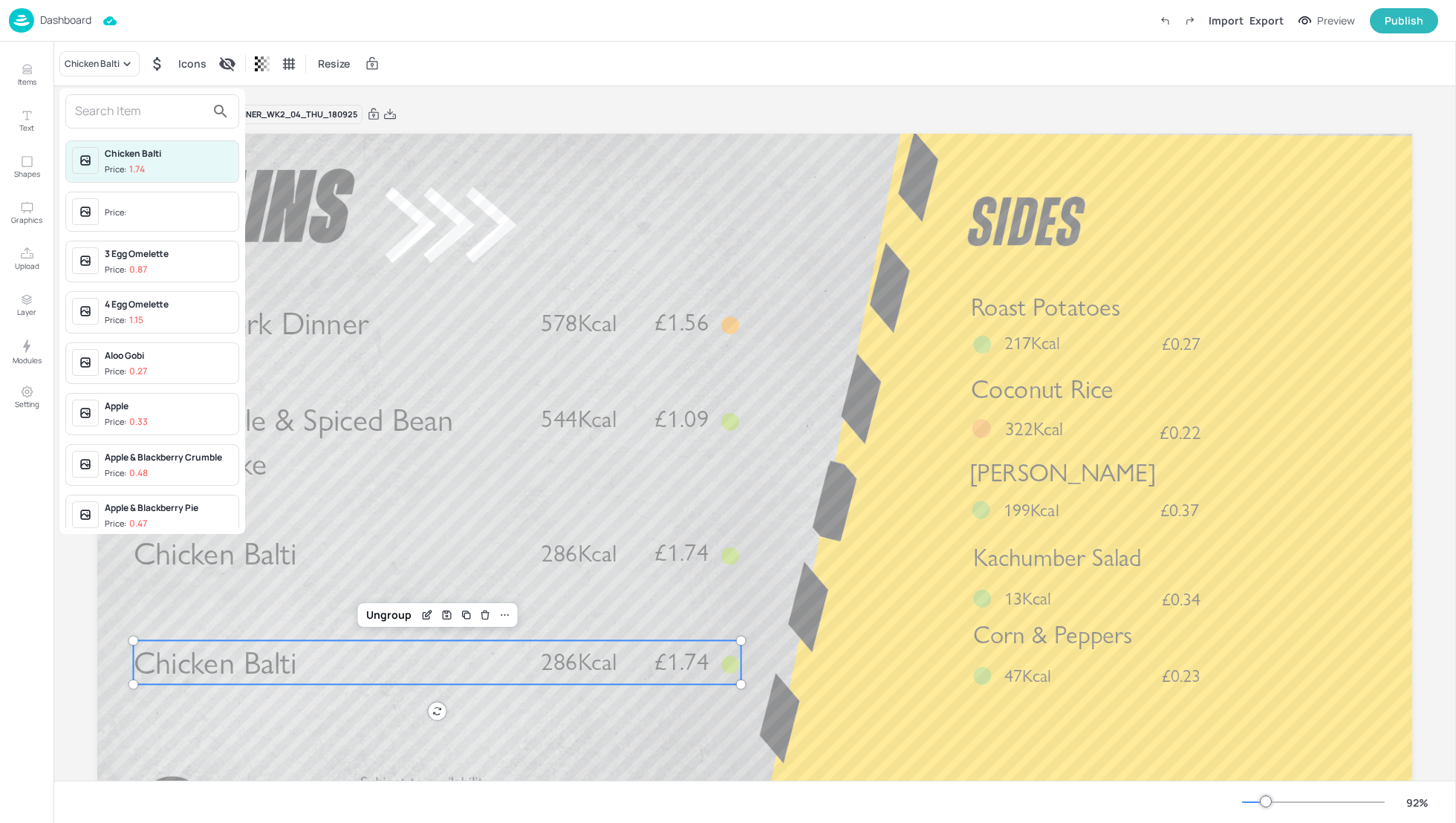
click at [99, 111] on input "text" at bounding box center [141, 111] width 131 height 24
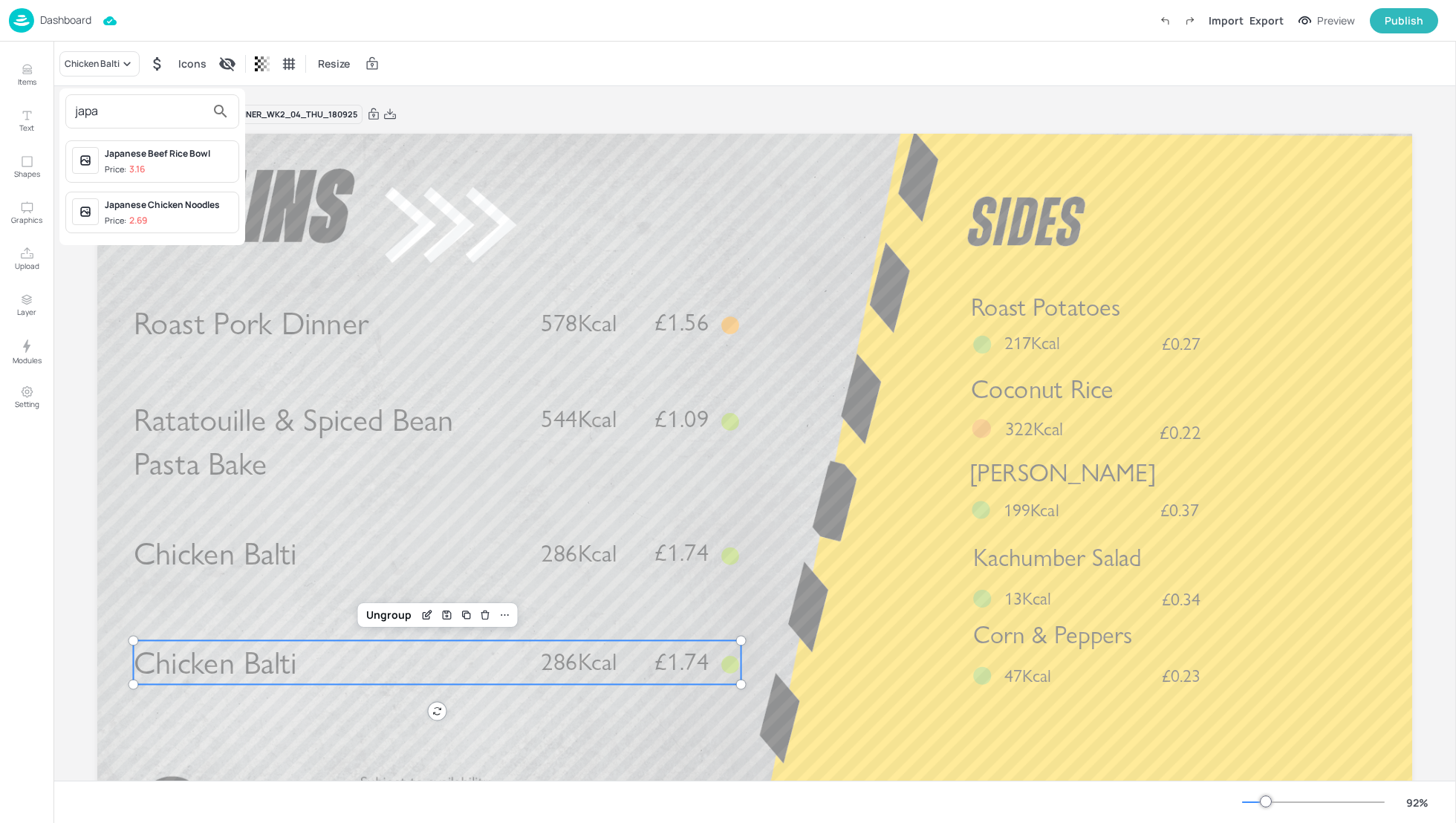
drag, startPoint x: 117, startPoint y: 115, endPoint x: 59, endPoint y: 112, distance: 58.1
click at [57, 112] on div "japa Japanese Beef Rice Bowl Price: 3.16 Japanese Chicken Noodles Price: 2.69" at bounding box center [728, 415] width 1456 height 817
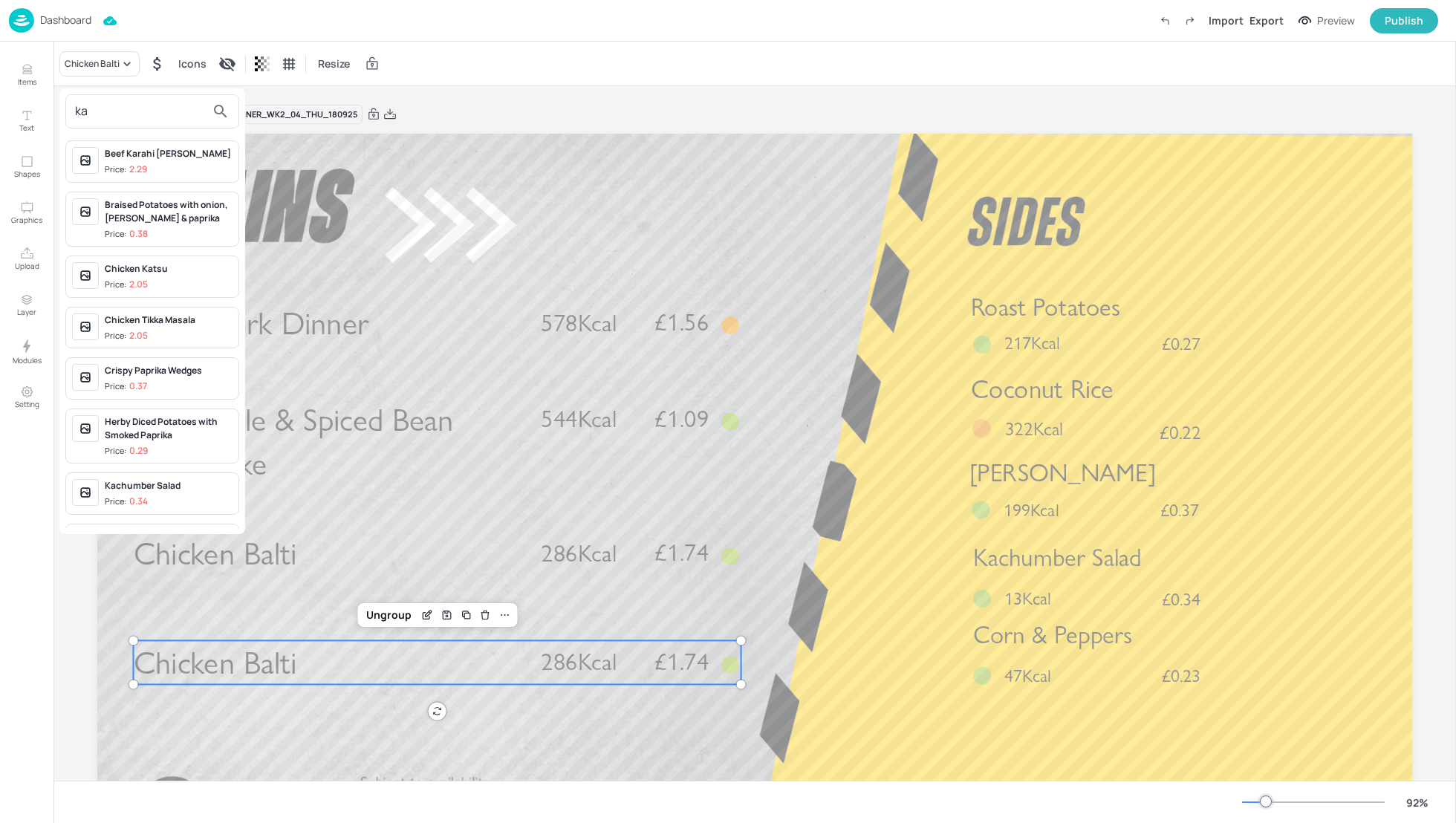
type input "k"
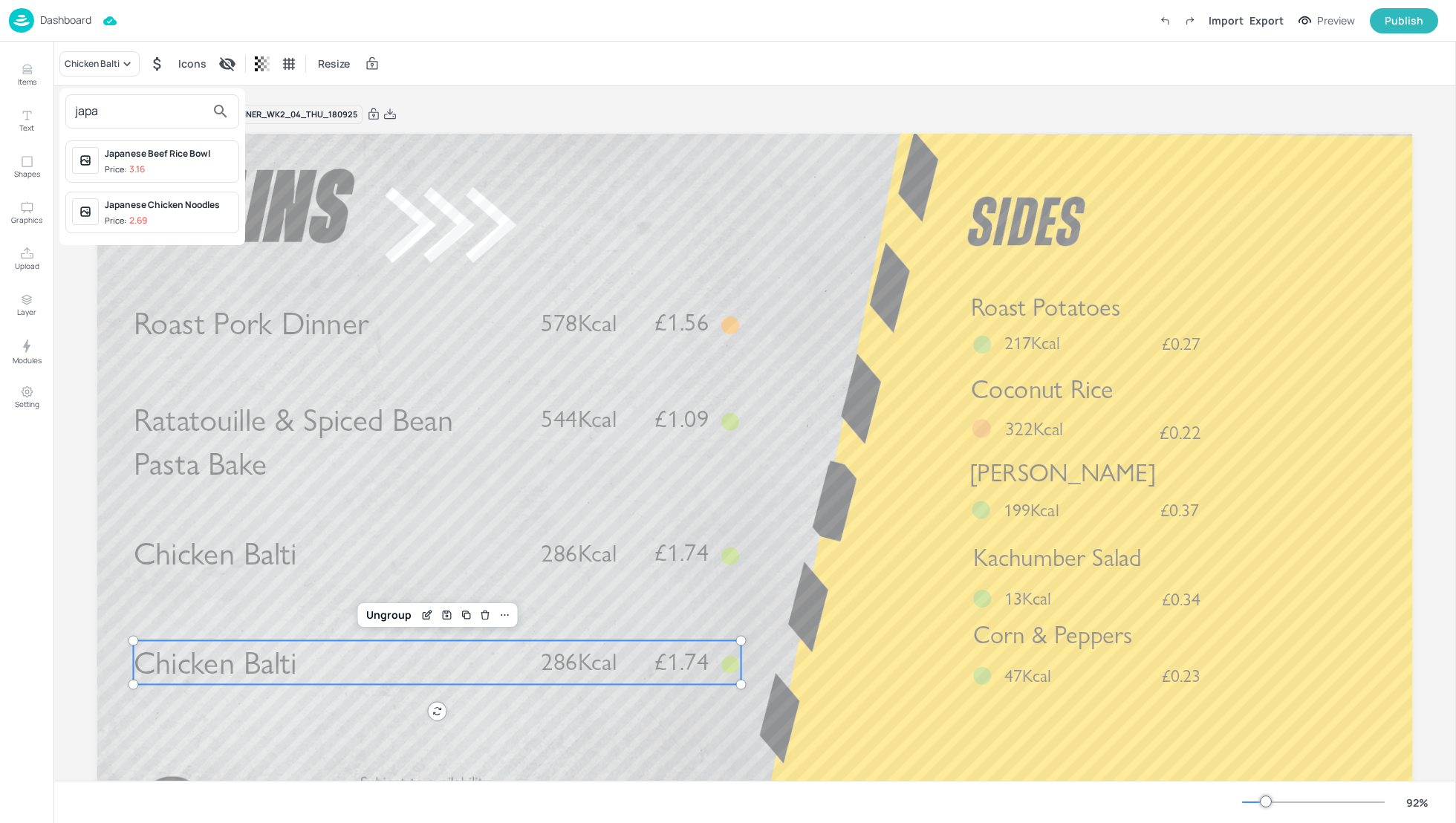
type input "japa"
click at [184, 208] on div "Japanese Chicken Noodles" at bounding box center [169, 205] width 128 height 13
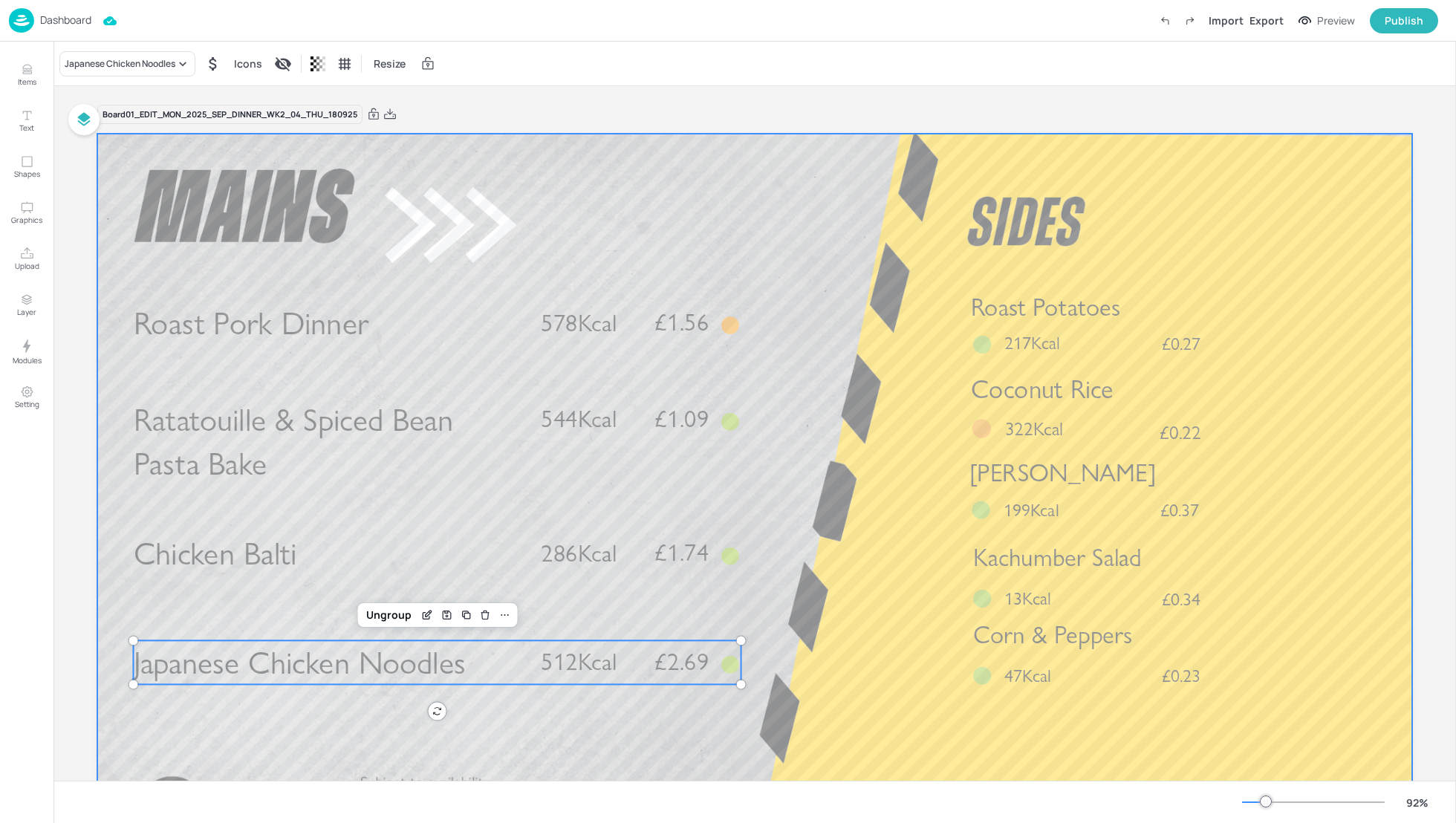
click at [838, 621] on div at bounding box center [754, 503] width 1315 height 740
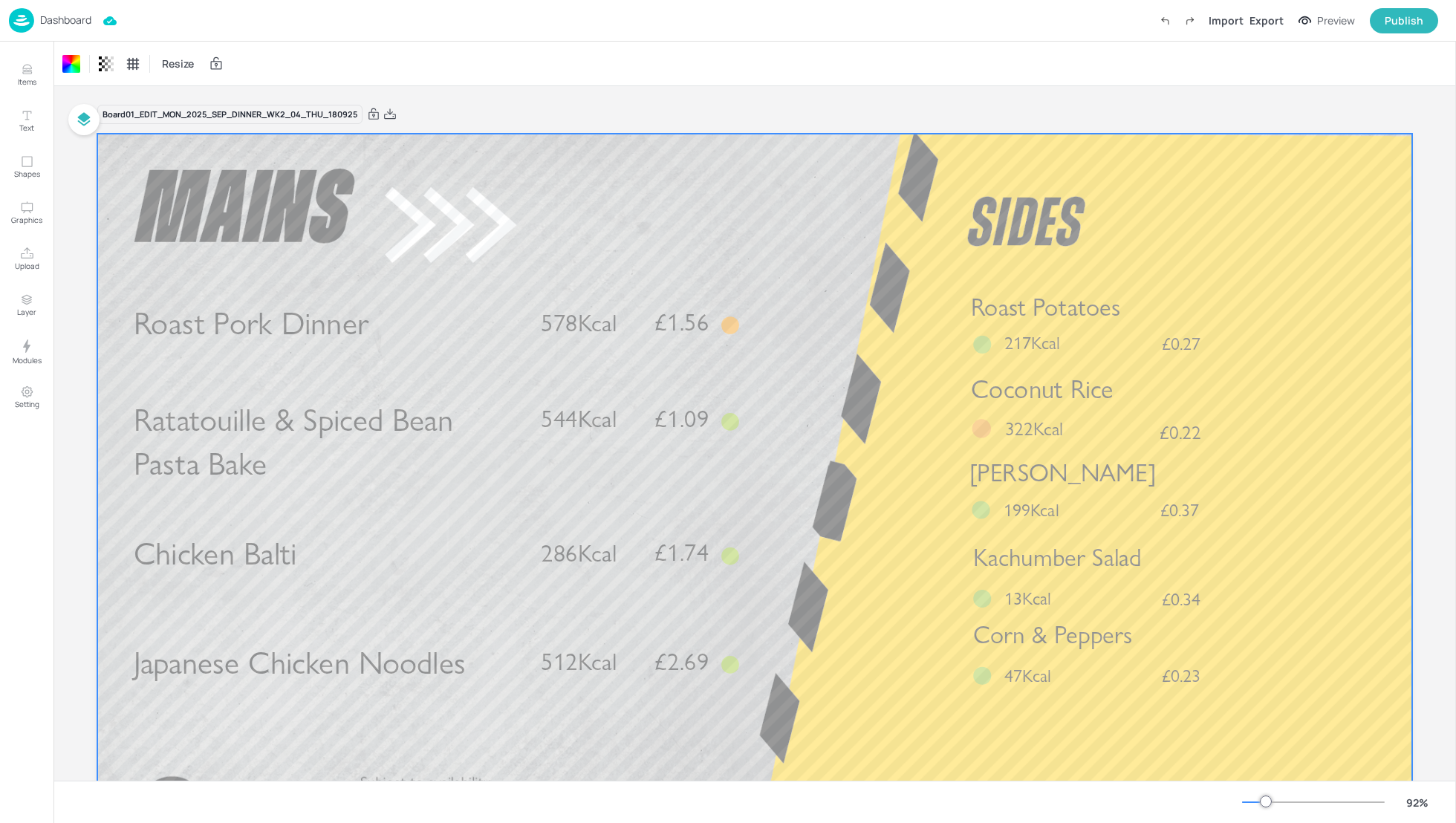
scroll to position [39, 0]
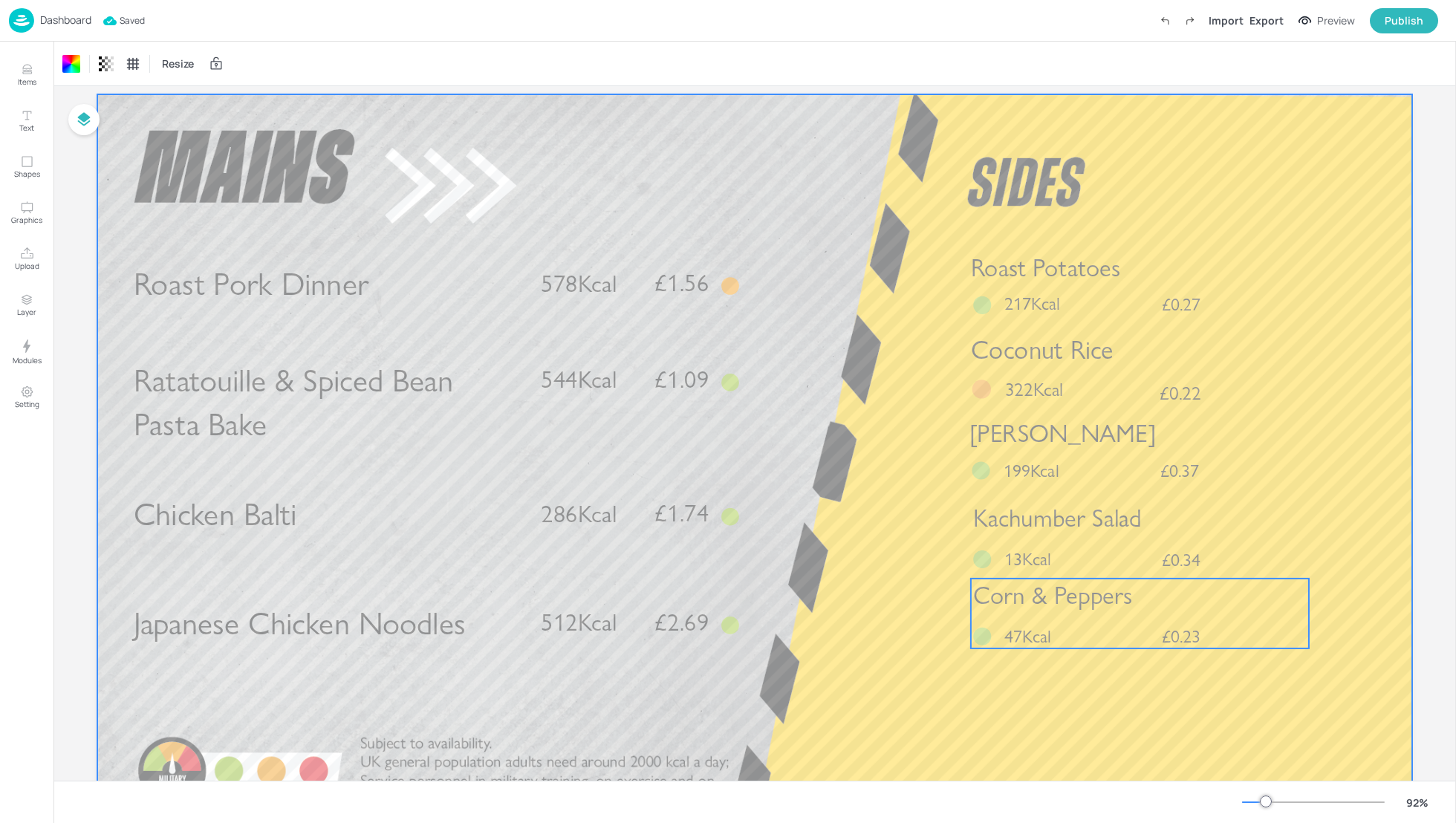
click at [1014, 634] on span "47Kcal" at bounding box center [1027, 637] width 47 height 22
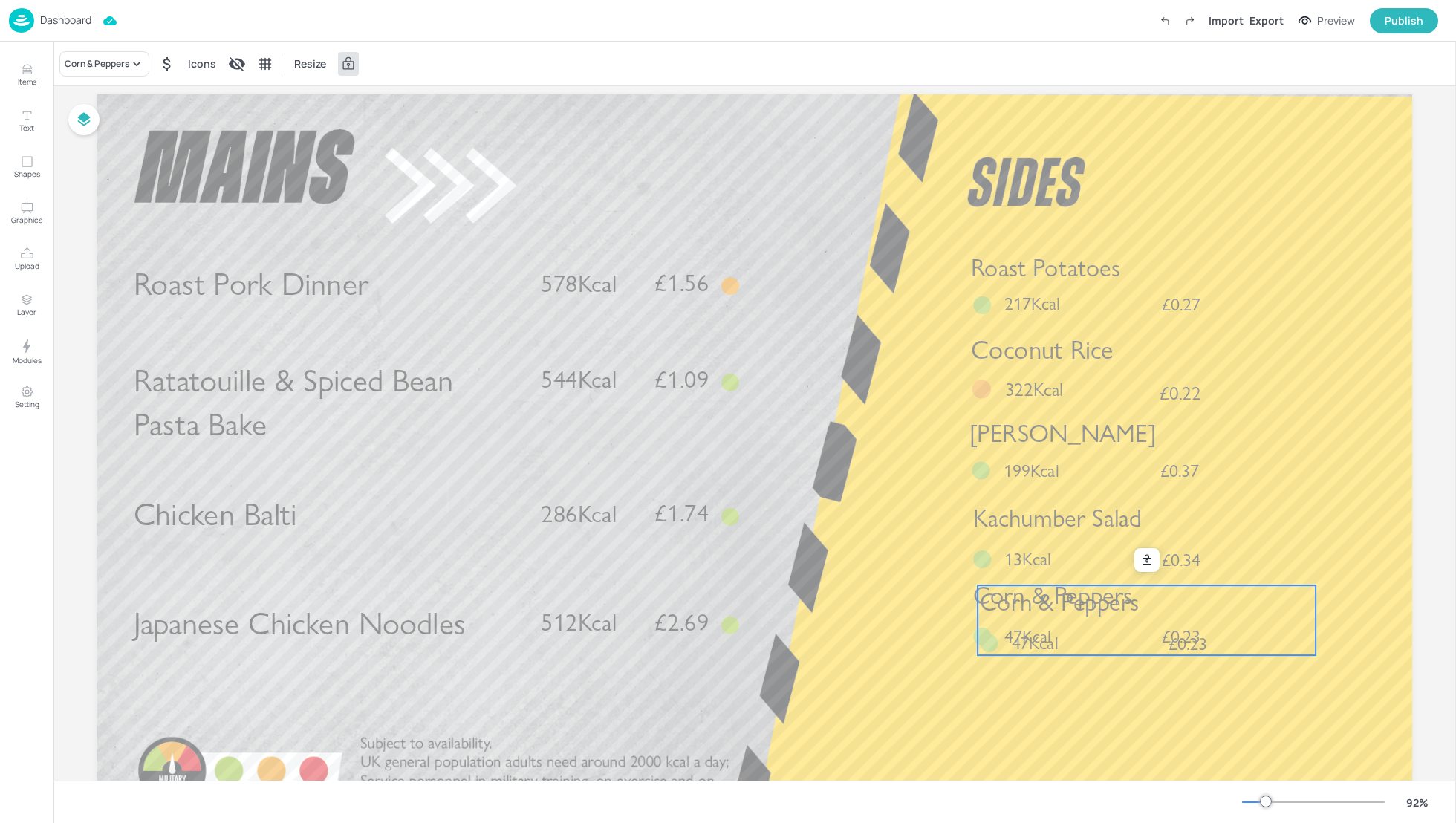
click at [1050, 618] on span "Corn & Peppers" at bounding box center [1059, 603] width 159 height 30
click at [1138, 564] on div at bounding box center [1146, 560] width 19 height 19
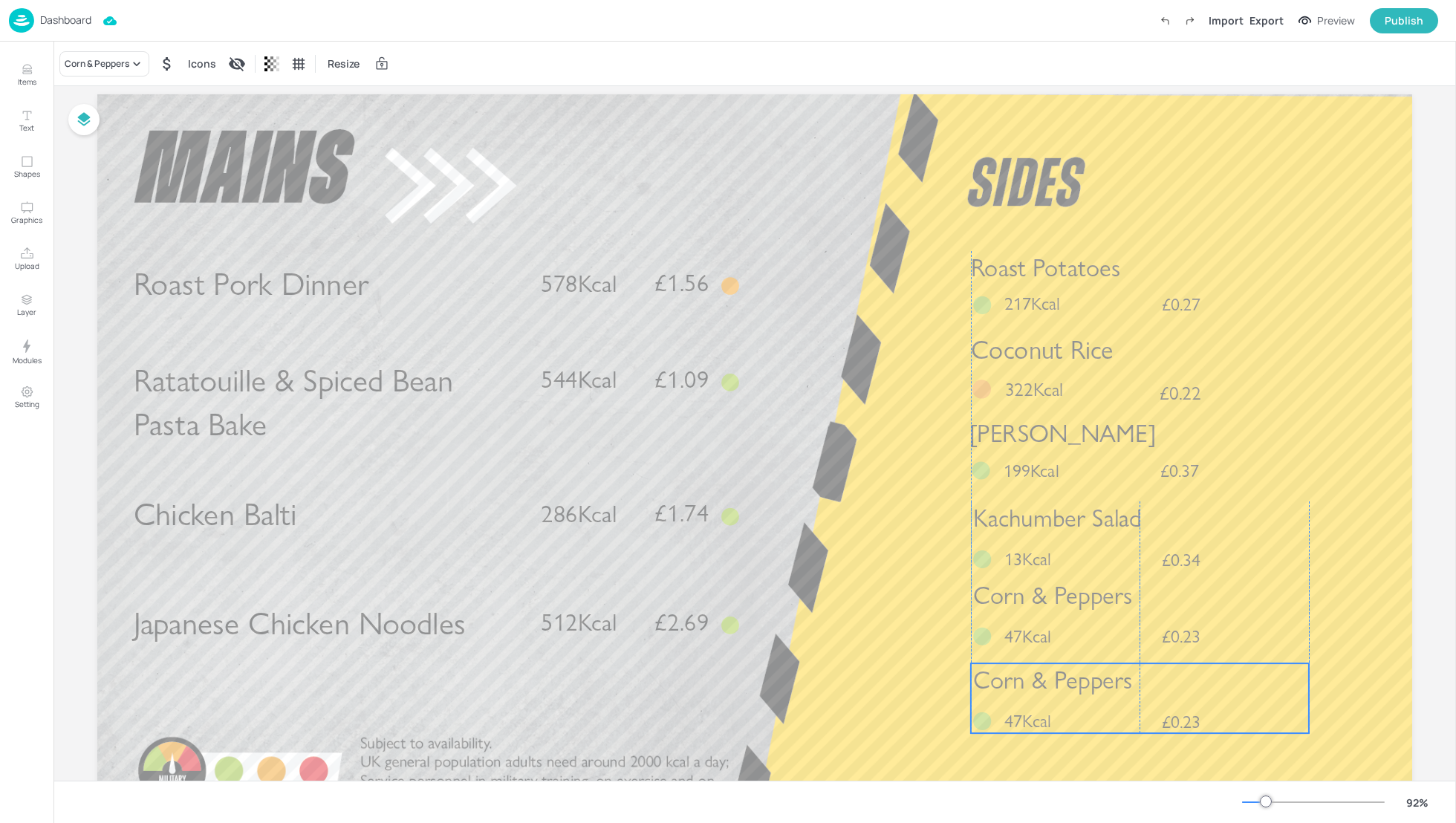
drag, startPoint x: 1120, startPoint y: 618, endPoint x: 1113, endPoint y: 696, distance: 78.3
click at [1113, 696] on span "Corn & Peppers" at bounding box center [1052, 681] width 159 height 30
click at [106, 59] on div "Corn & Peppers" at bounding box center [97, 63] width 65 height 13
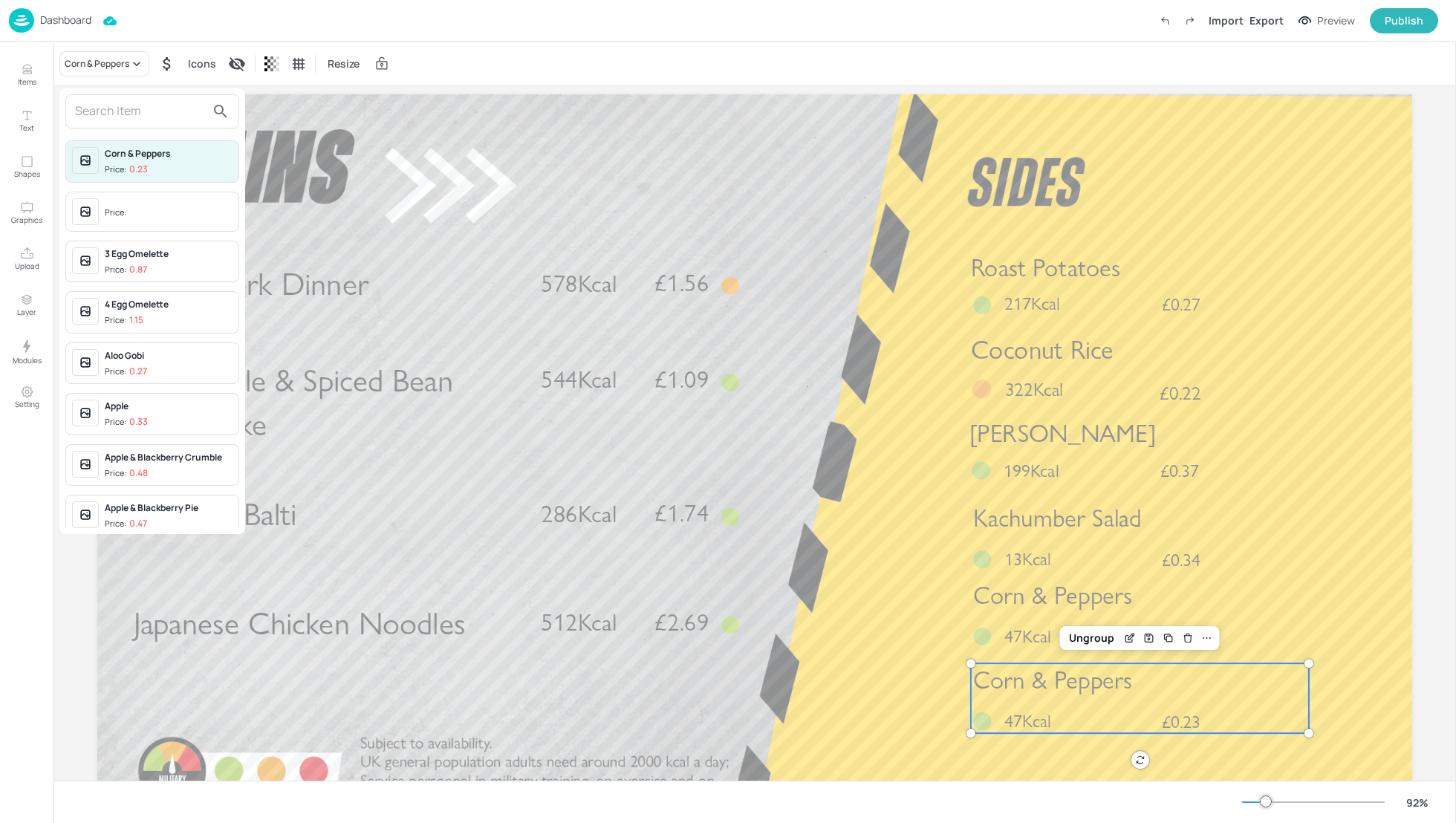
click at [88, 118] on input "text" at bounding box center [141, 111] width 131 height 24
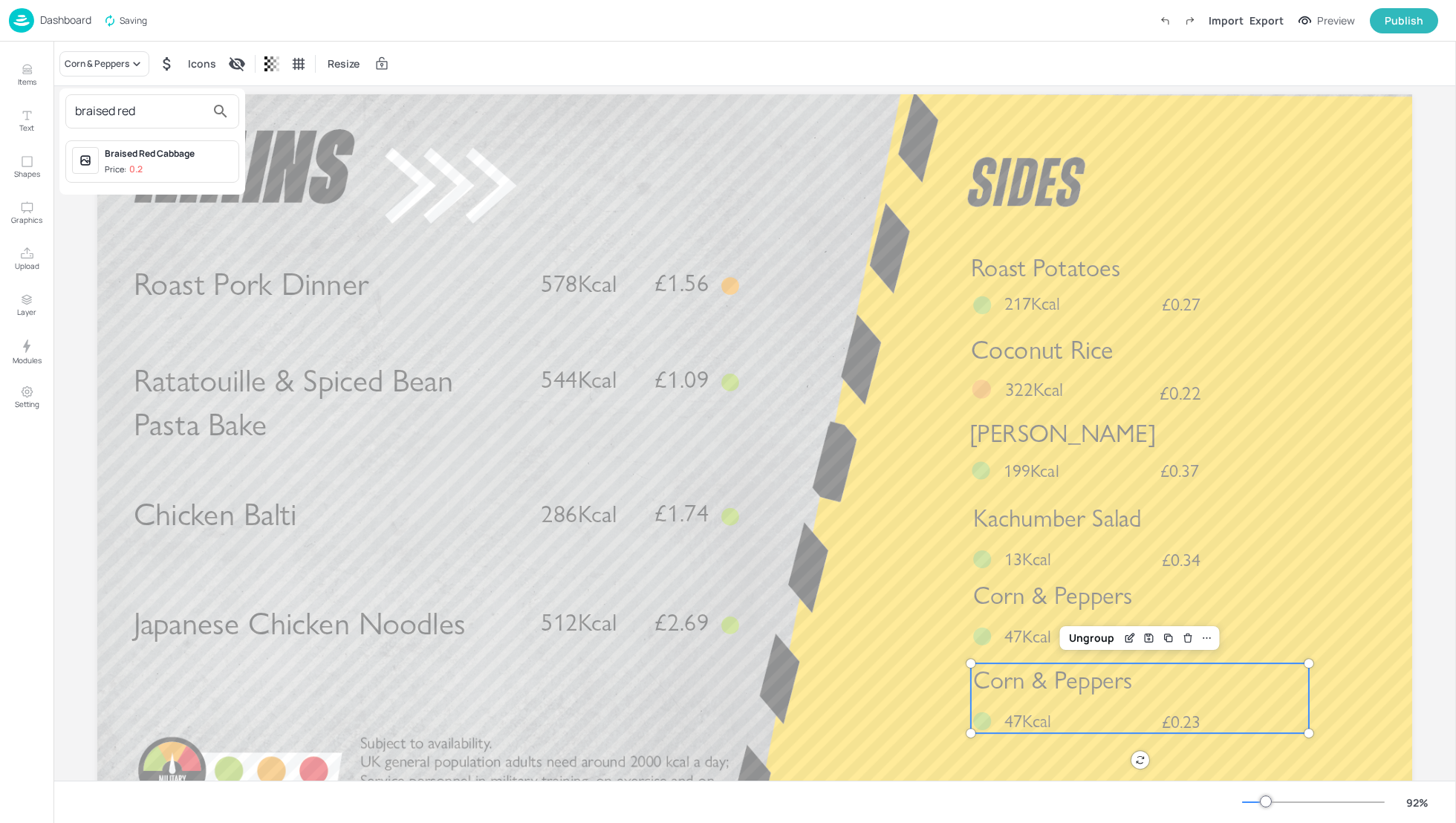
type input "braised red"
click at [163, 168] on span "Price: 0.2" at bounding box center [169, 170] width 128 height 13
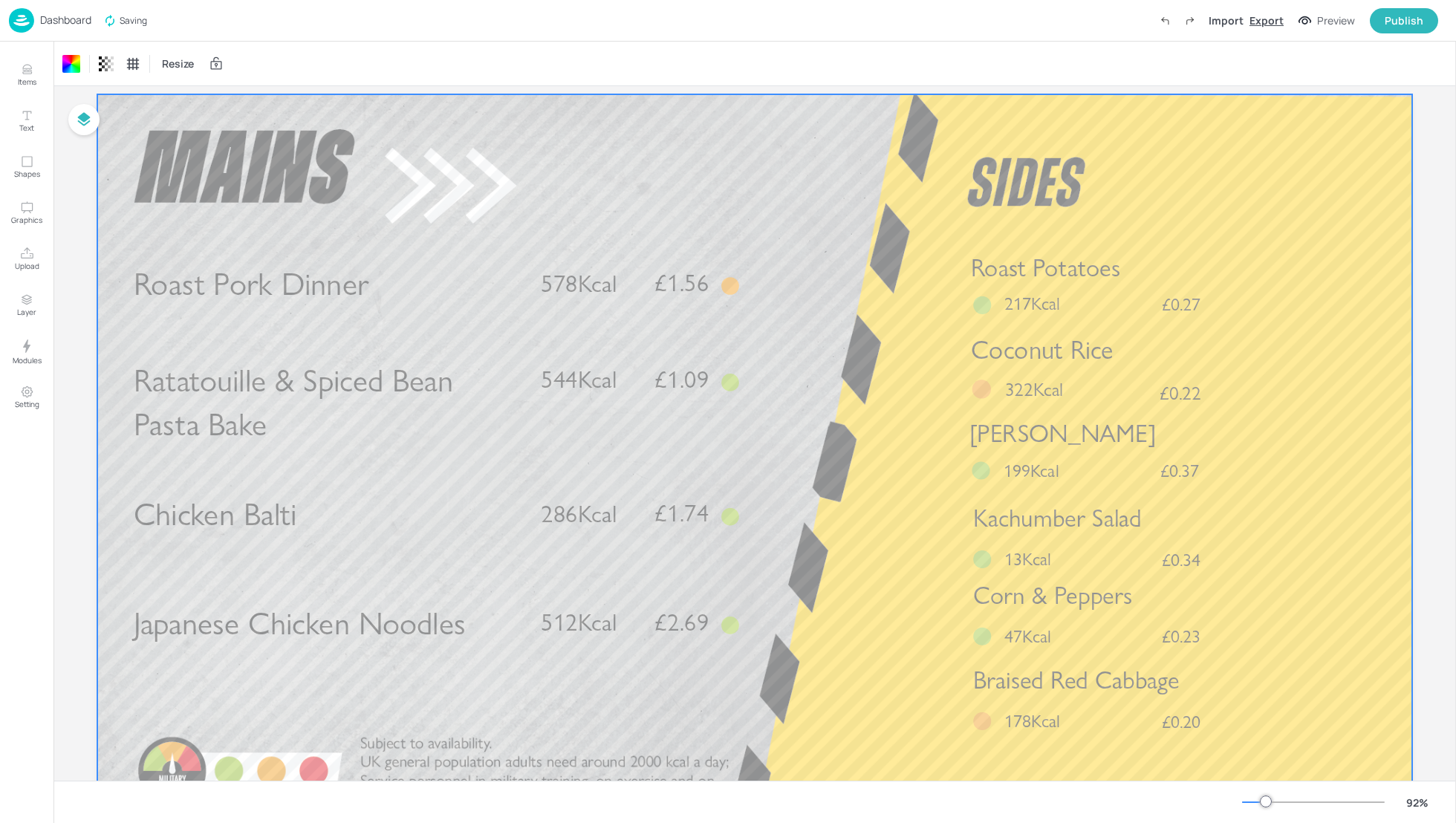
click at [1268, 23] on div "Export" at bounding box center [1266, 21] width 34 height 16
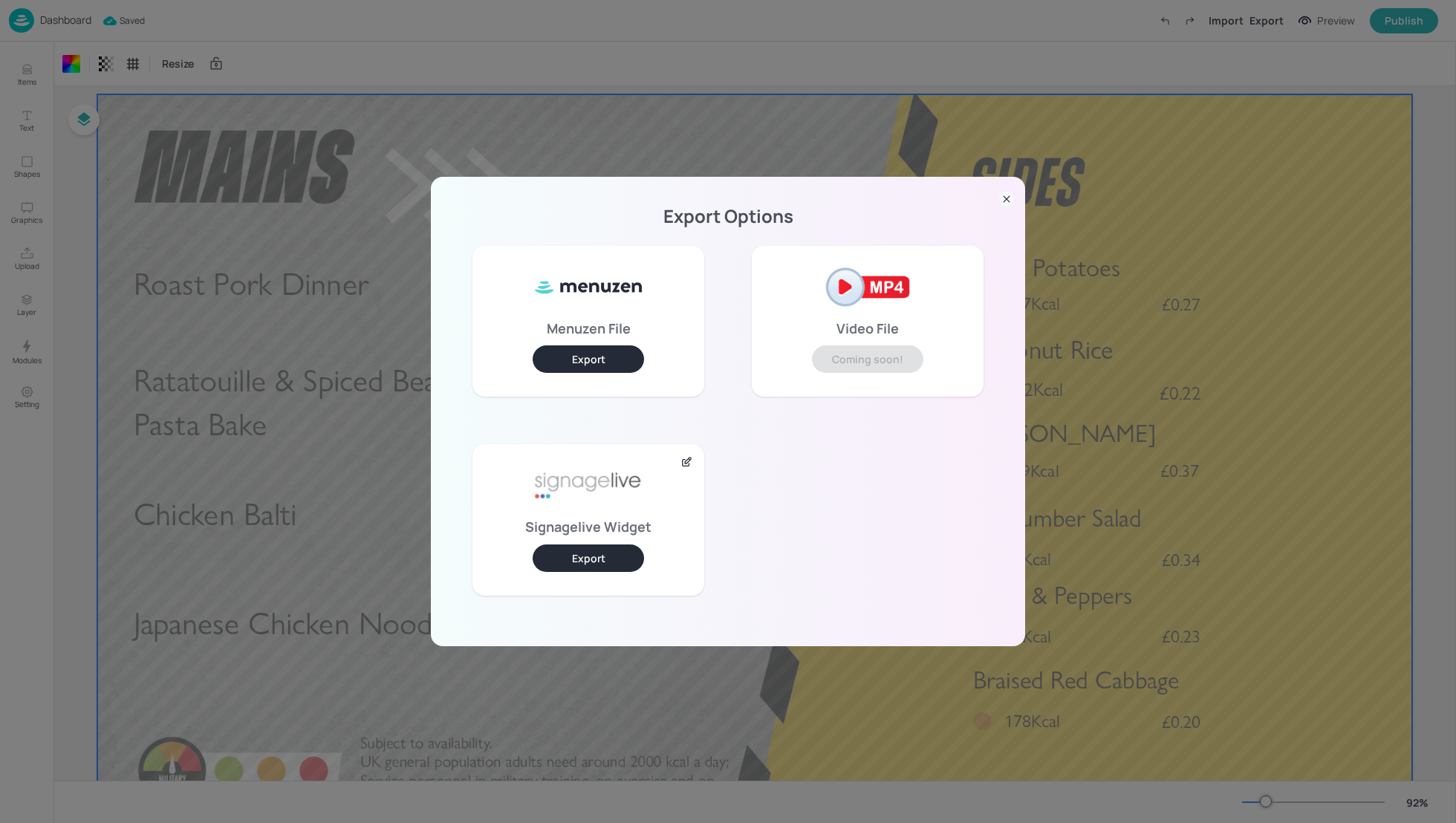
click at [861, 42] on div "Export Options Menuzen File Export Video File Coming soon! Signagelive Widget E…" at bounding box center [728, 412] width 1456 height 823
